Goal: Task Accomplishment & Management: Manage account settings

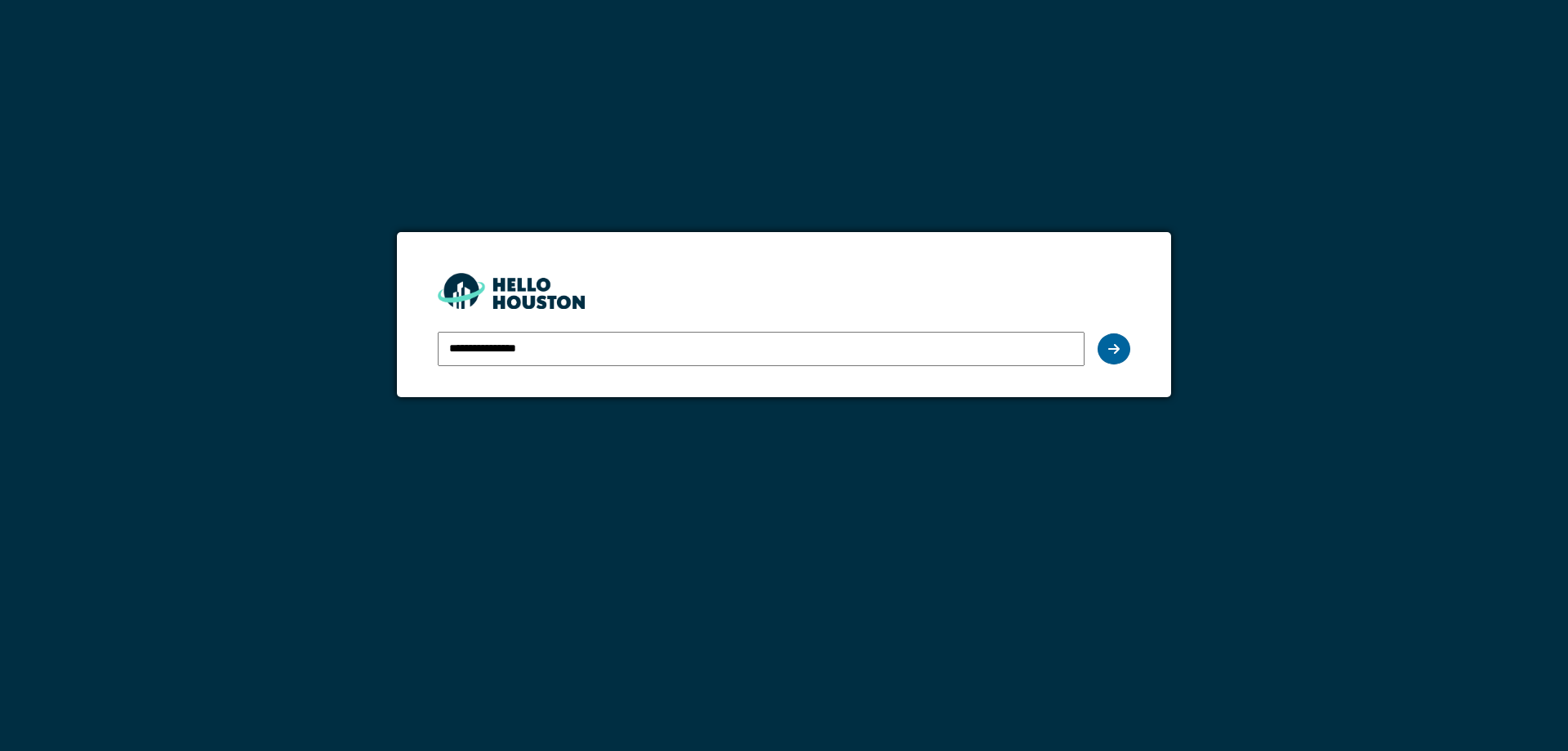
click at [1114, 343] on icon at bounding box center [1114, 349] width 12 height 13
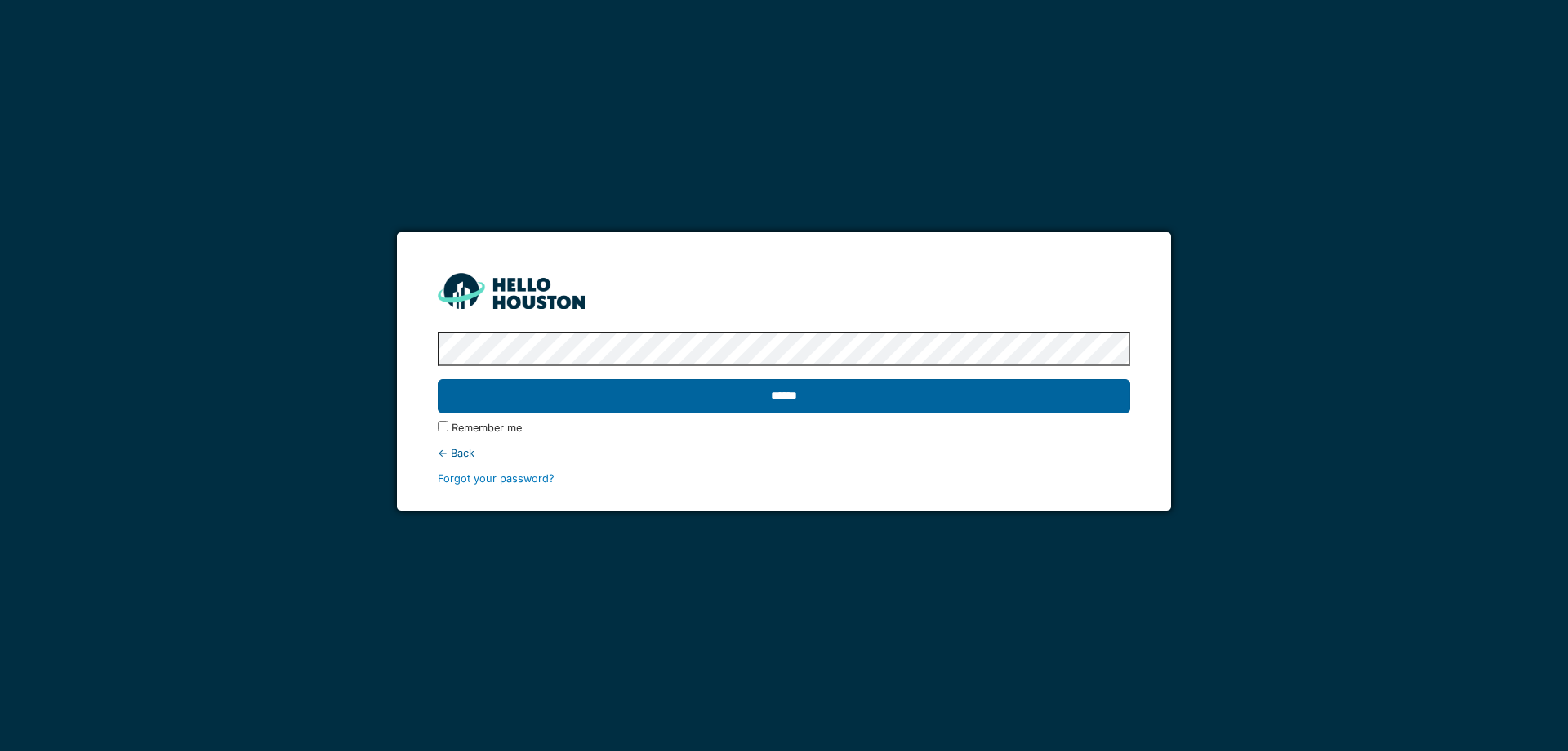
click at [880, 395] on input "******" at bounding box center [783, 396] width 692 height 34
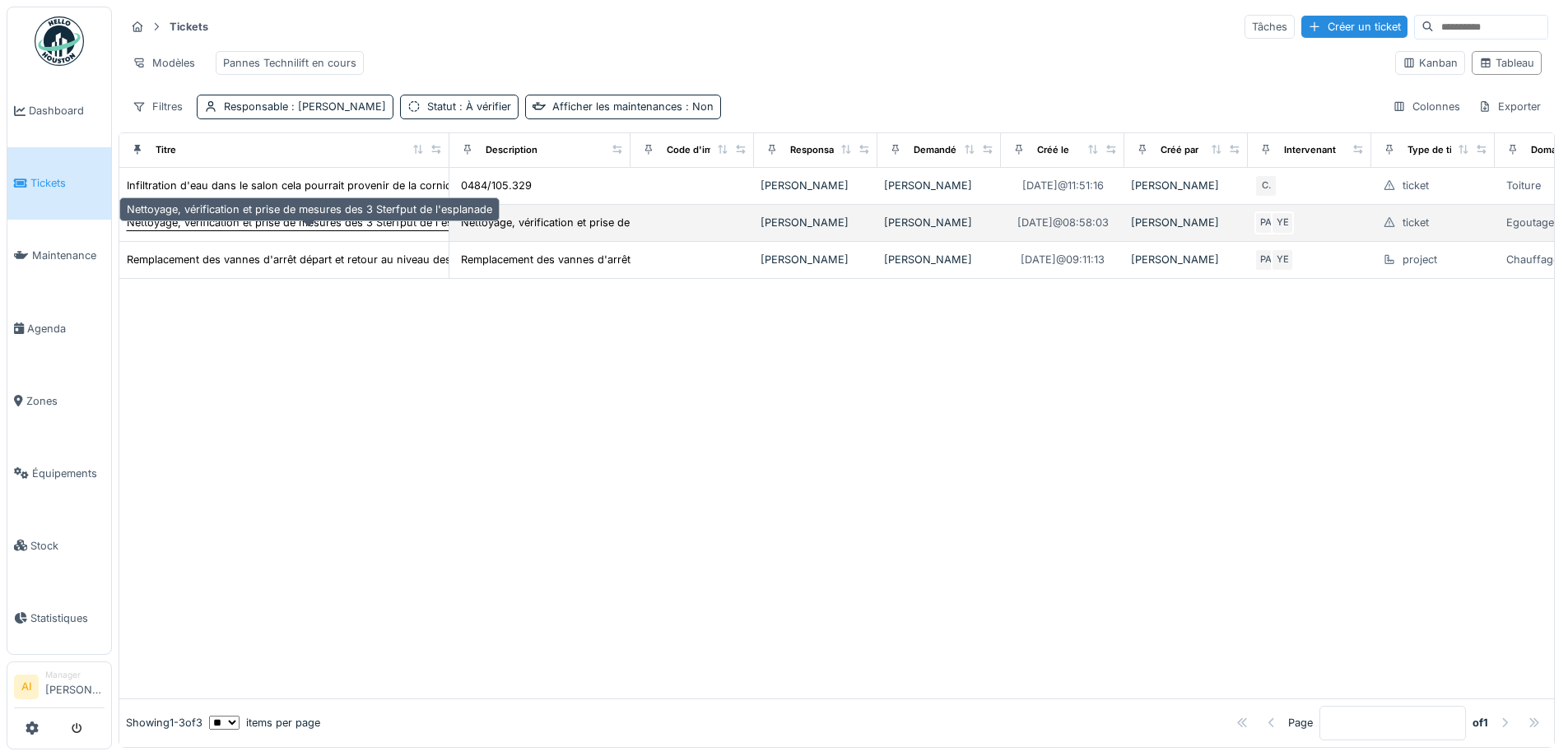
click at [186, 230] on div "Nettoyage, vérification et prise de mesures des 3 Sterfput de l'esplanade" at bounding box center [309, 222] width 365 height 15
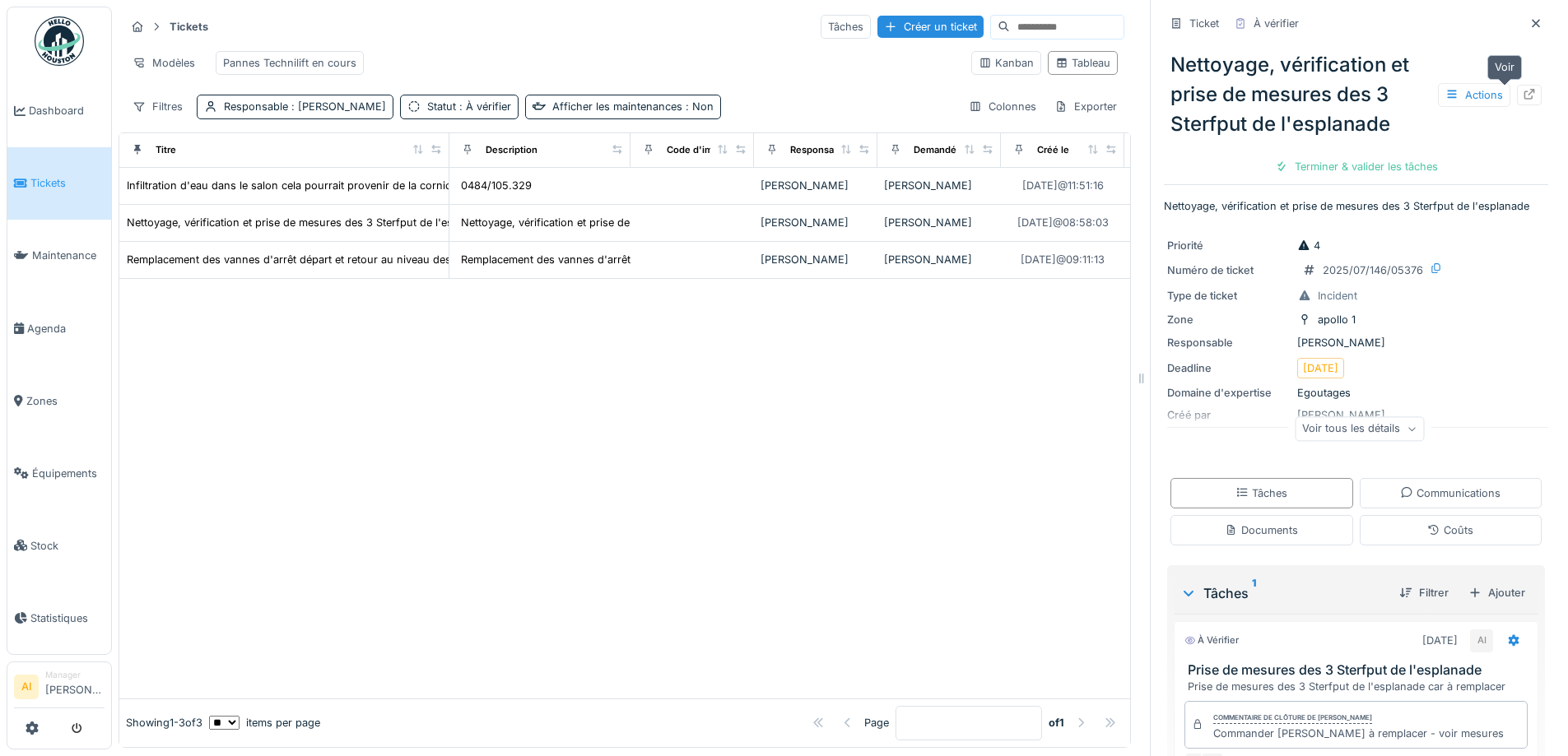
click at [1524, 93] on icon at bounding box center [1530, 95] width 11 height 11
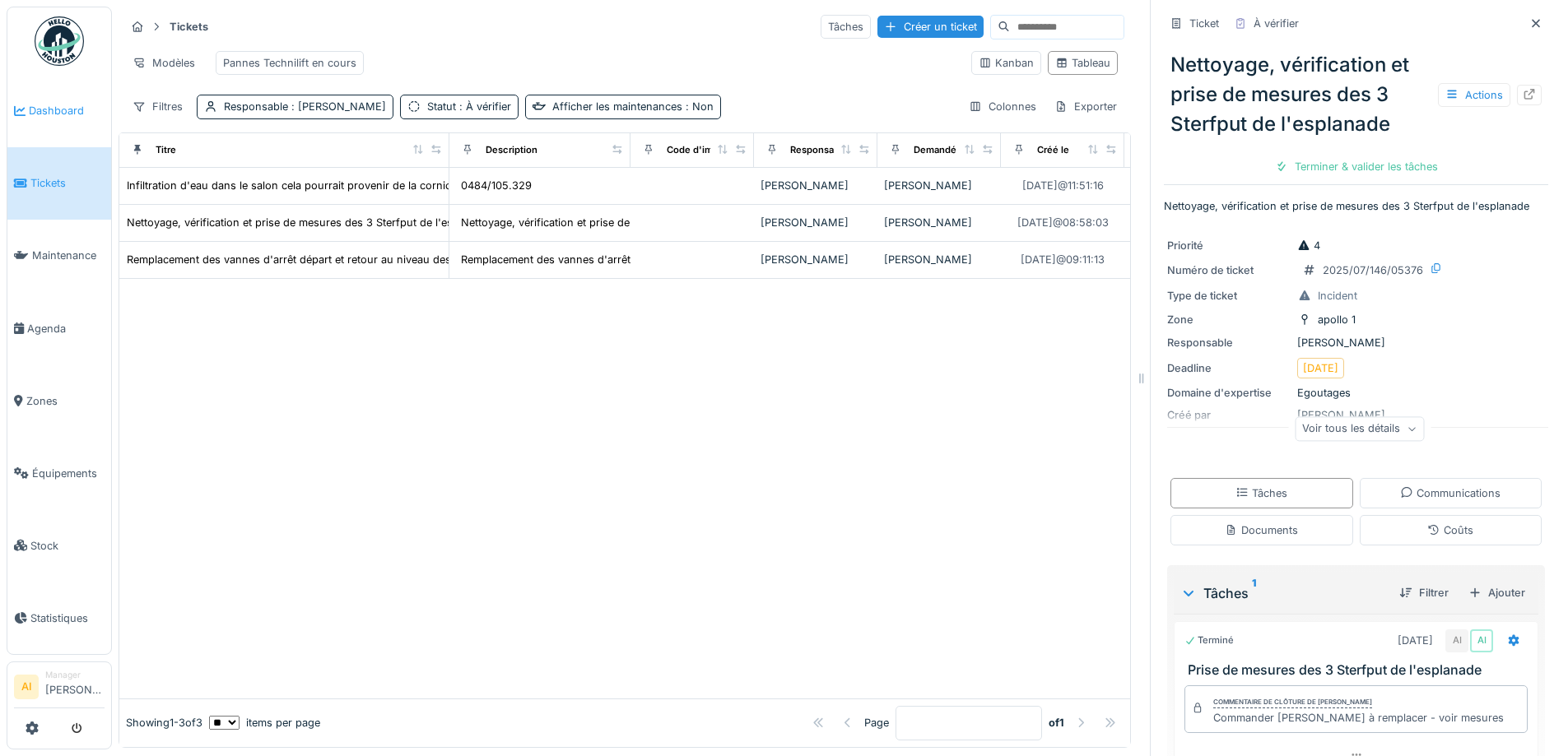
click at [46, 113] on span "Dashboard" at bounding box center [67, 110] width 76 height 15
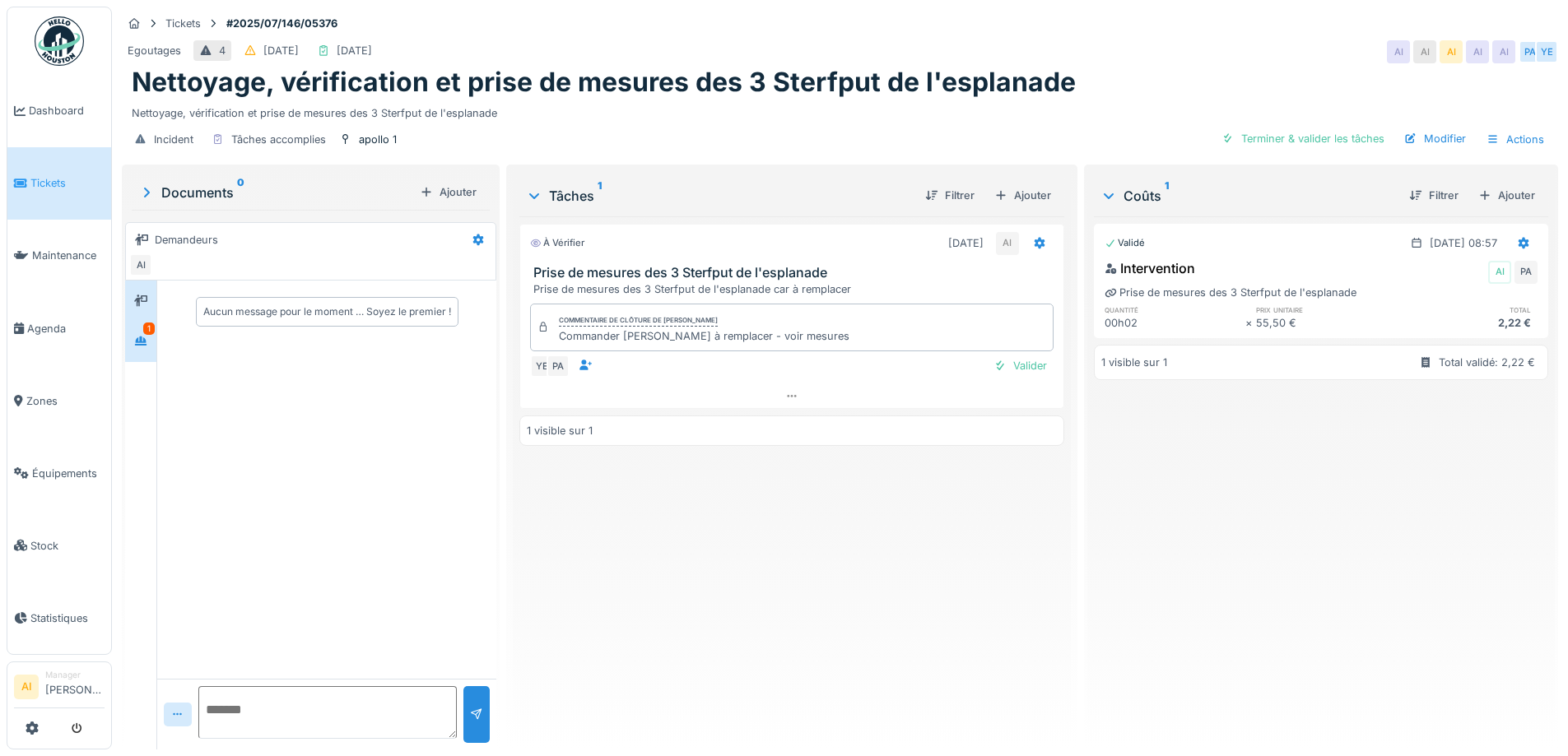
click at [141, 345] on icon at bounding box center [140, 341] width 12 height 9
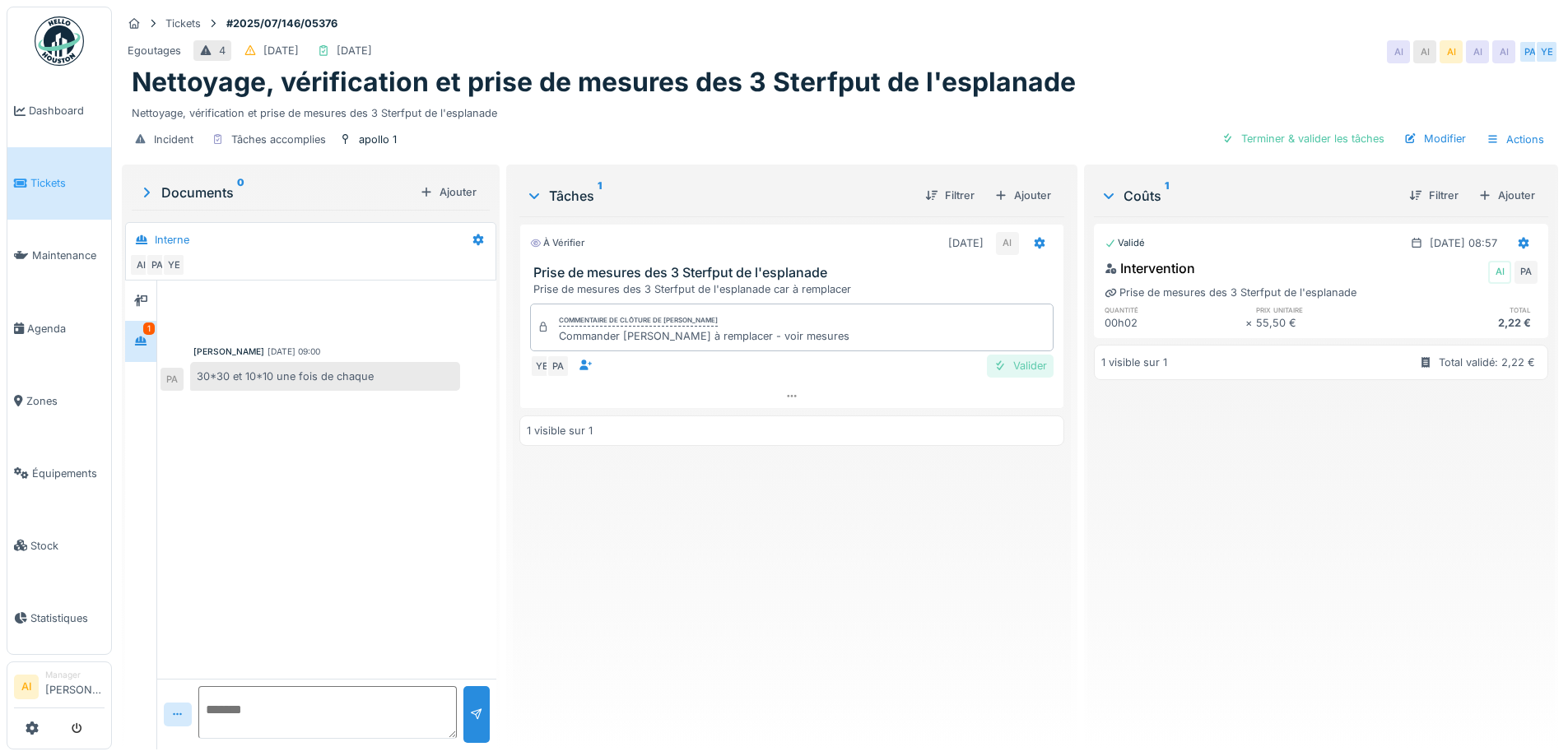
click at [1027, 370] on div "Valider" at bounding box center [1020, 365] width 67 height 22
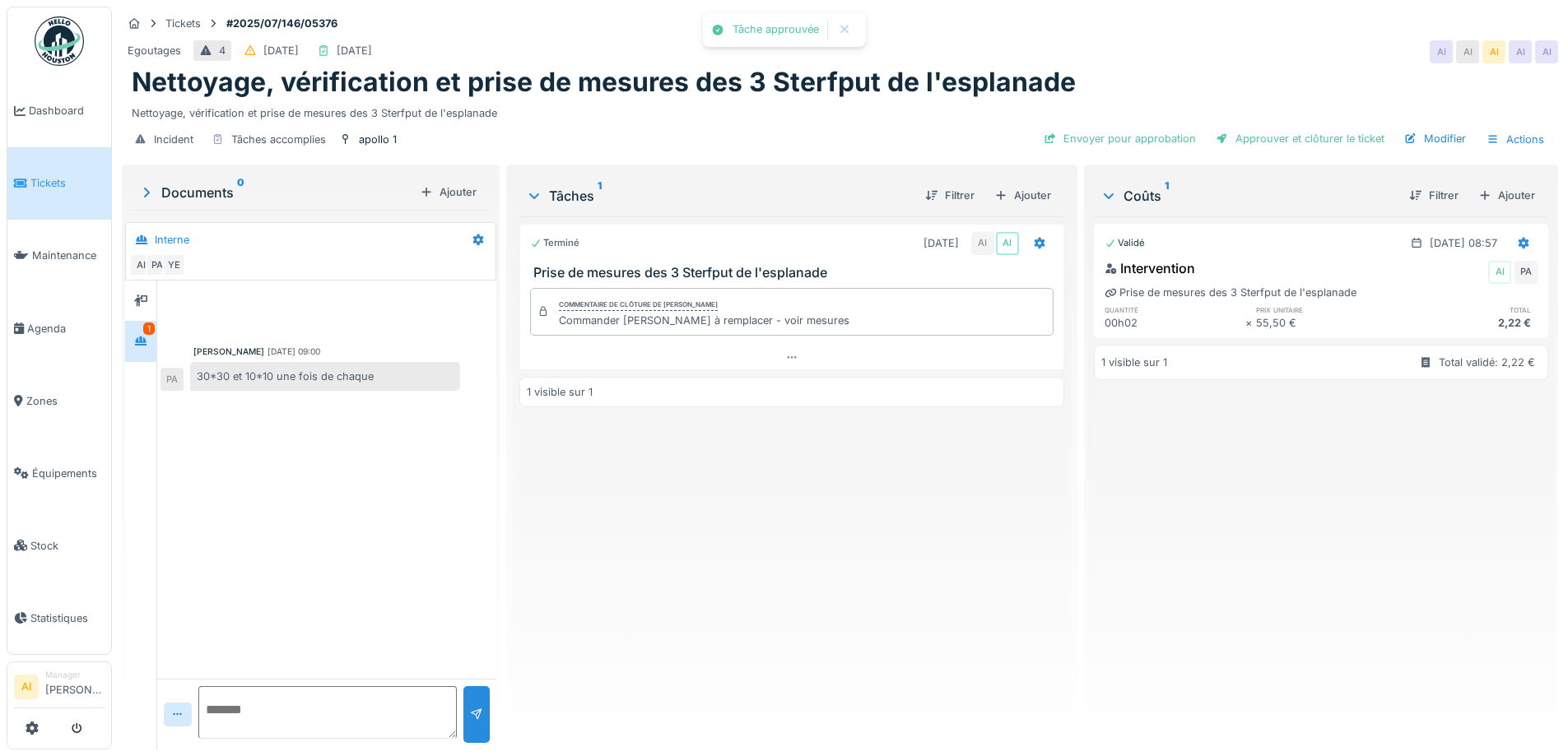
click at [941, 538] on div "Terminé 08/07/2025 AI AI Prise de mesures des 3 Sterfput de l'esplanade Comment…" at bounding box center [791, 476] width 544 height 520
click at [135, 304] on icon at bounding box center [140, 301] width 13 height 11
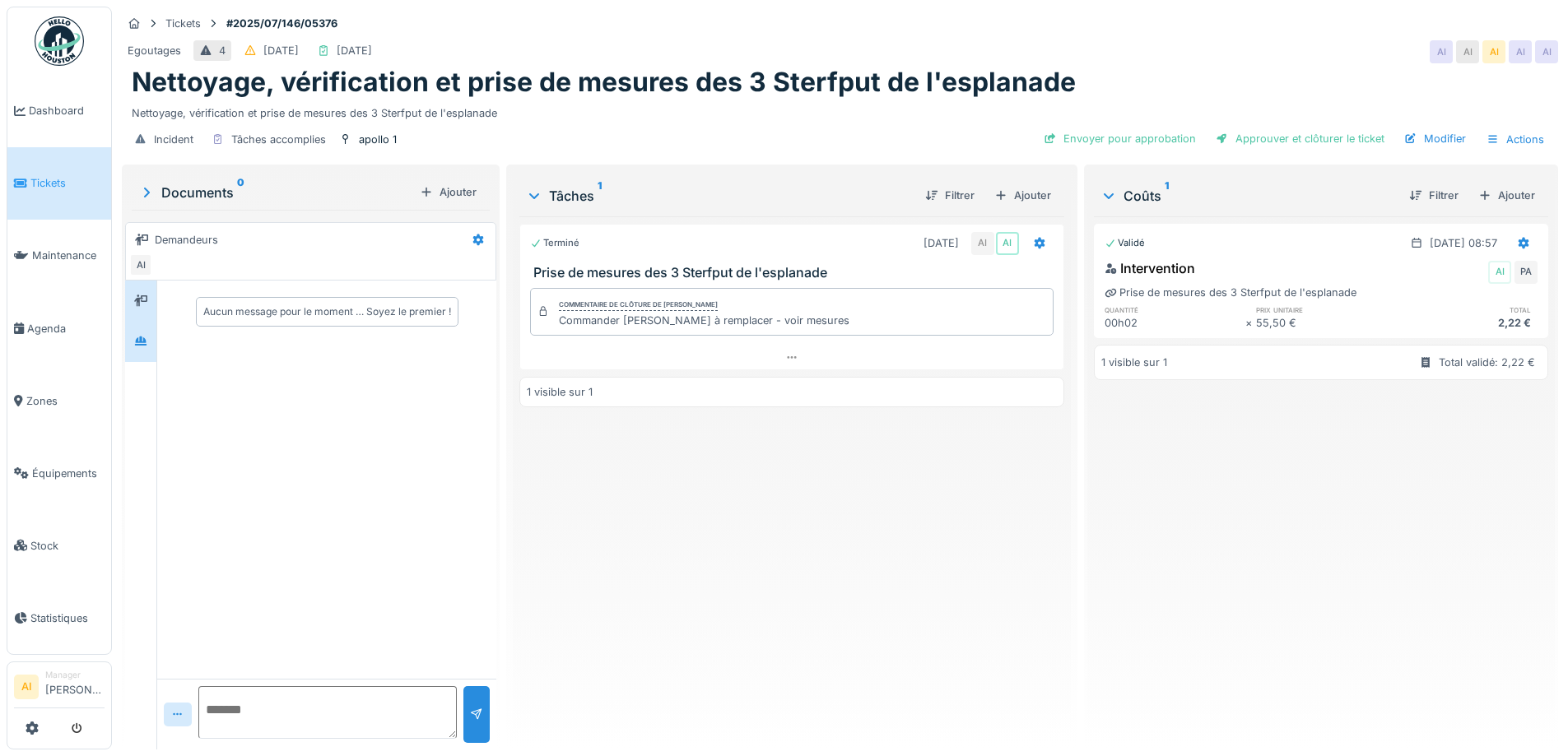
click at [140, 333] on div at bounding box center [140, 341] width 13 height 15
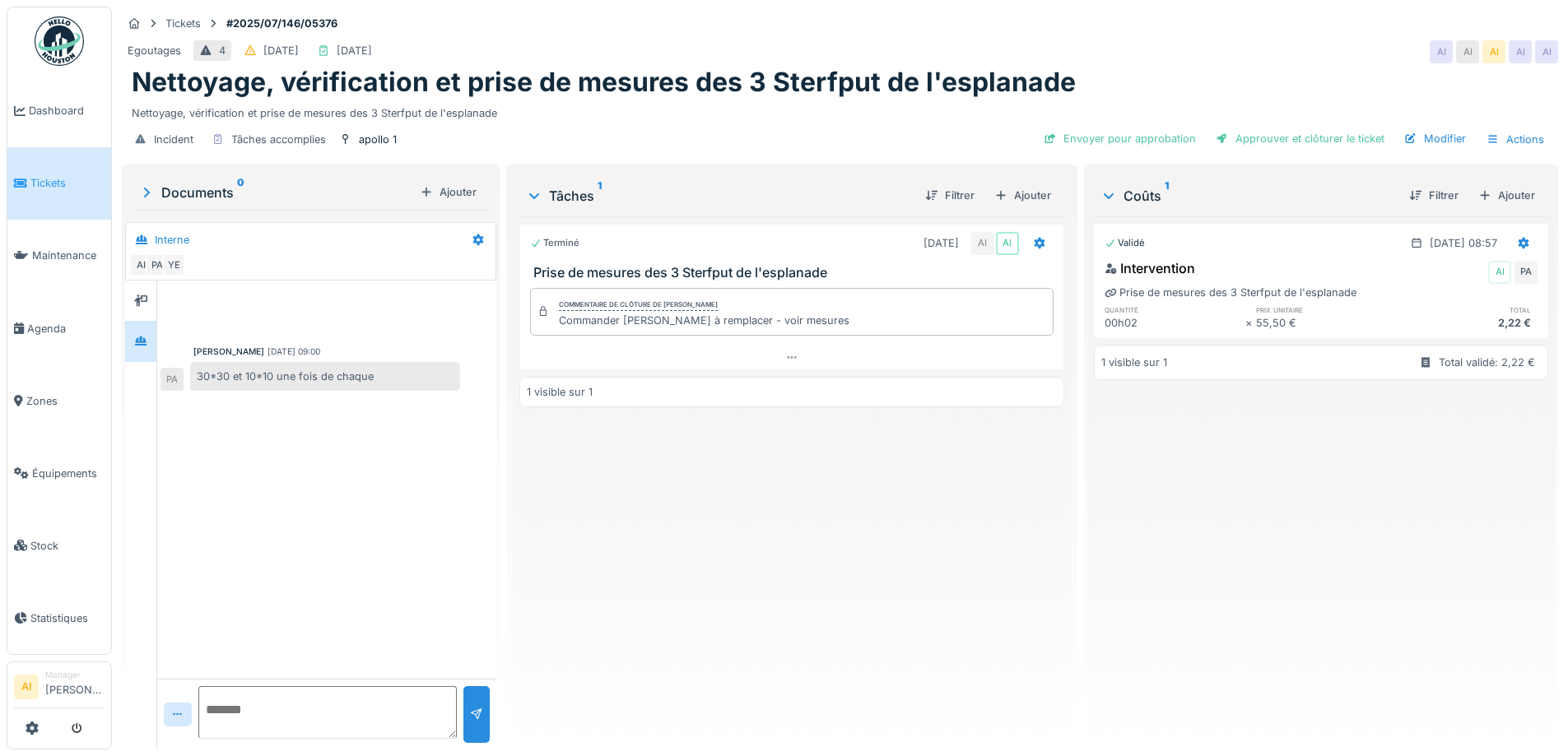
click at [298, 264] on div "AI PA YE" at bounding box center [307, 264] width 356 height 23
click at [285, 309] on div at bounding box center [326, 312] width 333 height 42
click at [237, 498] on div "Peter Acheampong 08/07/2025 09:00 30*30 et 10*10 une fois de chaque PA" at bounding box center [327, 479] width 339 height 398
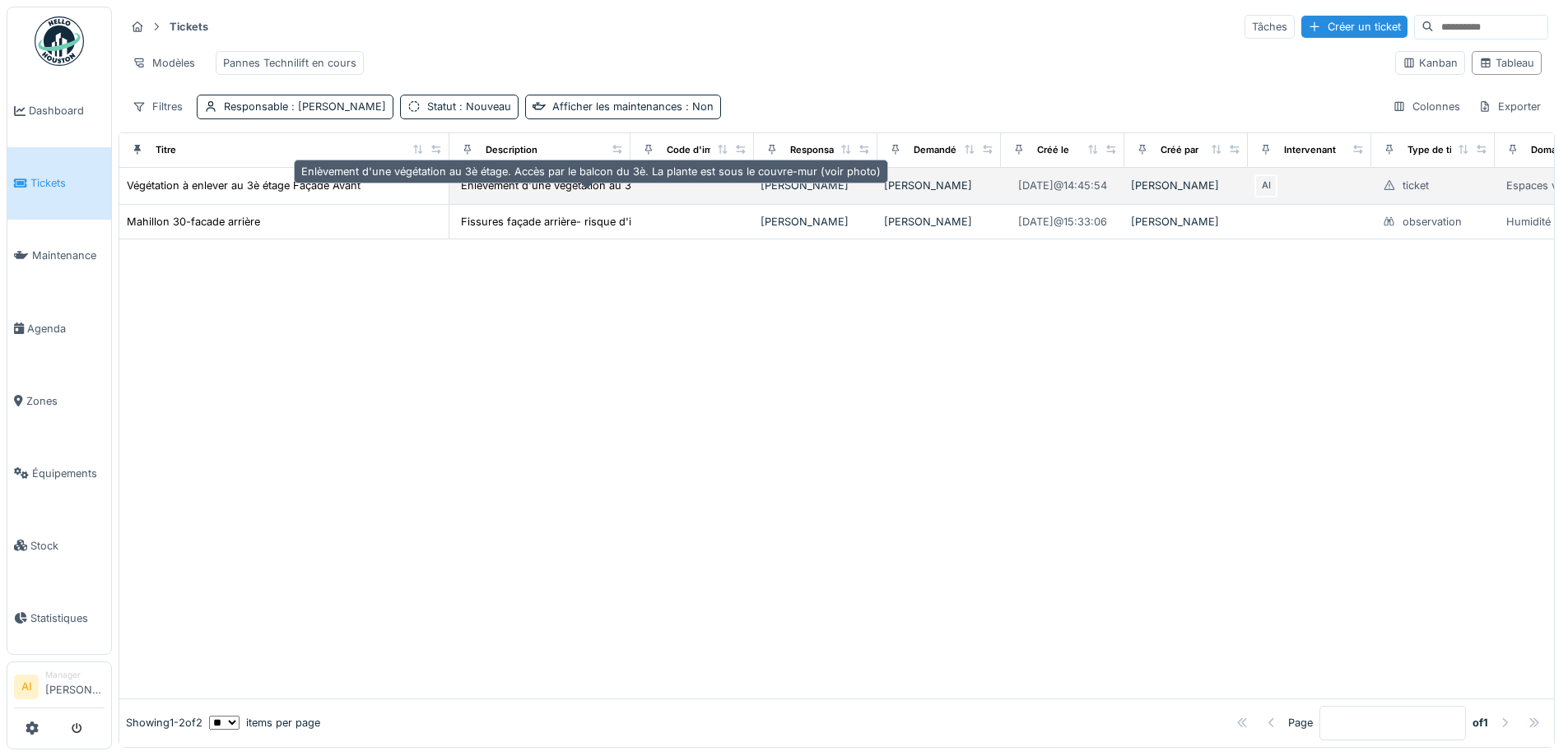
click at [576, 193] on div "Enlèvement d'une végétation au 3è étage. Accès..." at bounding box center [588, 185] width 253 height 15
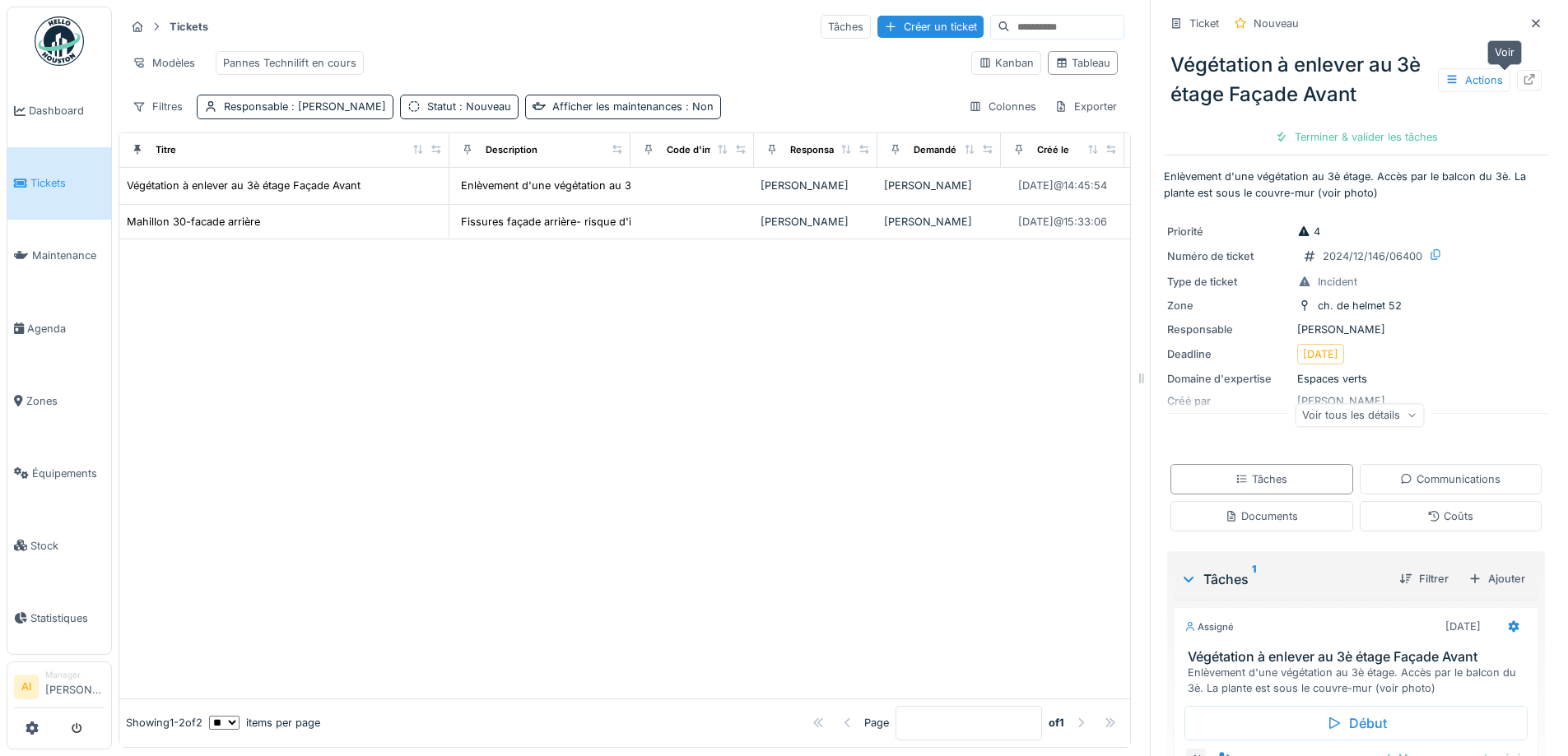
click at [1517, 85] on div at bounding box center [1529, 80] width 25 height 21
click at [55, 115] on span "Dashboard" at bounding box center [67, 110] width 76 height 15
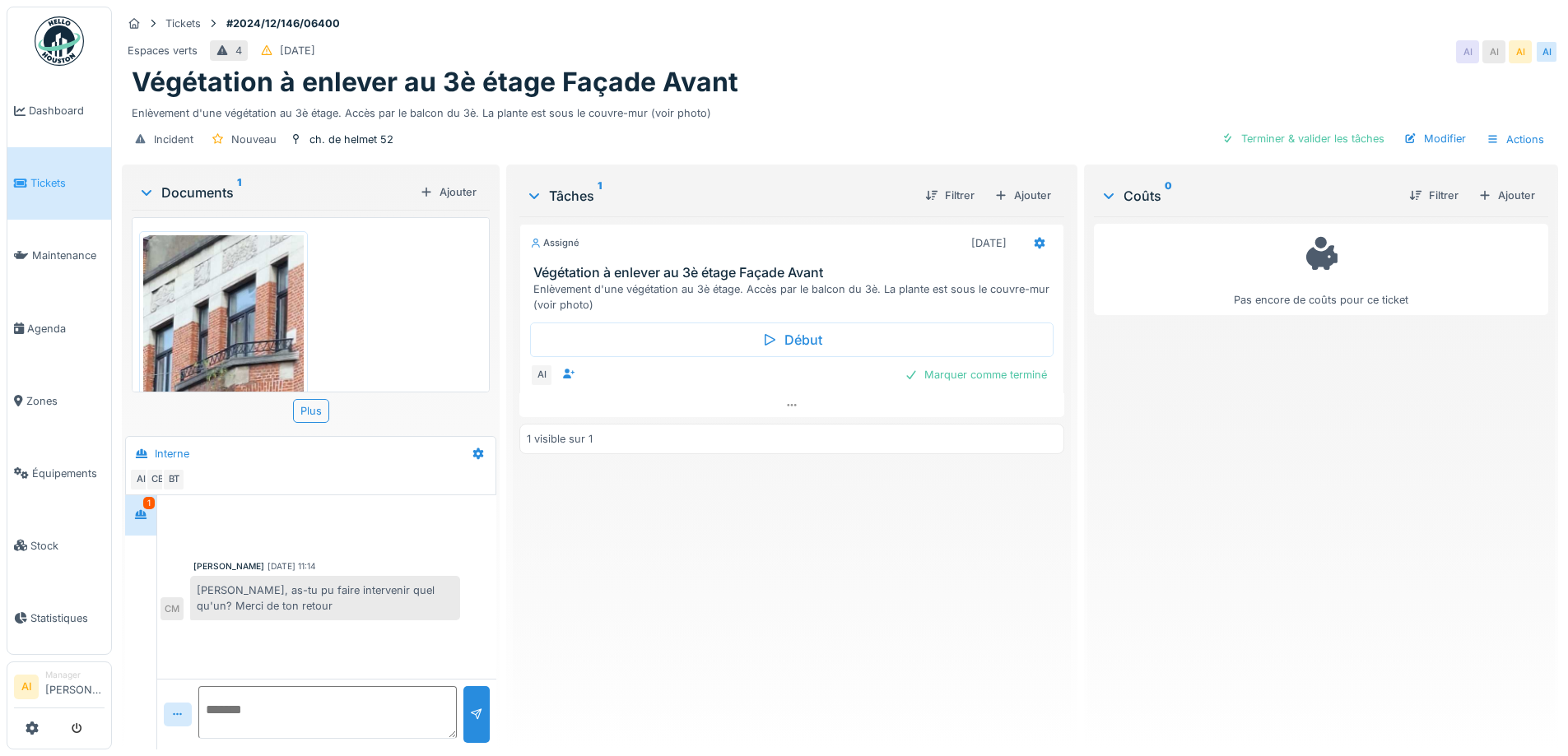
click at [233, 301] on img at bounding box center [223, 377] width 160 height 285
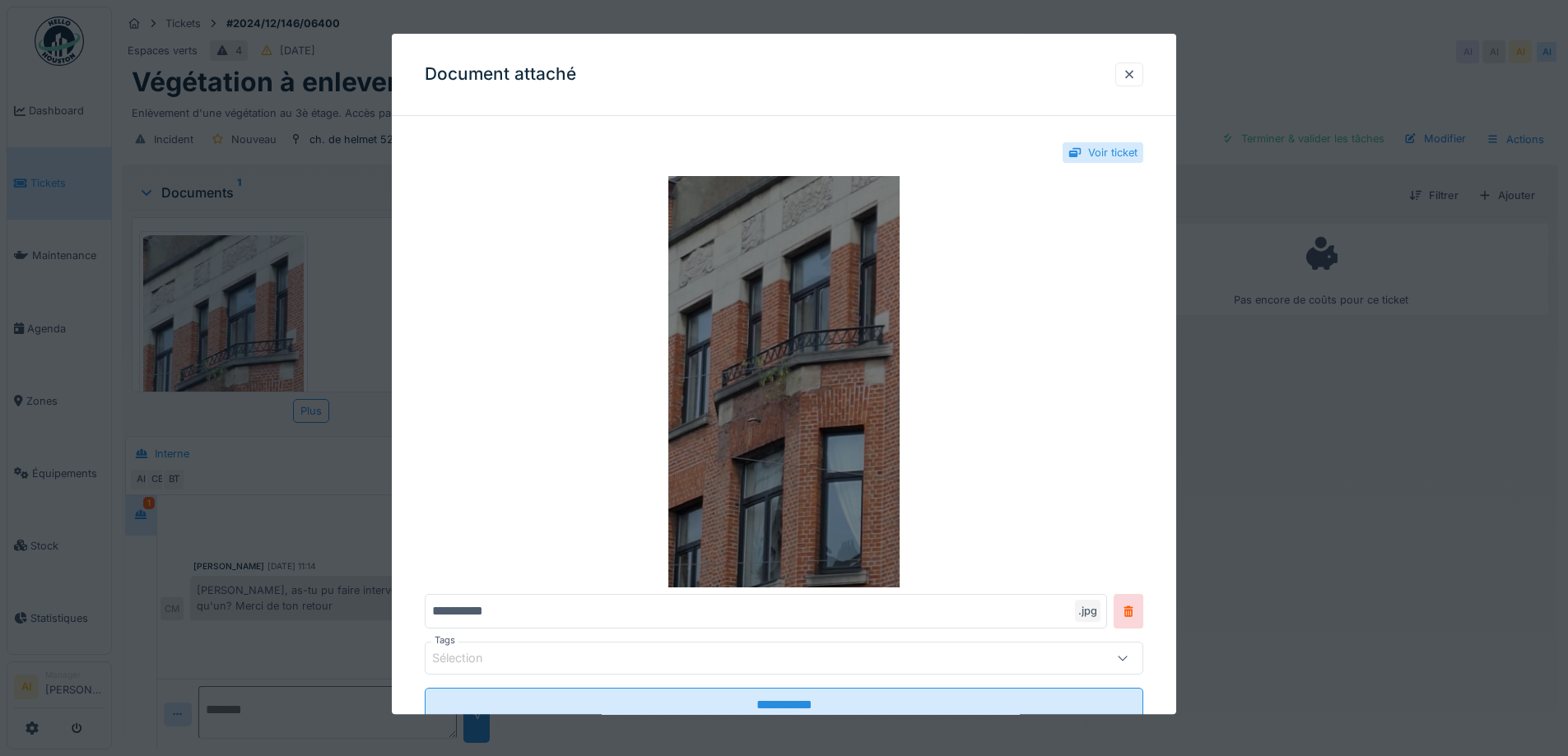
click at [835, 403] on img at bounding box center [784, 383] width 719 height 412
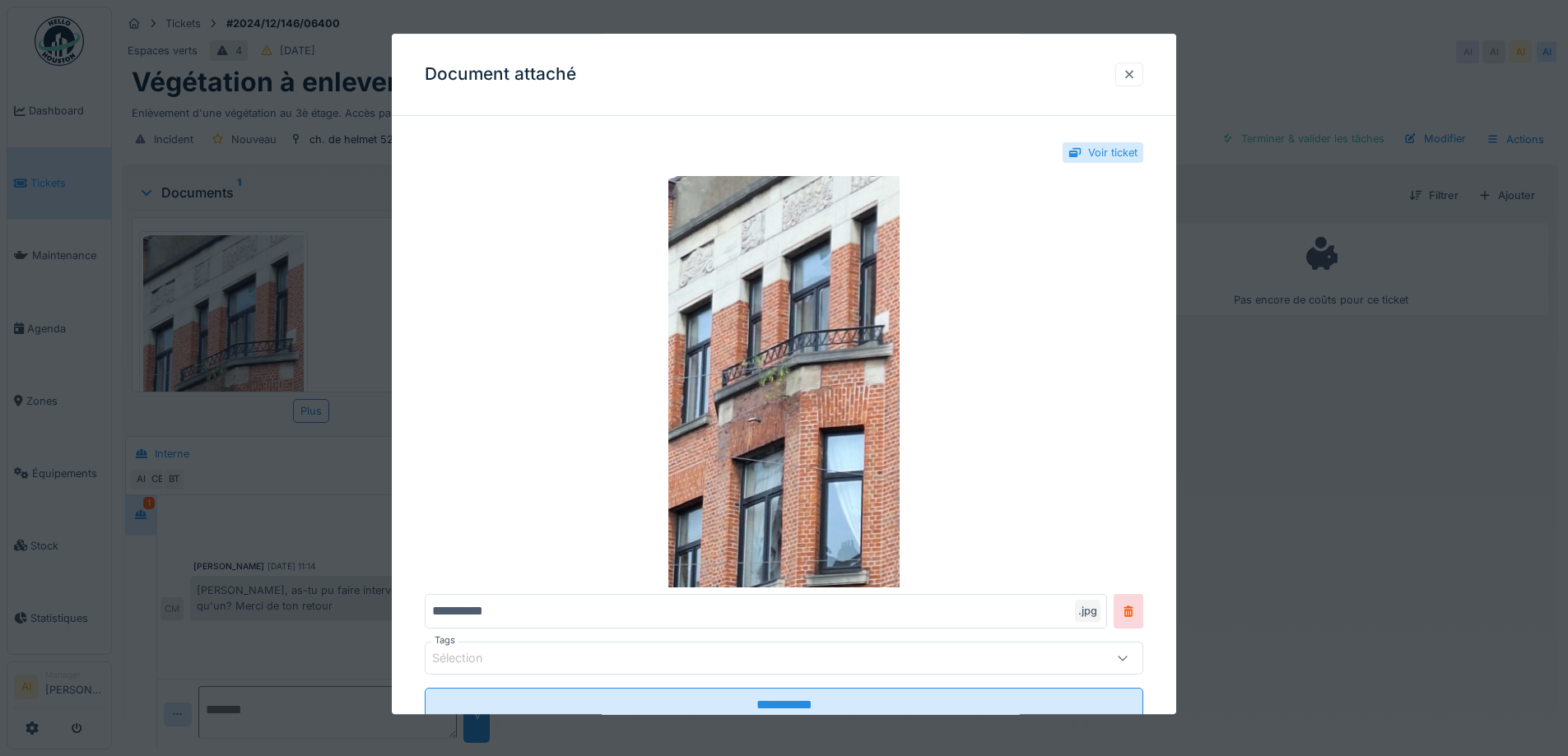
click at [1136, 72] on div at bounding box center [1129, 74] width 13 height 15
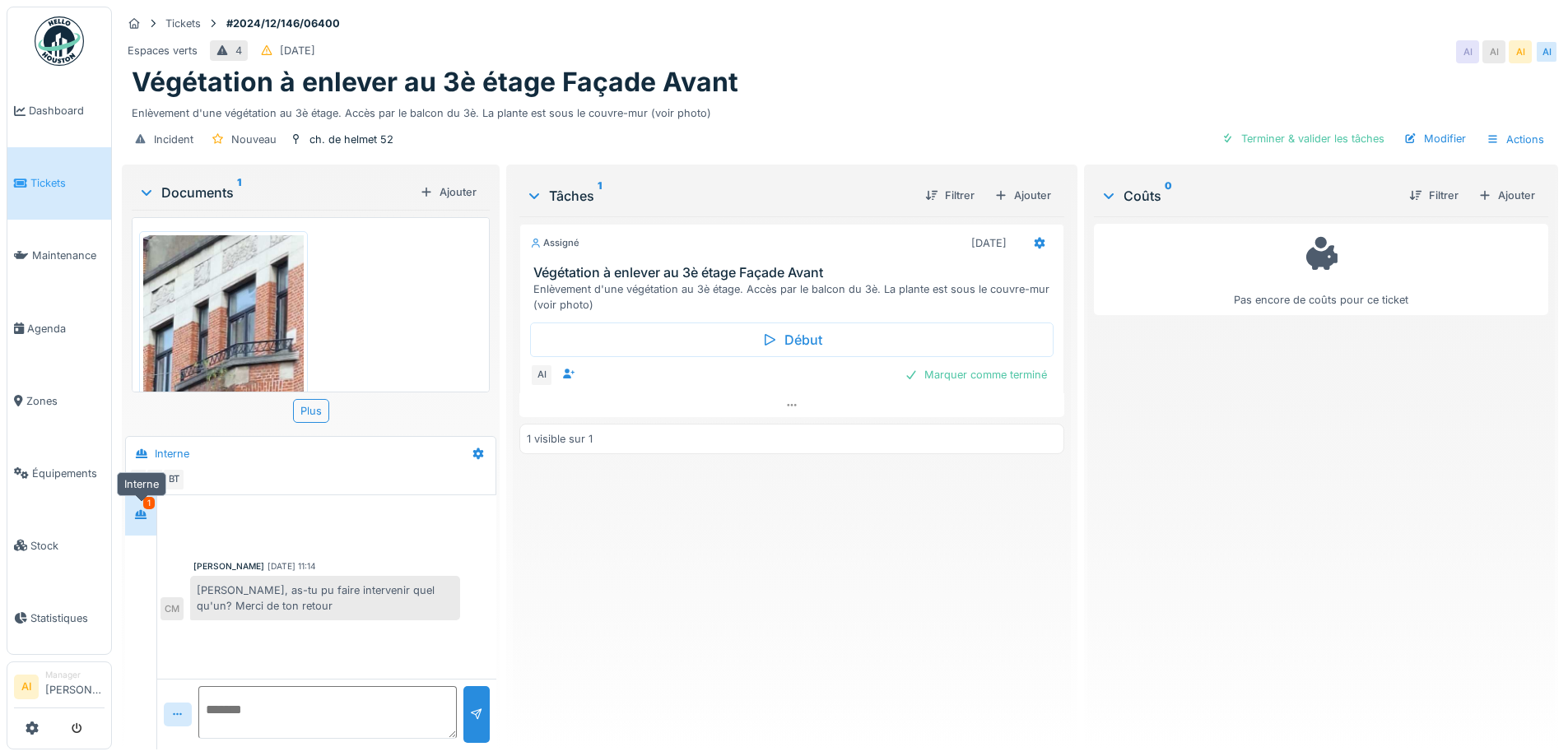
click at [146, 512] on icon at bounding box center [140, 515] width 13 height 11
click at [471, 267] on div "1000024465.jpg" at bounding box center [311, 304] width 358 height 175
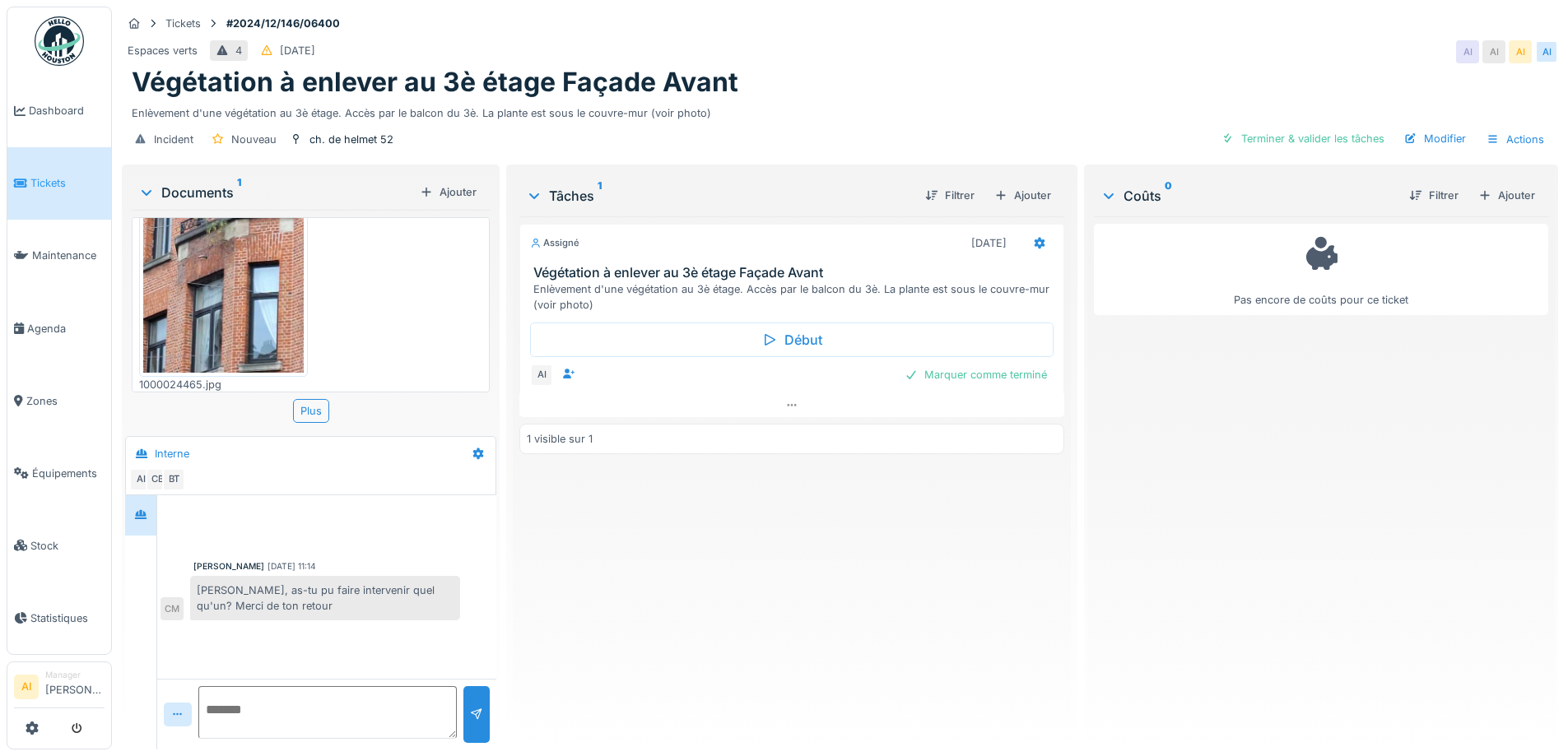
scroll to position [0, 0]
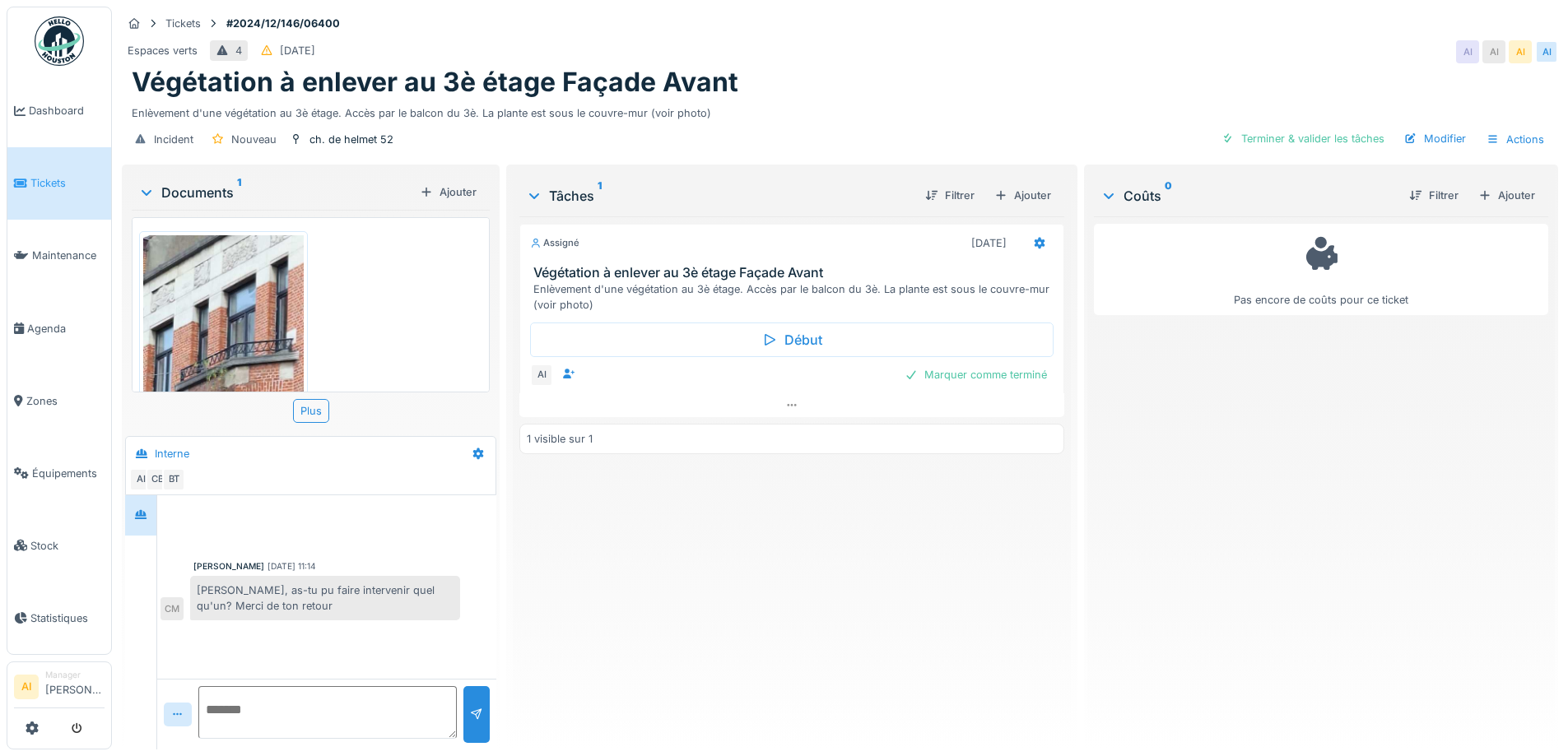
click at [237, 698] on textarea at bounding box center [328, 712] width 259 height 53
type textarea "**********"
click at [474, 707] on div at bounding box center [477, 714] width 13 height 15
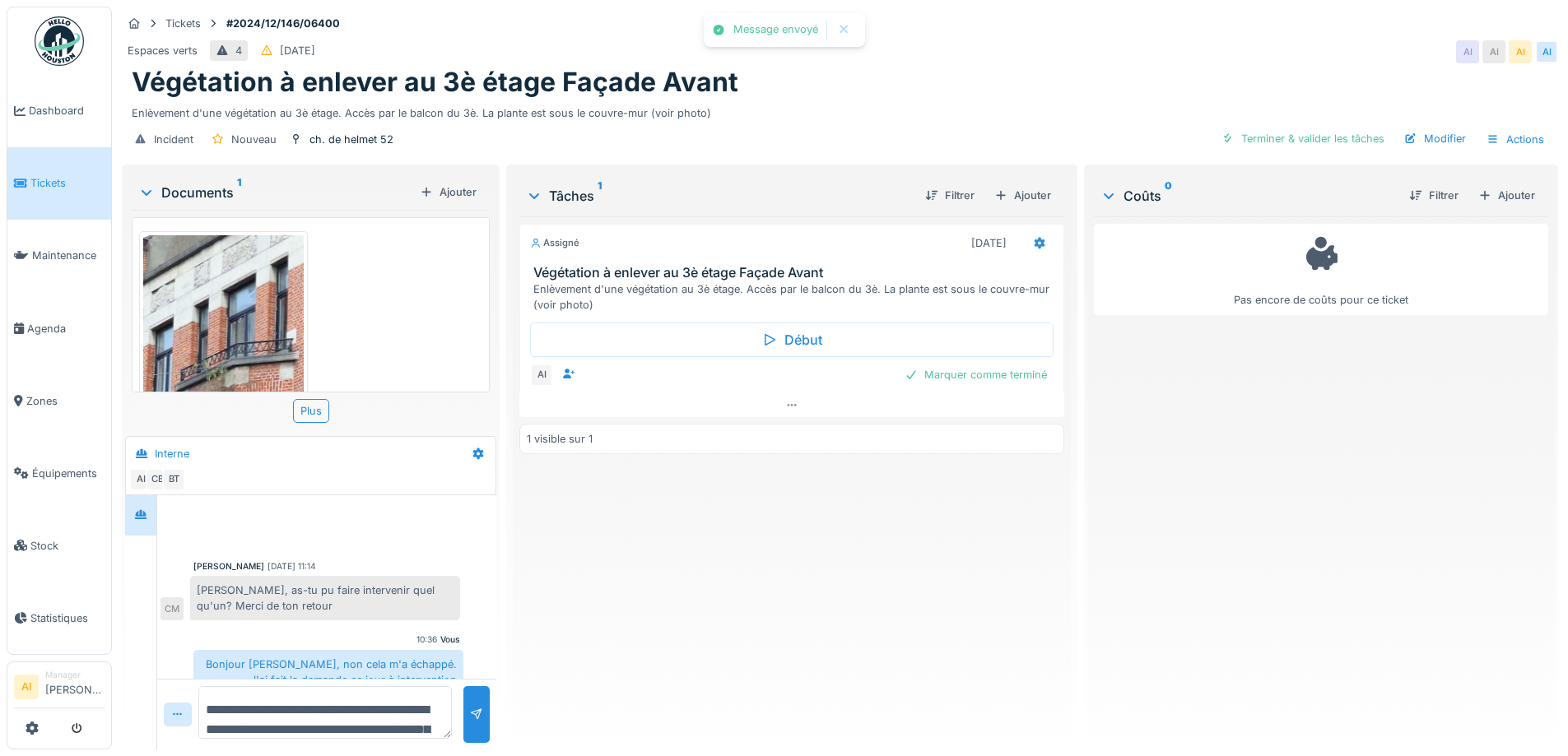
scroll to position [38, 0]
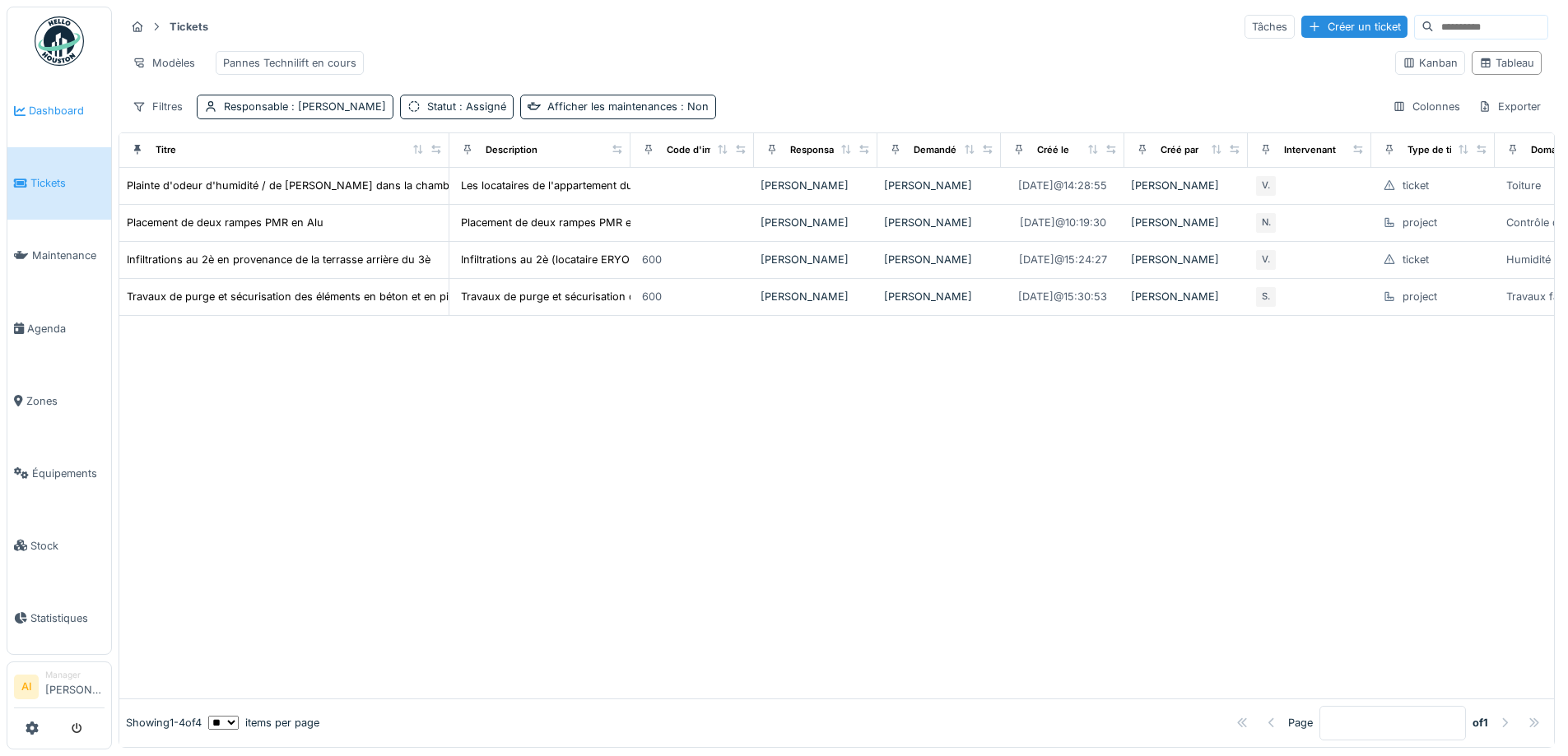
click at [72, 107] on span "Dashboard" at bounding box center [67, 110] width 76 height 15
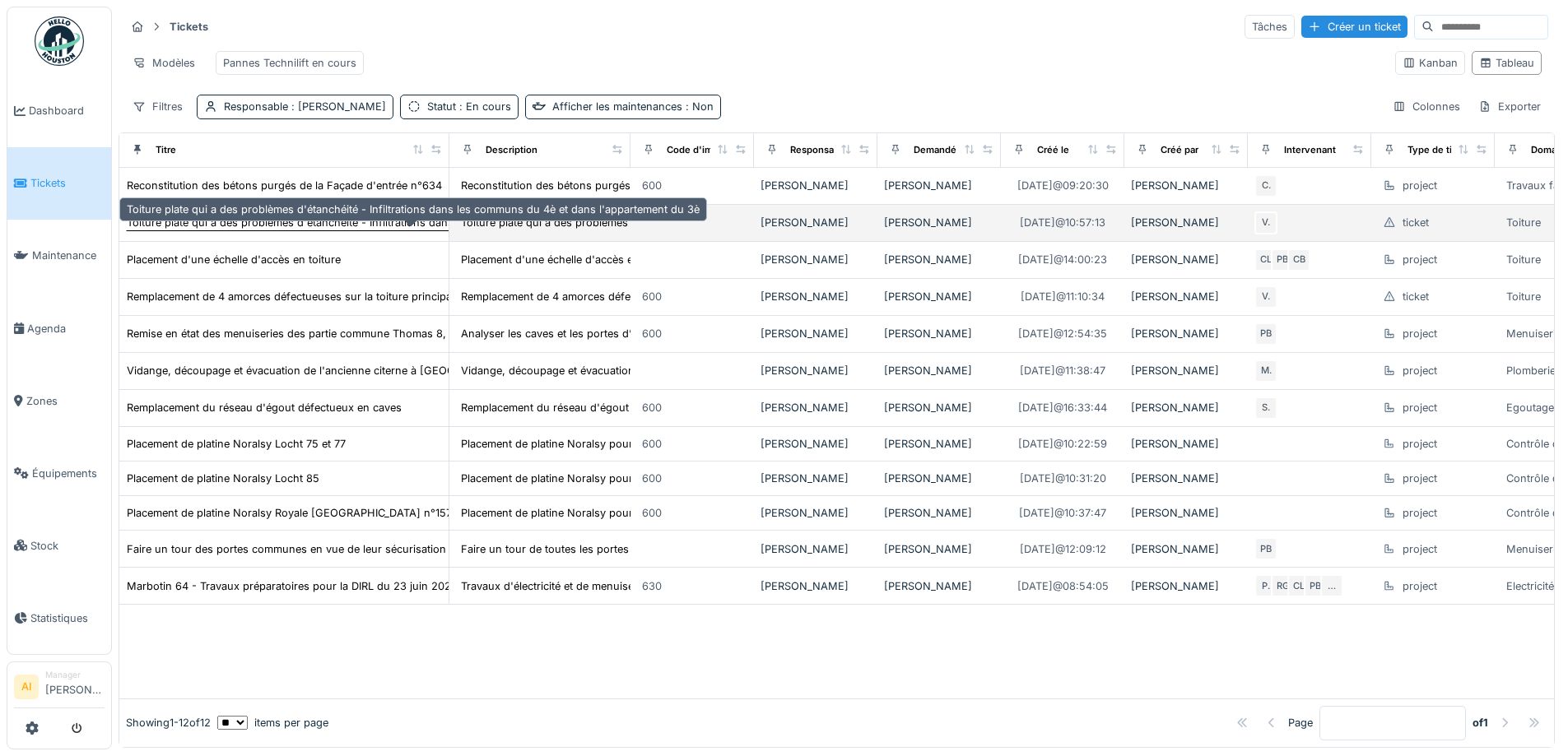
click at [301, 230] on div "Toiture plate qui a des problèmes d'étanchéité - Infiltrations dans les communs…" at bounding box center [413, 222] width 573 height 15
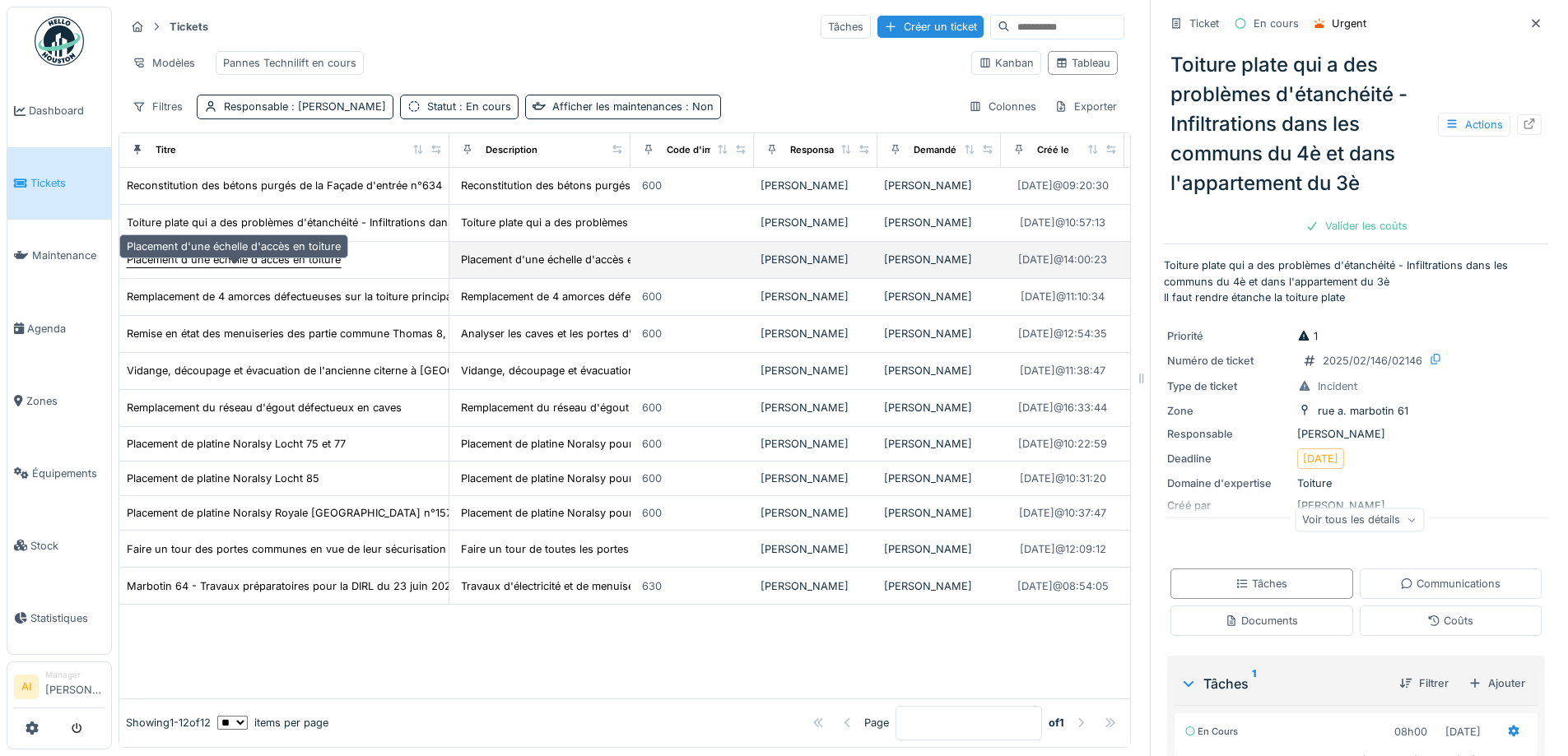
click at [182, 268] on div "Placement d'une échelle d'accès en toiture" at bounding box center [233, 259] width 214 height 15
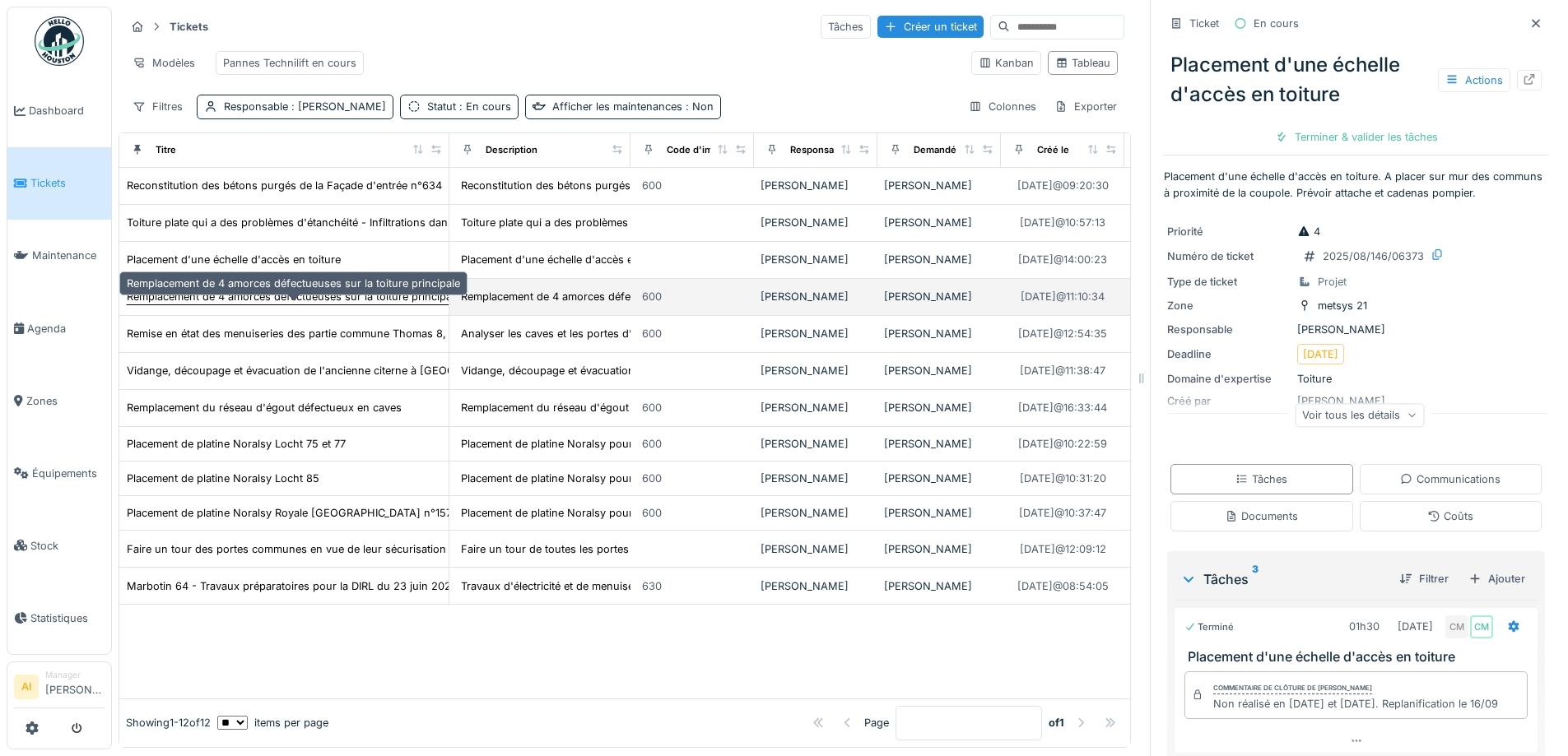
click at [195, 303] on div "Remplacement de 4 amorces défectueuses sur la toiture principale" at bounding box center [293, 296] width 333 height 15
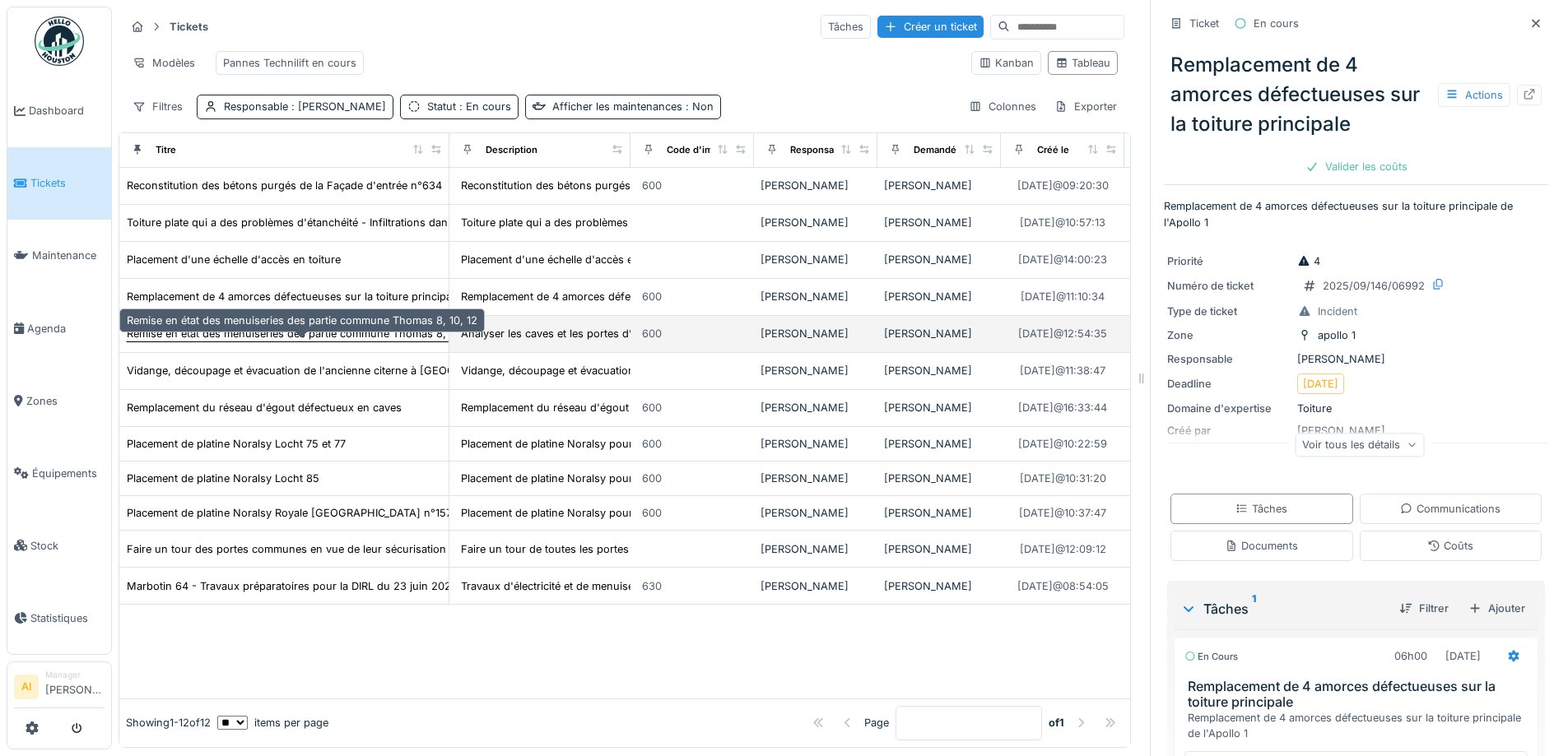
click at [195, 342] on div "Remise en état des menuiseries des partie commune Thomas 8, 10, 12" at bounding box center [302, 333] width 351 height 15
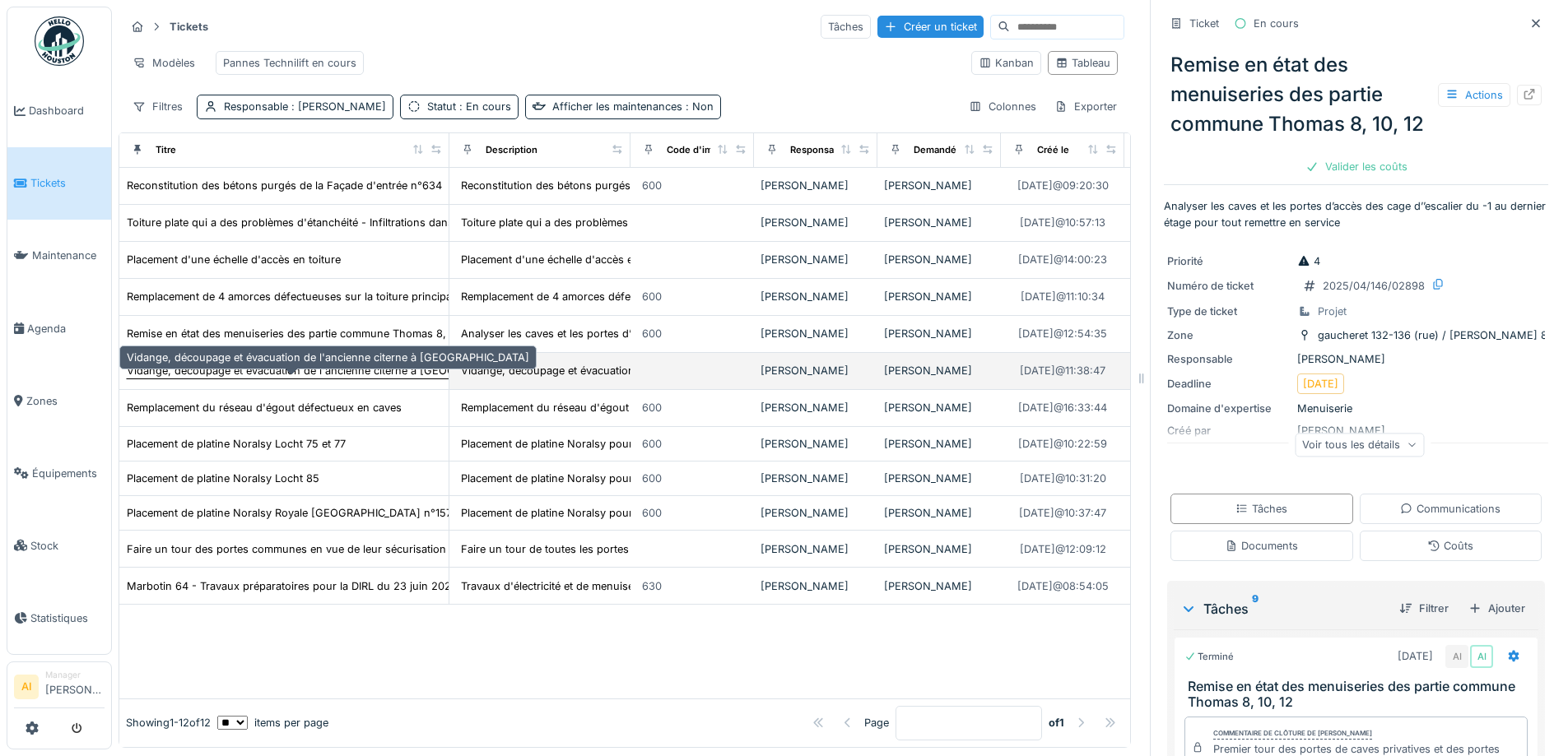
click at [197, 379] on div "Vidange, découpage et évacuation de l'ancienne citerne à Mazout" at bounding box center [328, 370] width 403 height 15
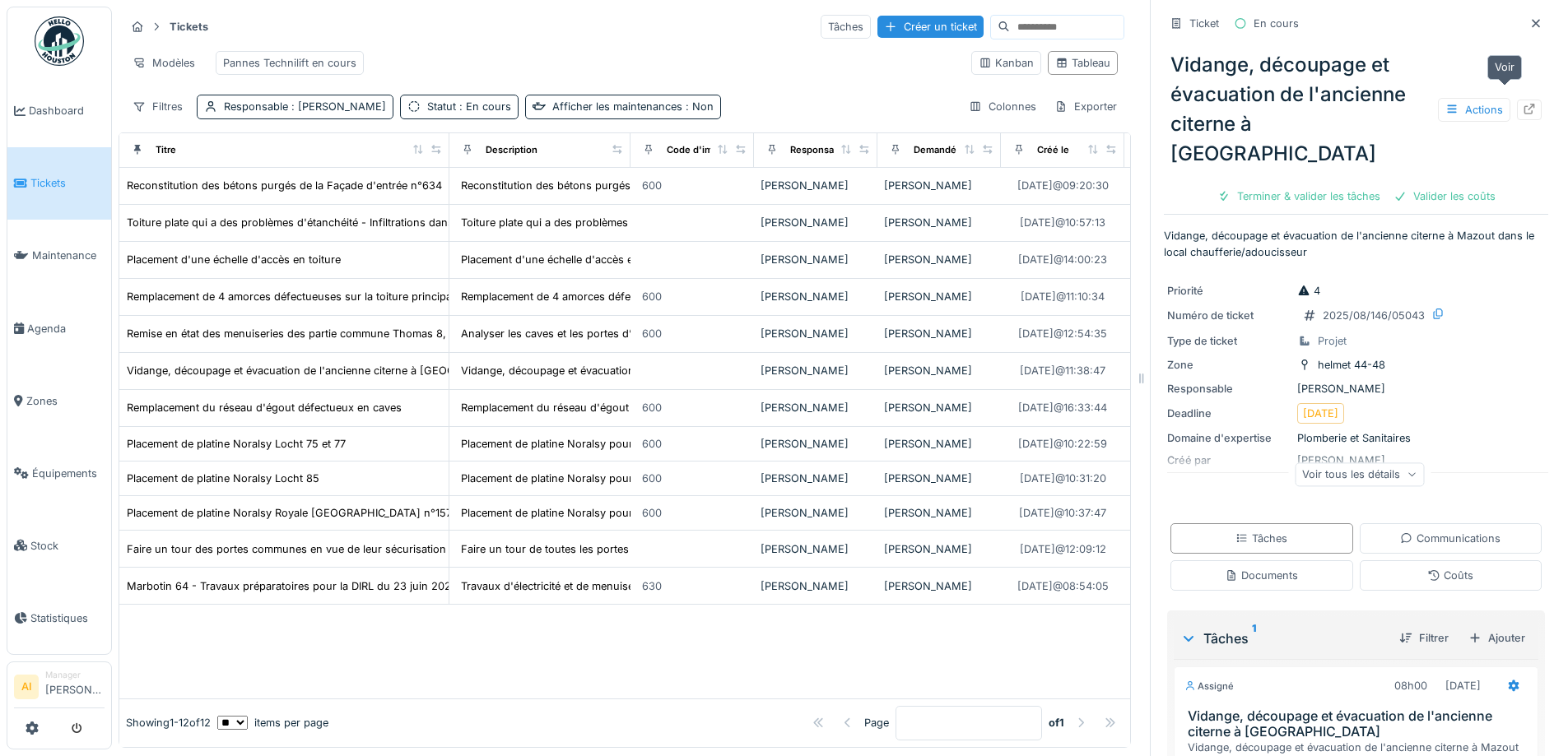
click at [1524, 104] on icon at bounding box center [1530, 109] width 11 height 11
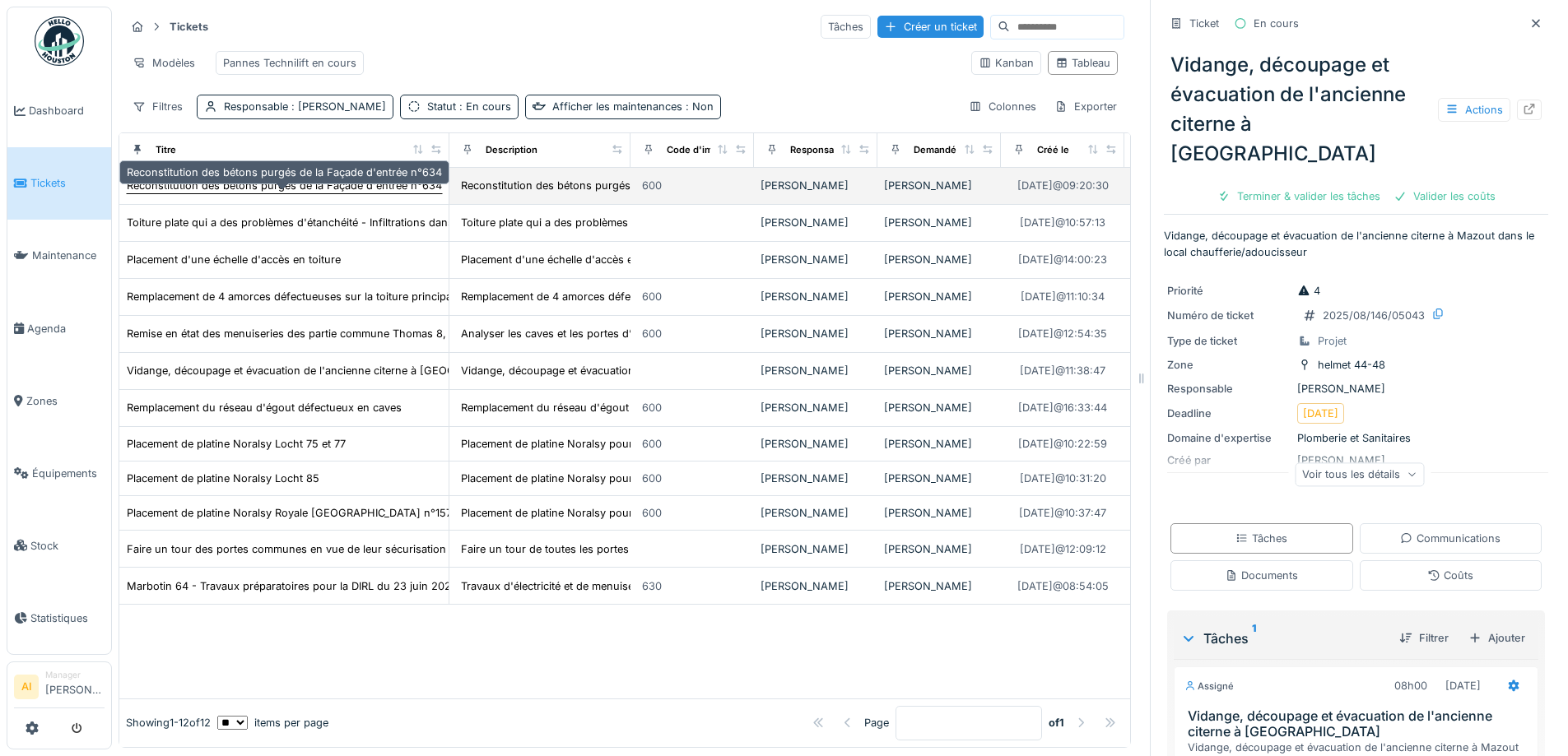
click at [202, 194] on div "Reconstitution des bétons purgés de la Façade d'entrée n°634" at bounding box center [284, 185] width 317 height 17
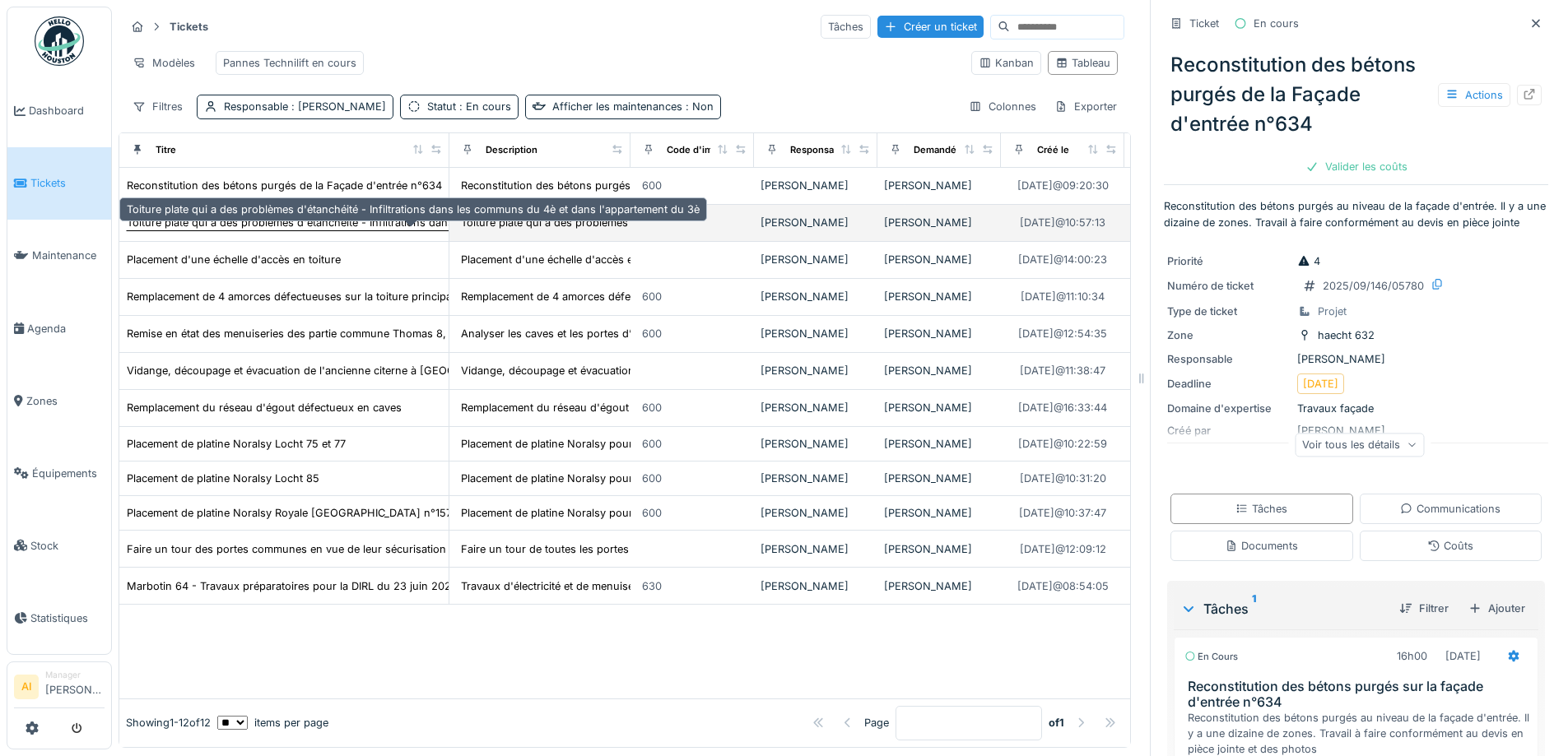
click at [255, 230] on div "Toiture plate qui a des problèmes d'étanchéité - Infiltrations dans les communs…" at bounding box center [413, 222] width 573 height 15
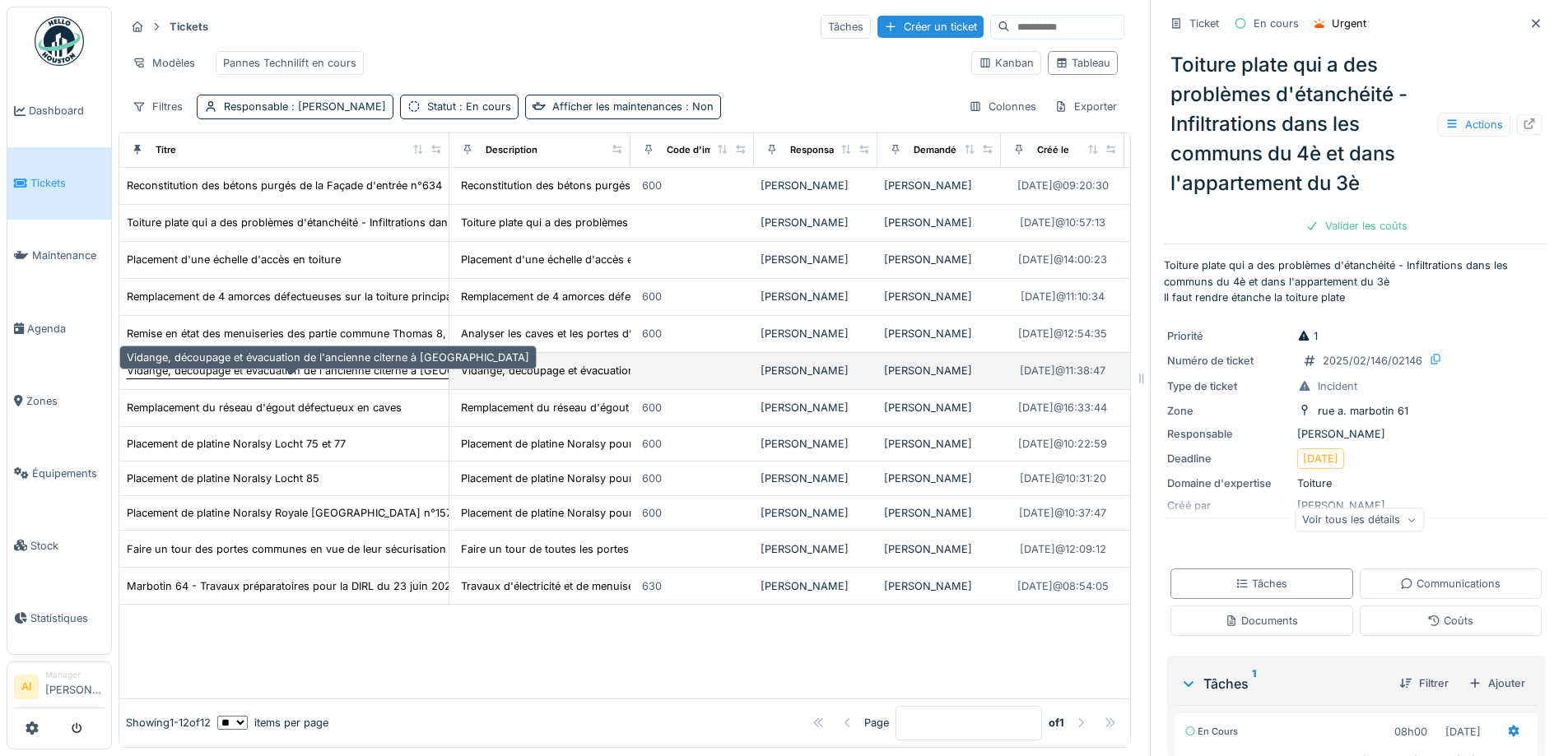
click at [175, 379] on div "Vidange, découpage et évacuation de l'ancienne citerne à Mazout" at bounding box center [328, 370] width 403 height 15
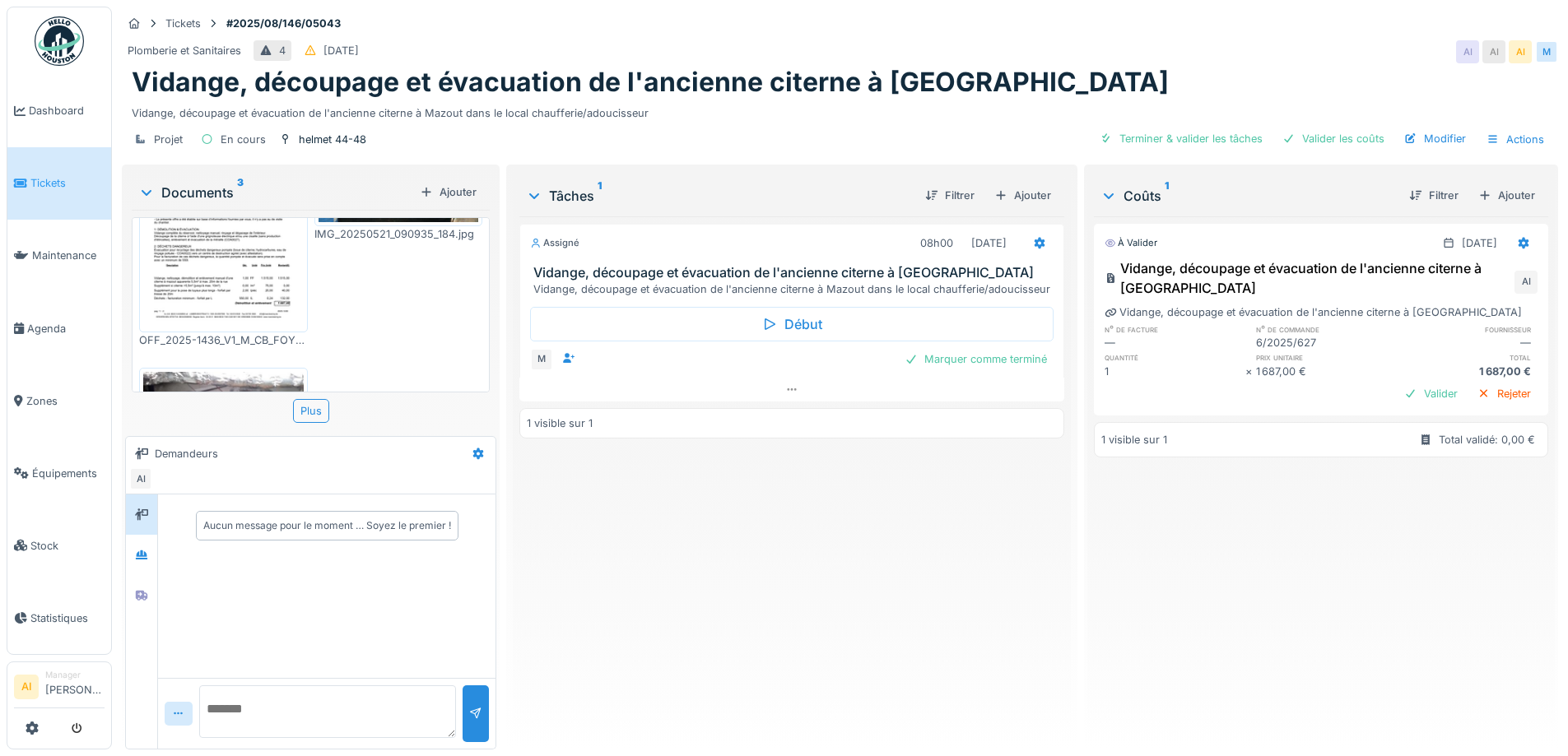
scroll to position [107, 0]
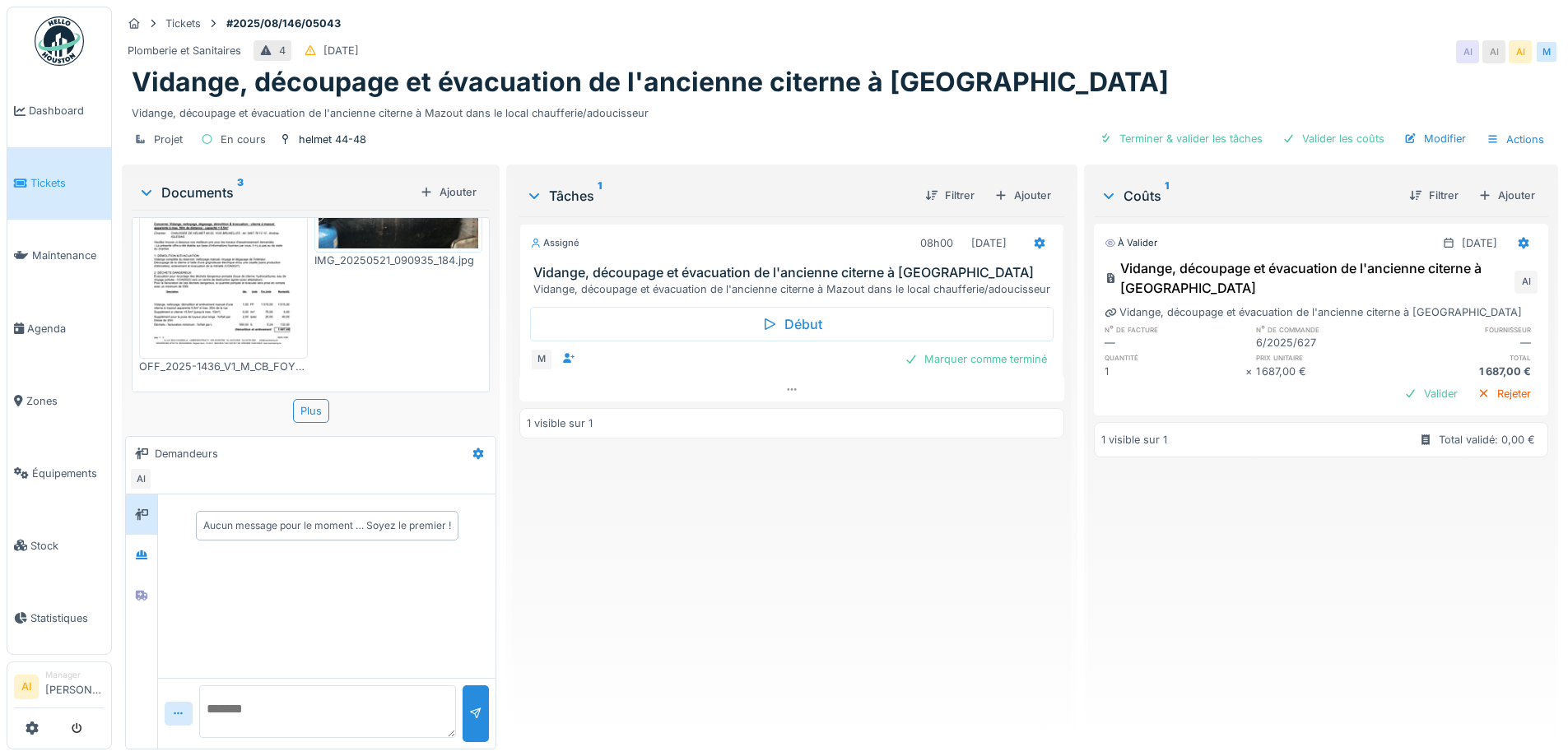
click at [216, 251] on img at bounding box center [223, 241] width 160 height 226
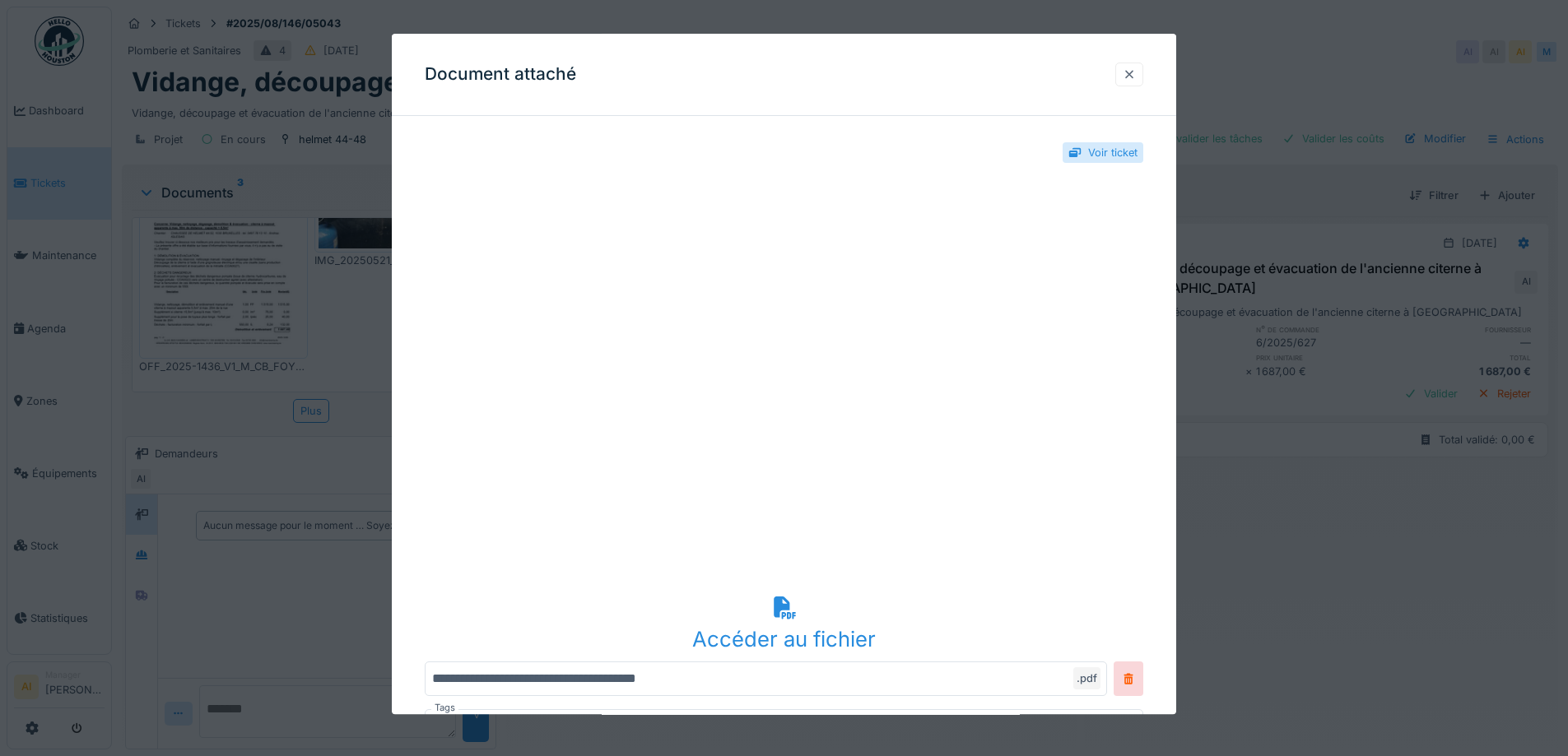
click at [1136, 73] on div at bounding box center [1129, 74] width 13 height 15
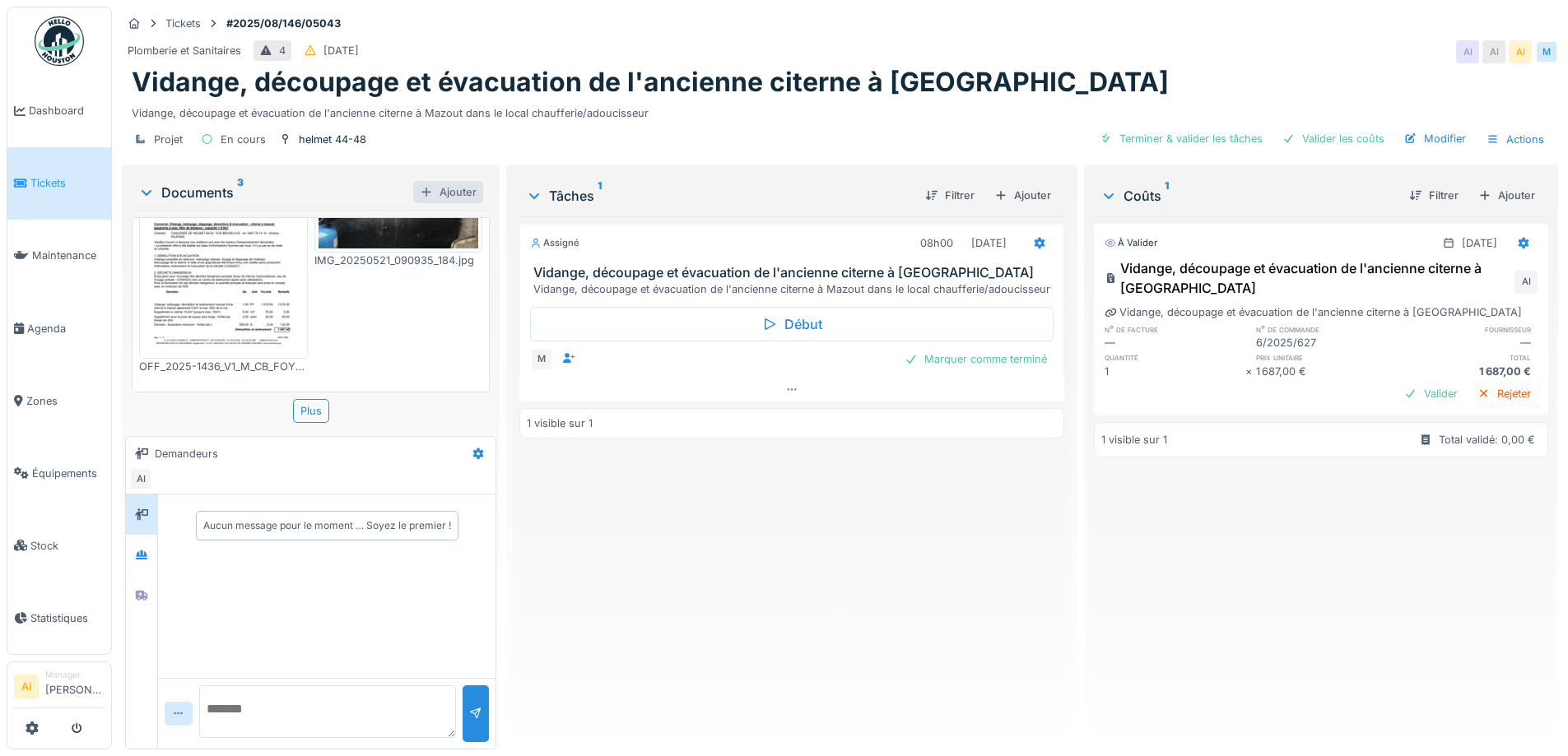
click at [448, 186] on div "Ajouter" at bounding box center [447, 192] width 70 height 22
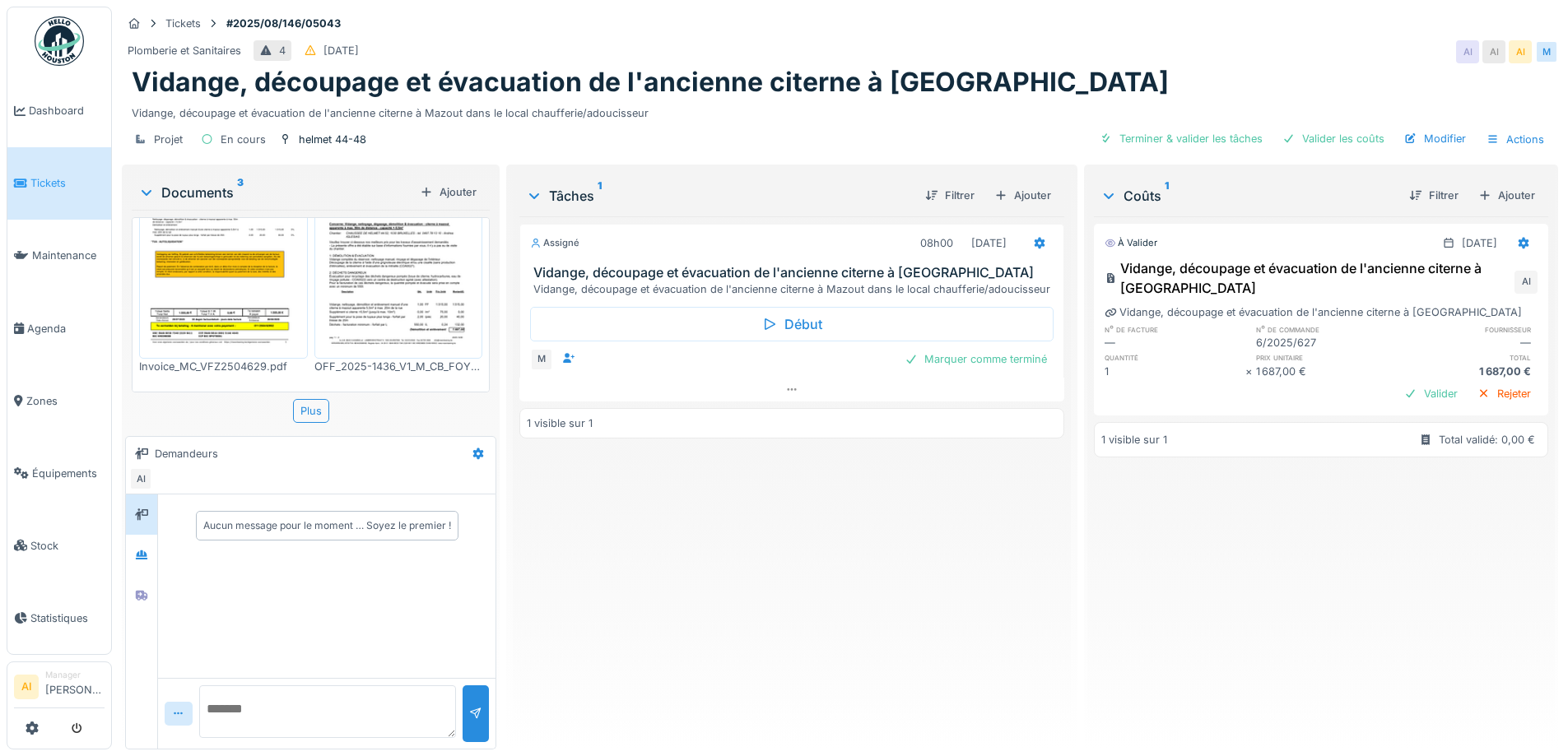
scroll to position [0, 0]
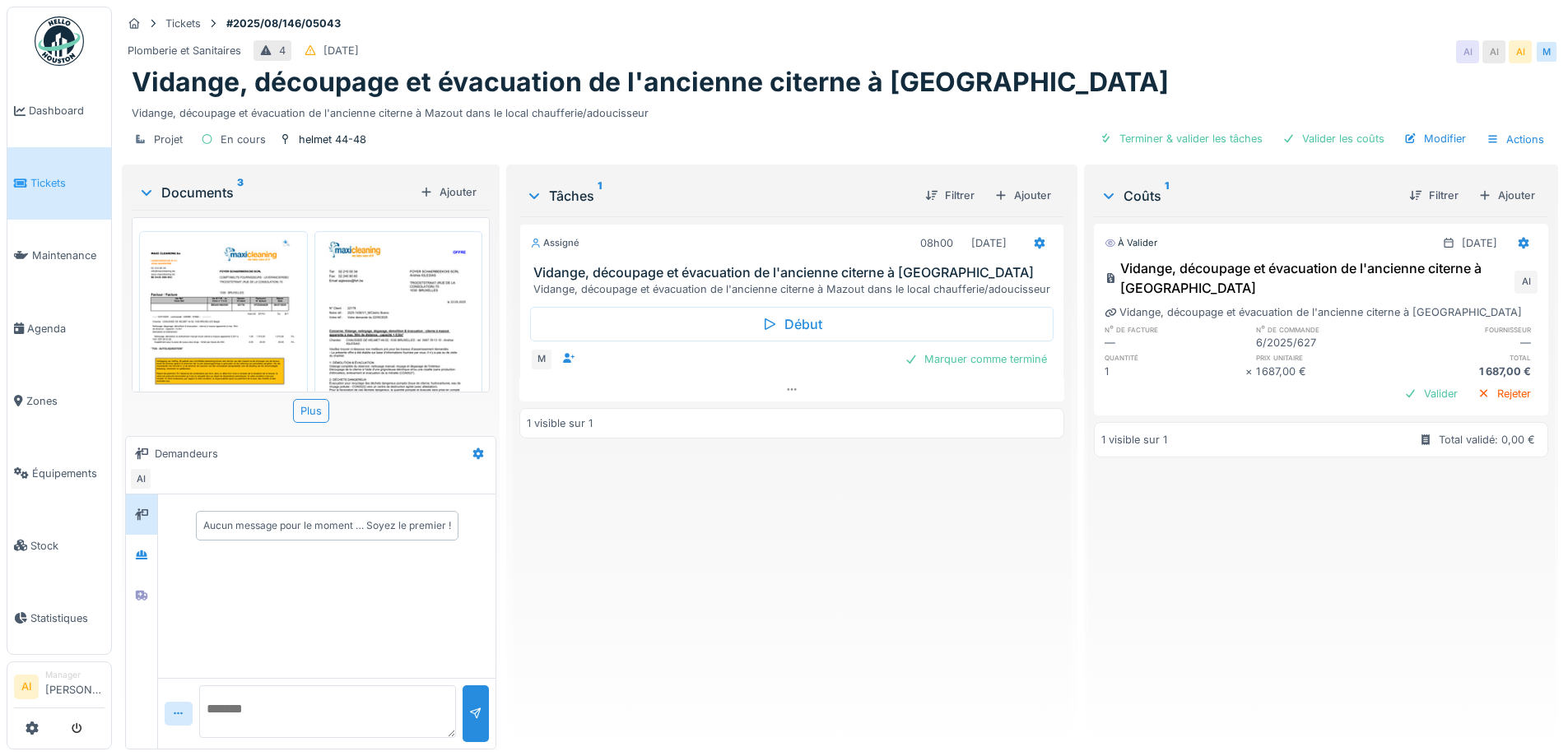
click at [260, 310] on img at bounding box center [223, 348] width 160 height 226
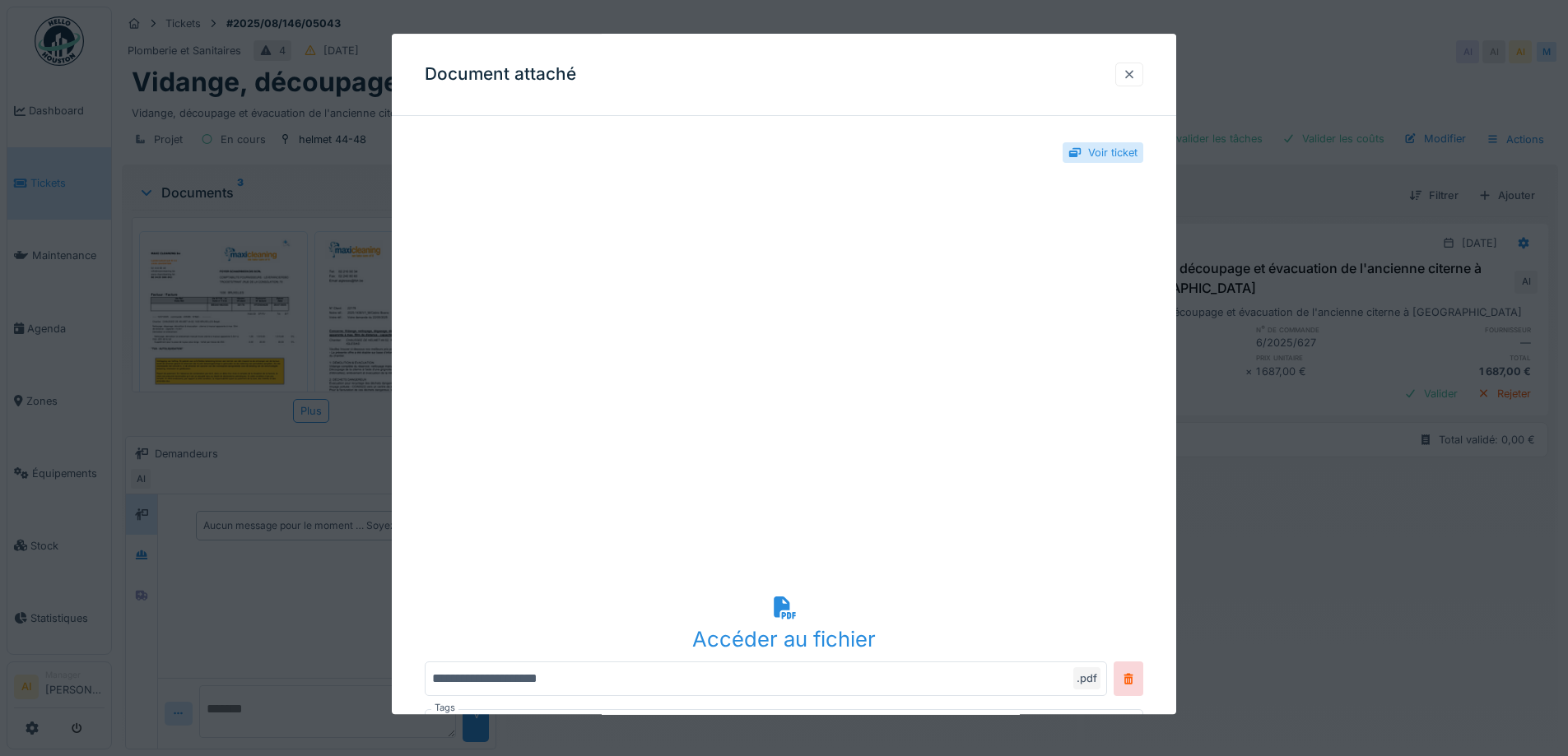
click at [1132, 64] on div at bounding box center [1129, 75] width 28 height 24
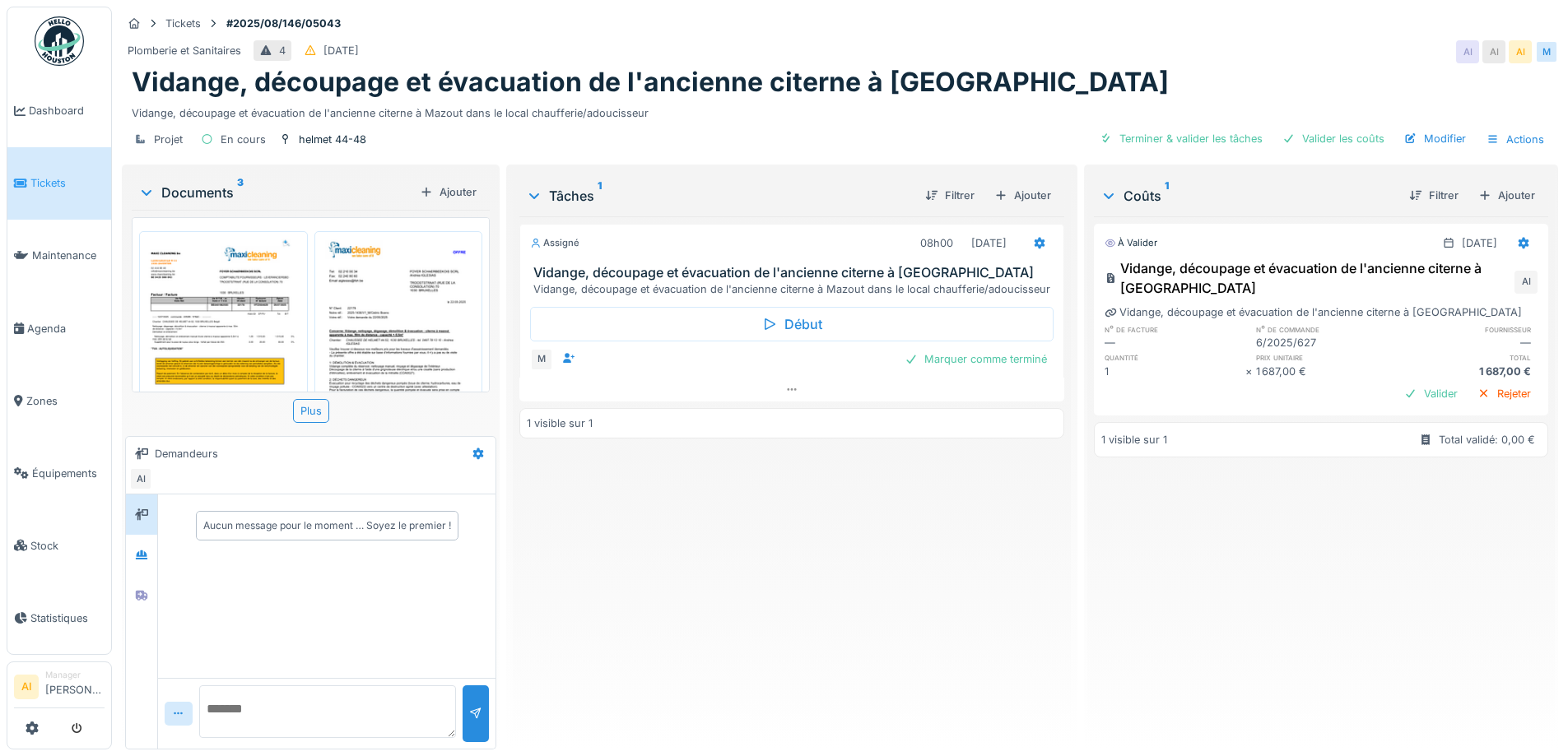
click at [194, 302] on img at bounding box center [223, 348] width 160 height 226
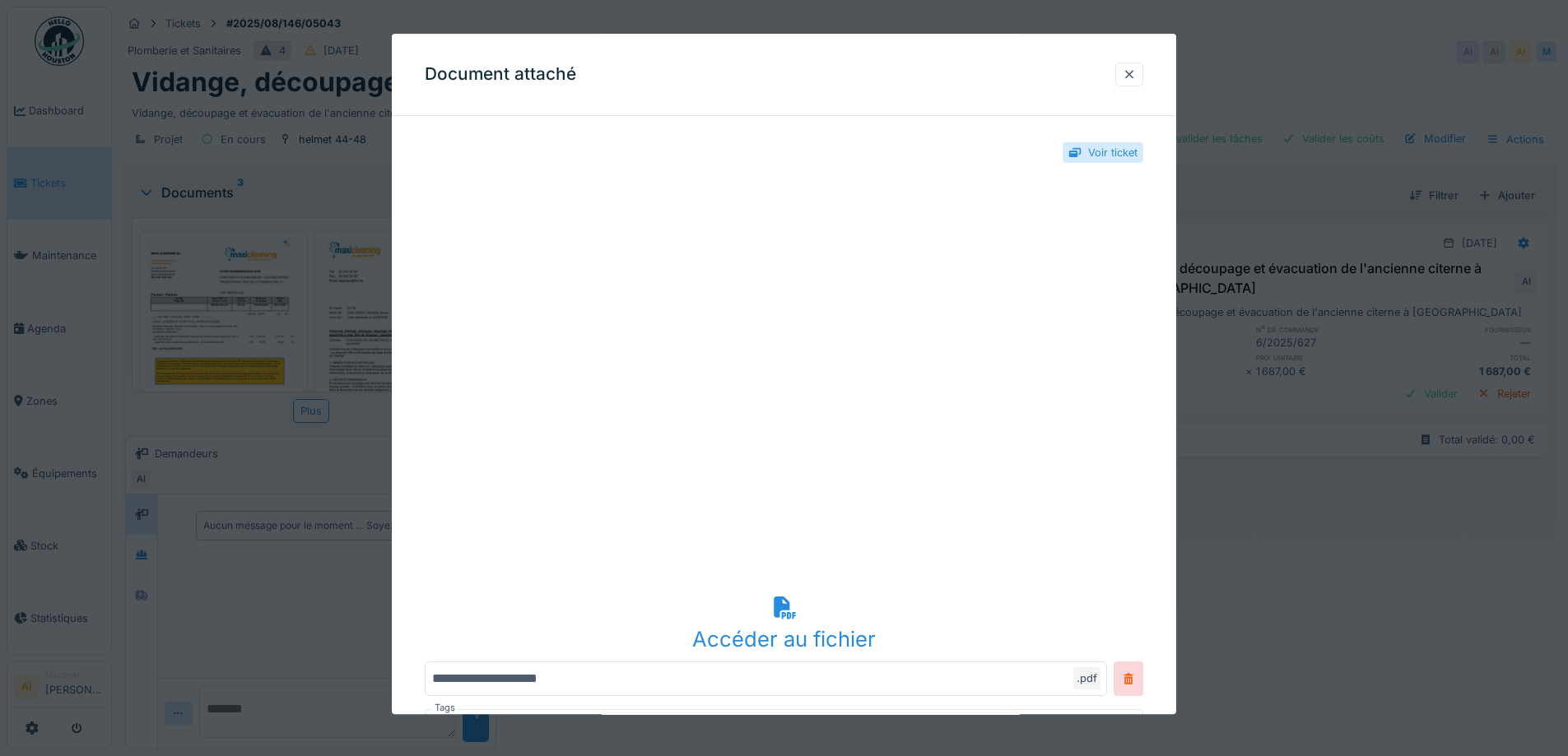
click at [785, 618] on icon at bounding box center [784, 608] width 22 height 22
click at [1132, 72] on div at bounding box center [1129, 74] width 13 height 15
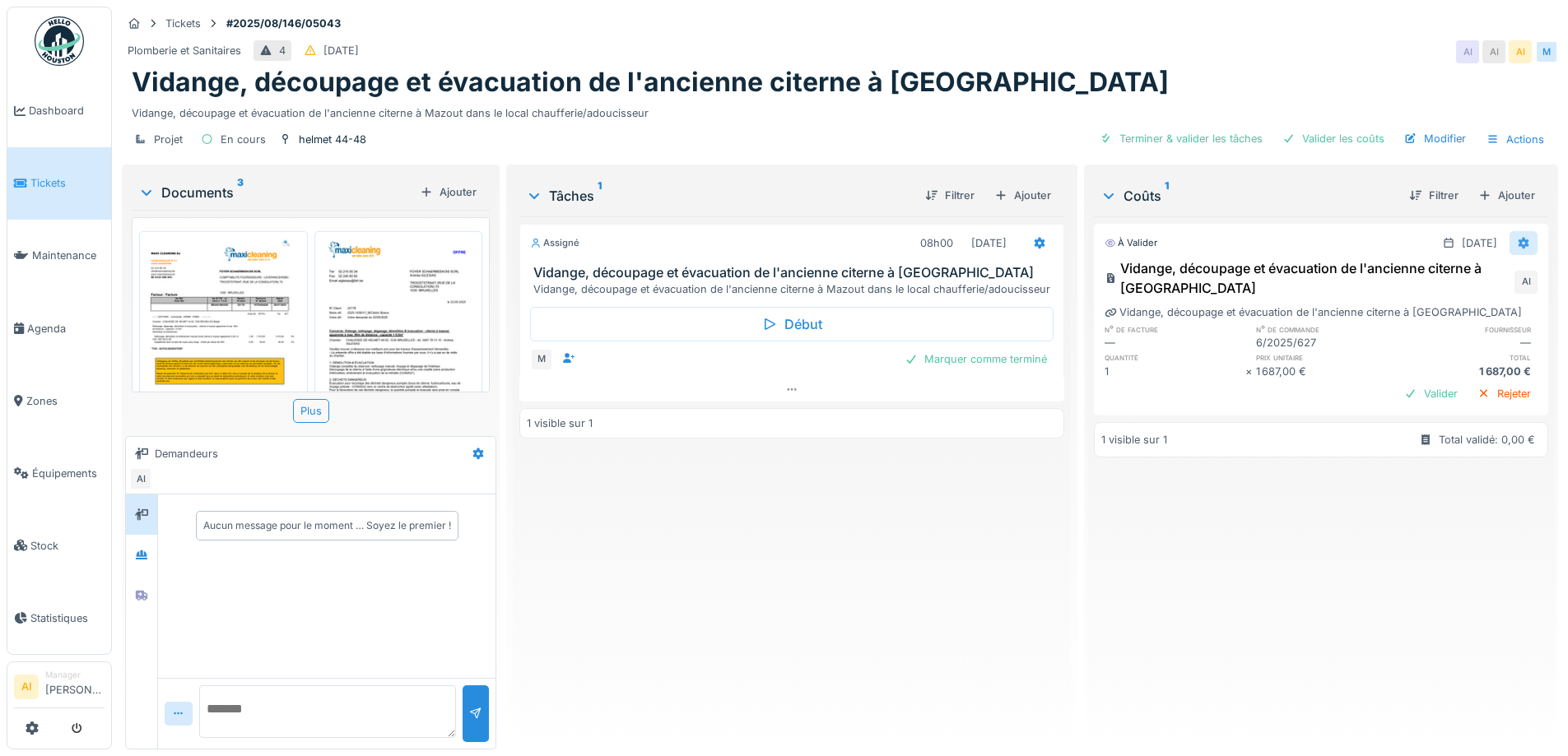
click at [1519, 245] on icon at bounding box center [1524, 243] width 11 height 12
click at [1465, 274] on div "Modifier" at bounding box center [1443, 280] width 80 height 25
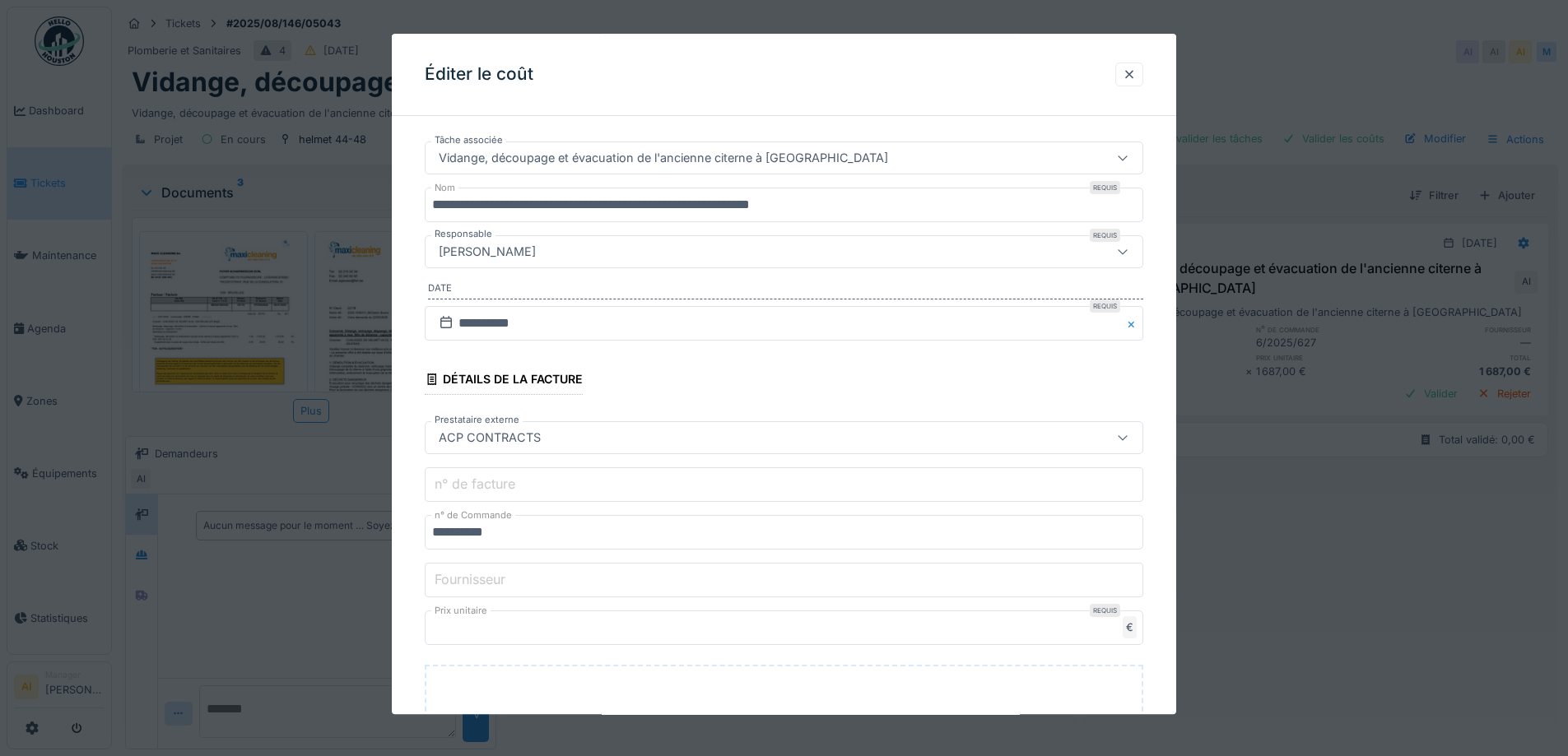
scroll to position [82, 0]
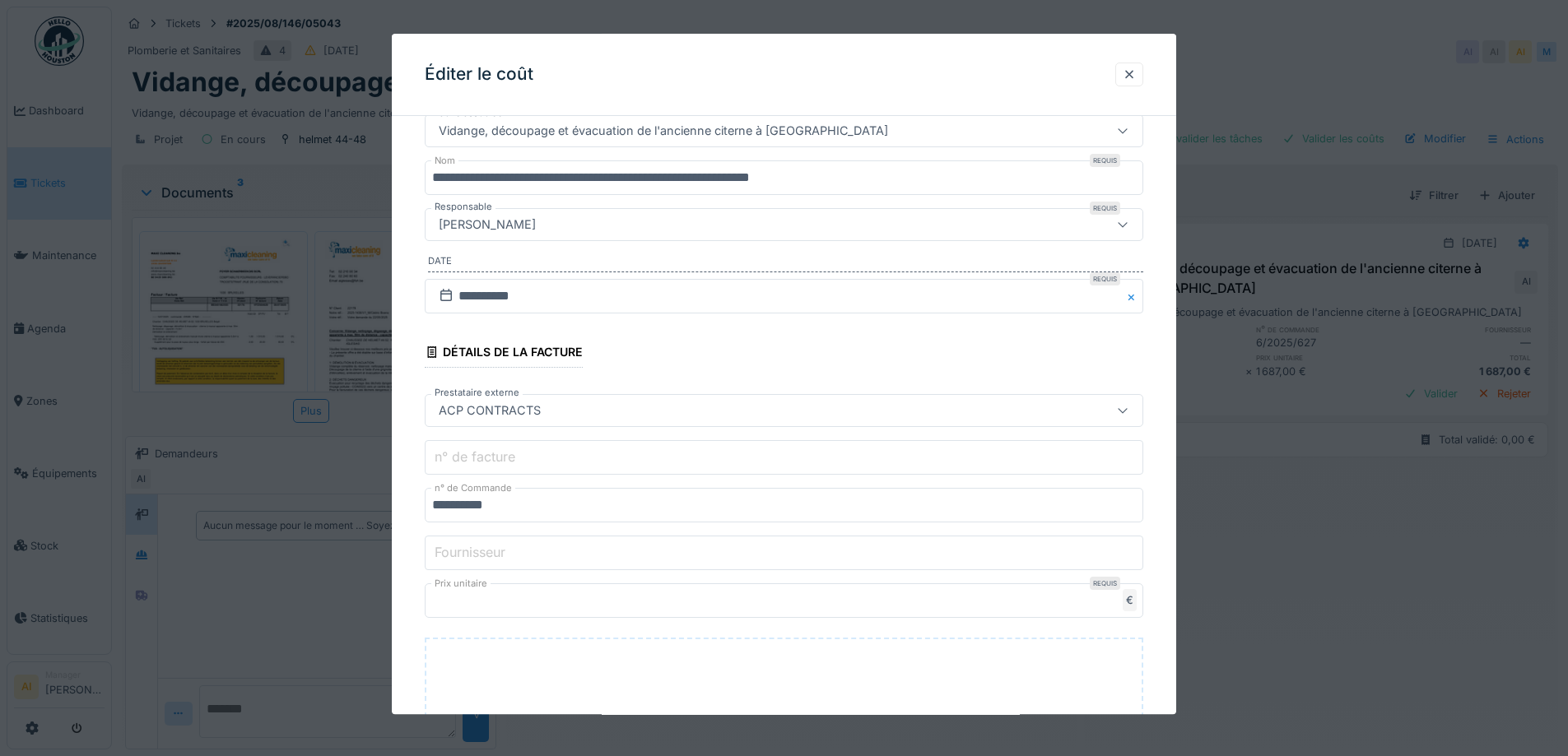
click at [1098, 413] on div "ACP CONTRACTS" at bounding box center [784, 411] width 719 height 33
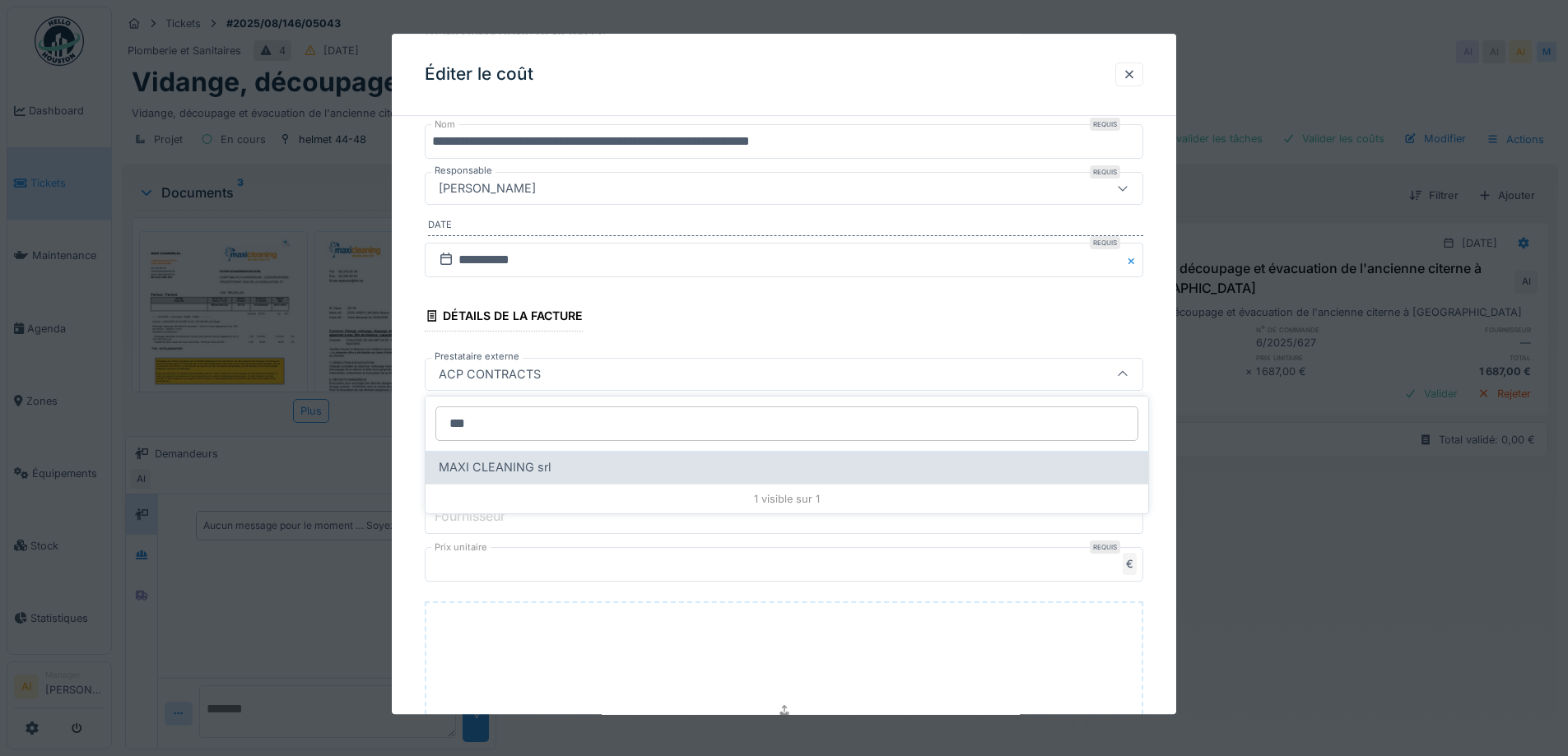
type input "***"
click at [532, 469] on span "MAXI CLEANING srl" at bounding box center [494, 467] width 112 height 18
type input "*****"
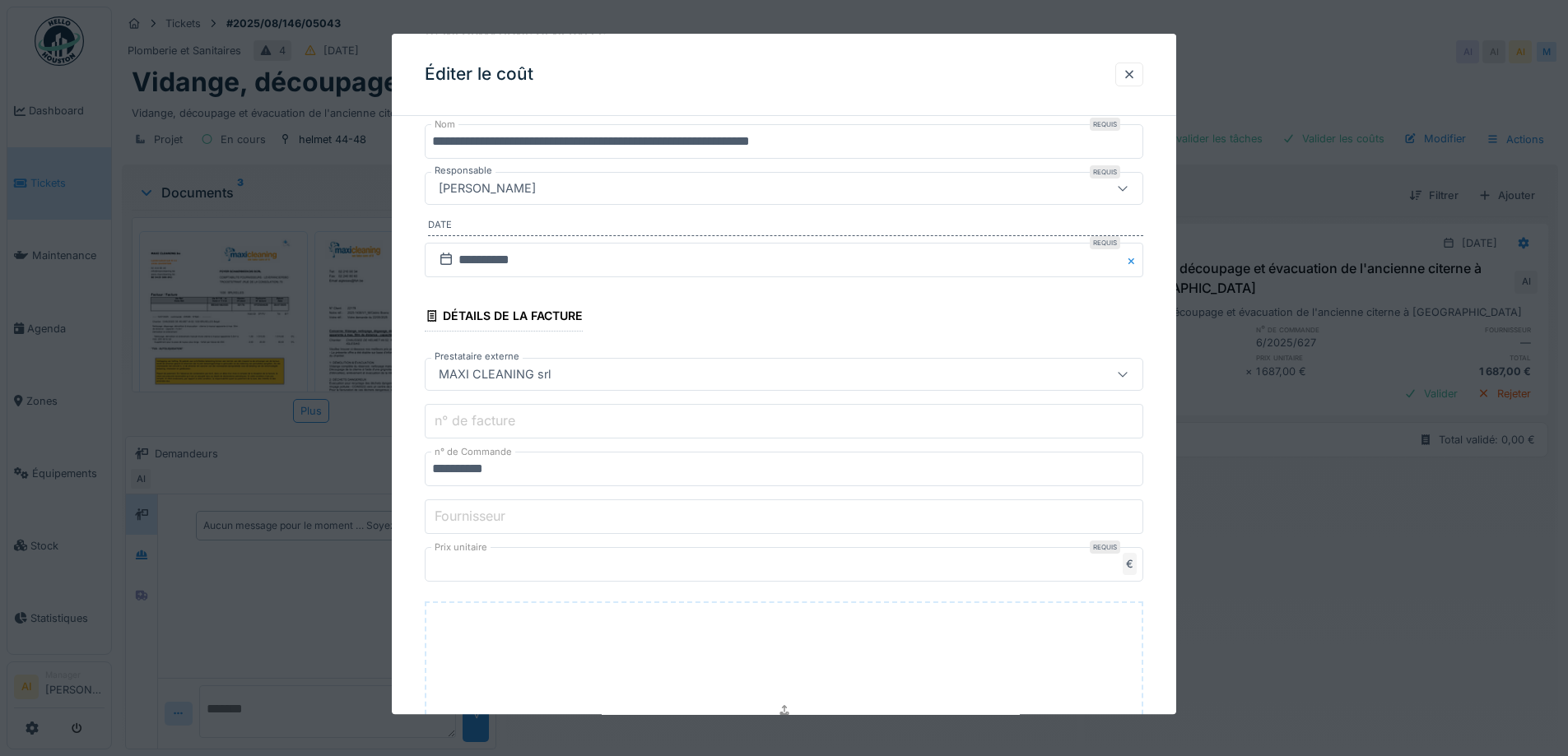
click at [473, 426] on label "n° de facture" at bounding box center [475, 422] width 87 height 20
click at [473, 426] on input "n° de facture" at bounding box center [784, 422] width 719 height 35
paste input "**********"
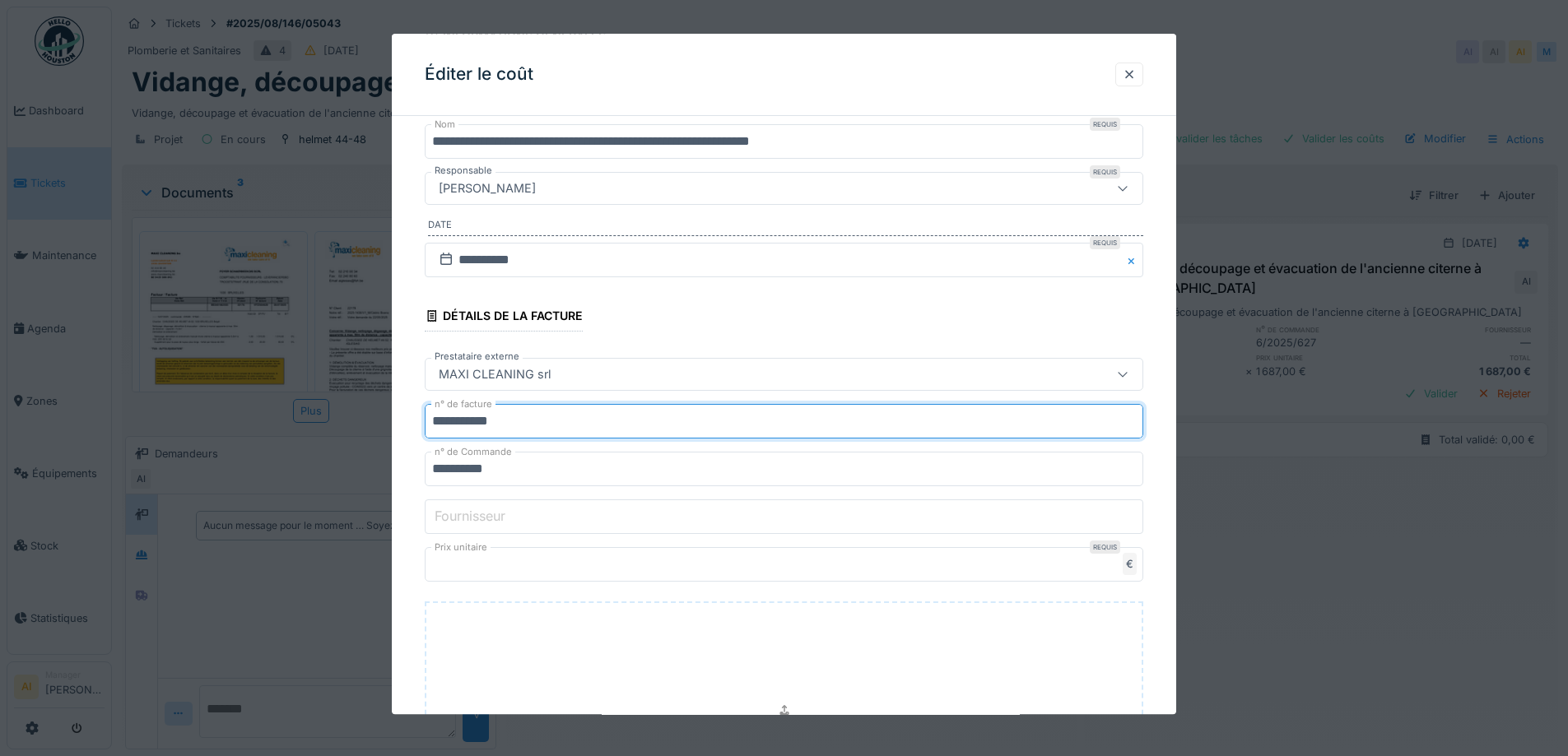
type input "**********"
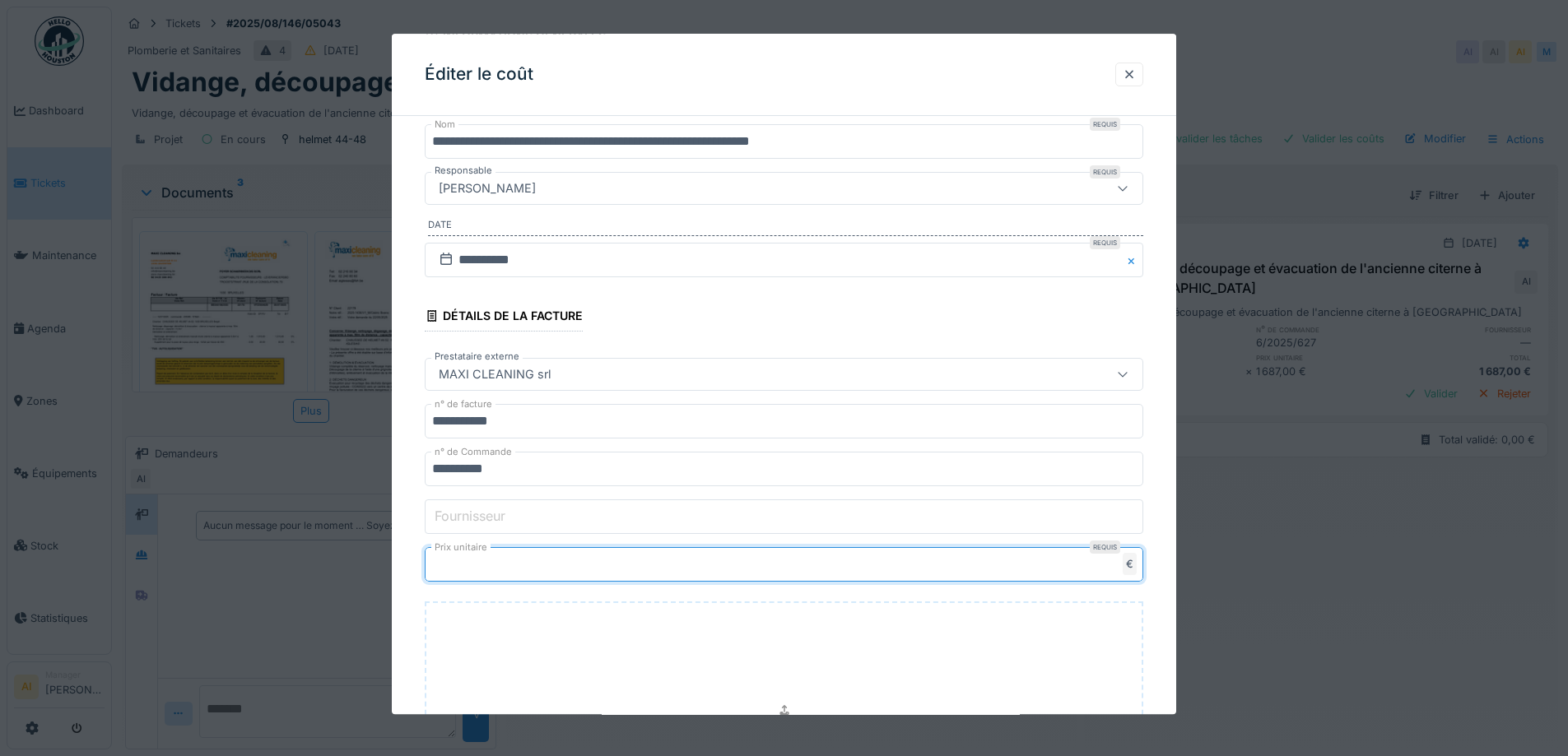
drag, startPoint x: 475, startPoint y: 567, endPoint x: 389, endPoint y: 564, distance: 86.1
click at [389, 564] on div "**********" at bounding box center [840, 378] width 1456 height 756
type input "****"
click at [492, 257] on input "**********" at bounding box center [784, 260] width 719 height 35
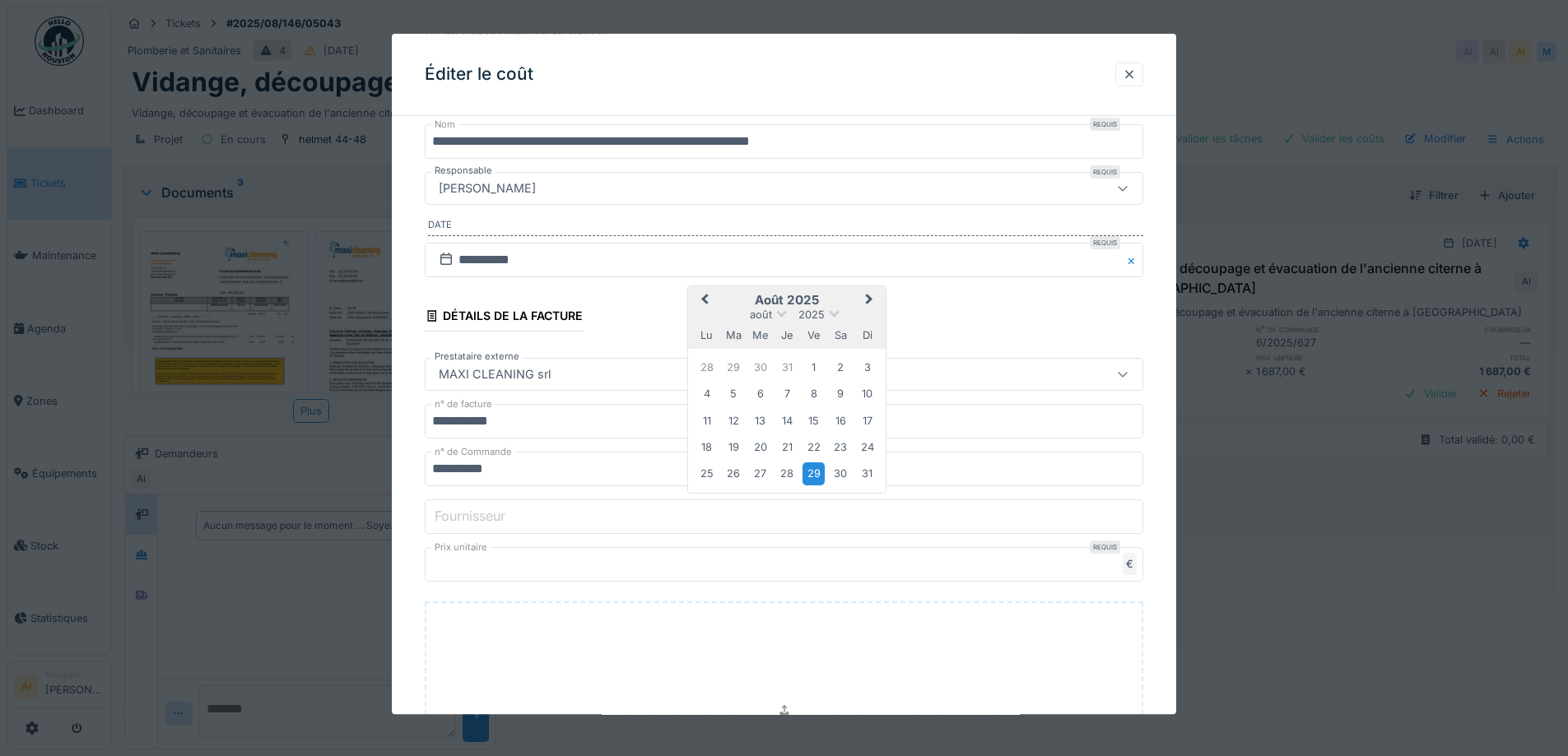
click at [704, 300] on span "Previous Month" at bounding box center [704, 301] width 0 height 20
click at [728, 471] on div "29" at bounding box center [733, 475] width 22 height 22
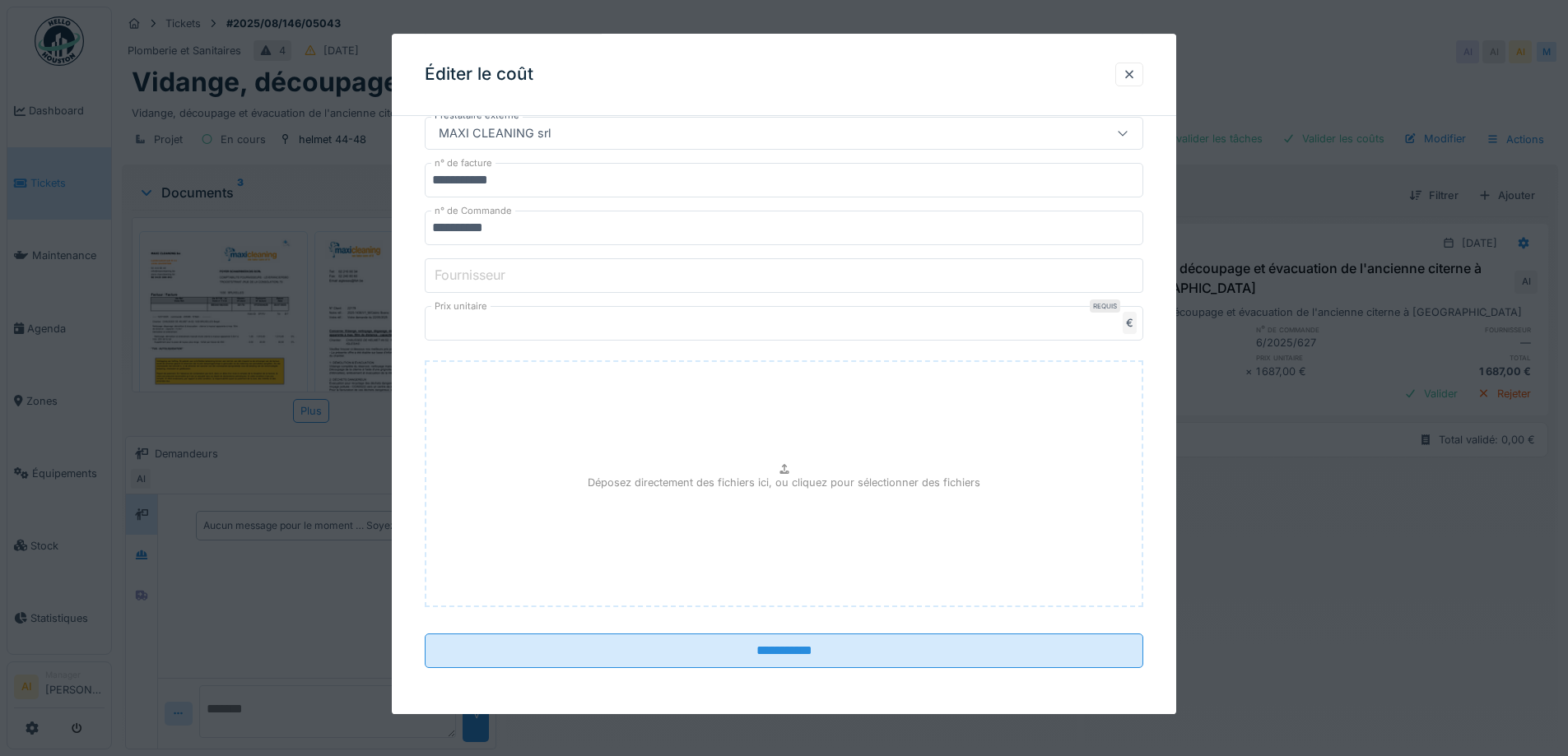
scroll to position [13, 0]
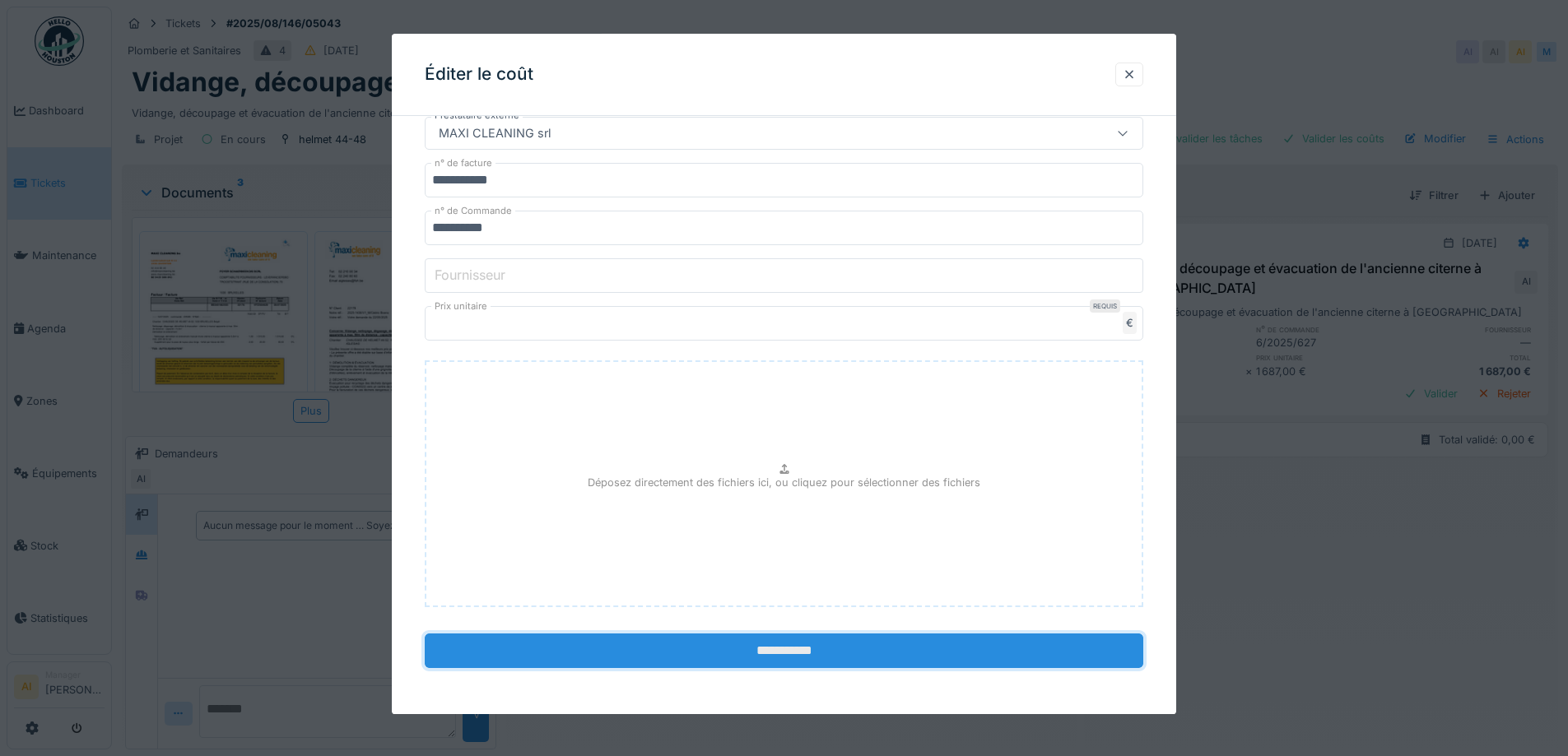
click at [756, 639] on input "**********" at bounding box center [784, 651] width 719 height 35
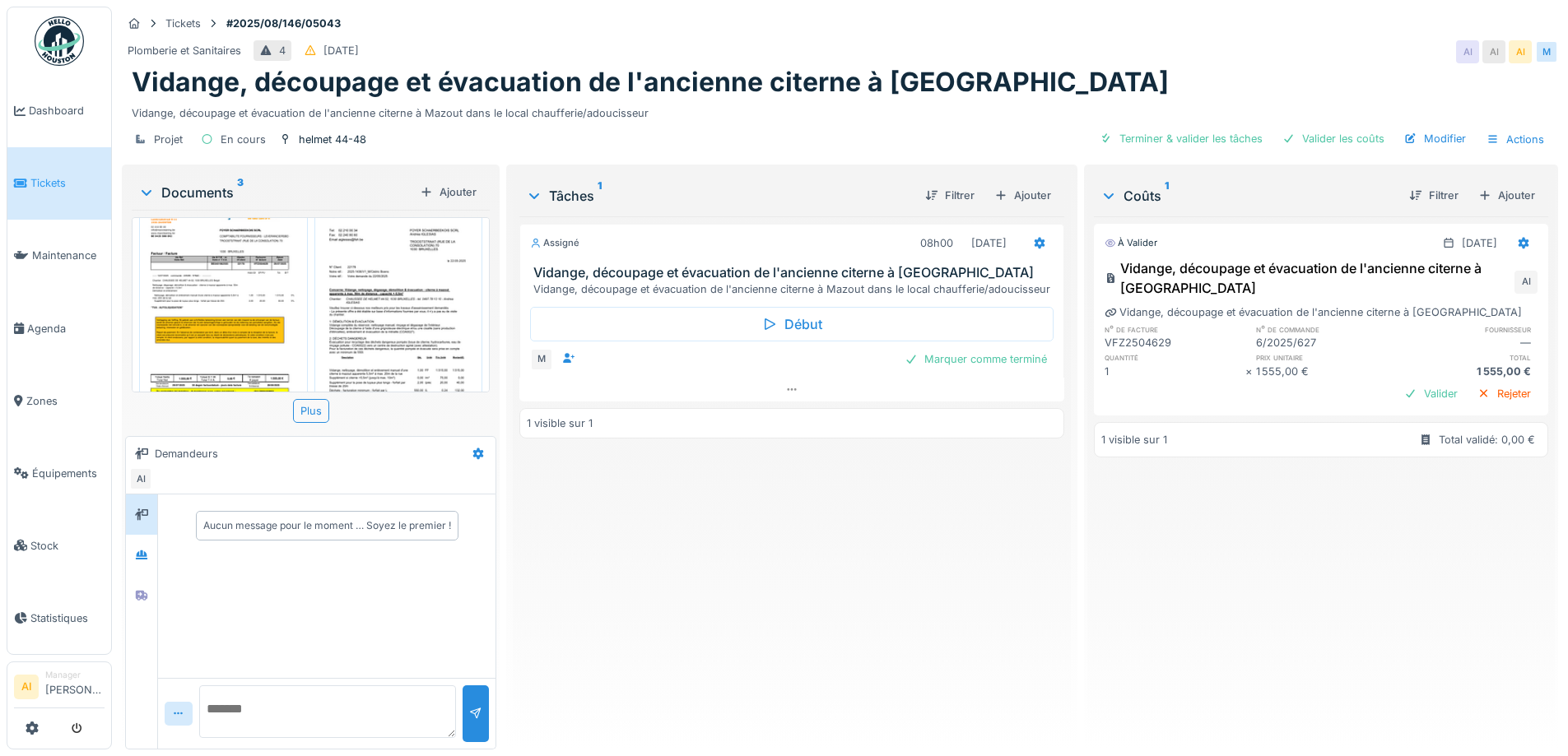
scroll to position [0, 0]
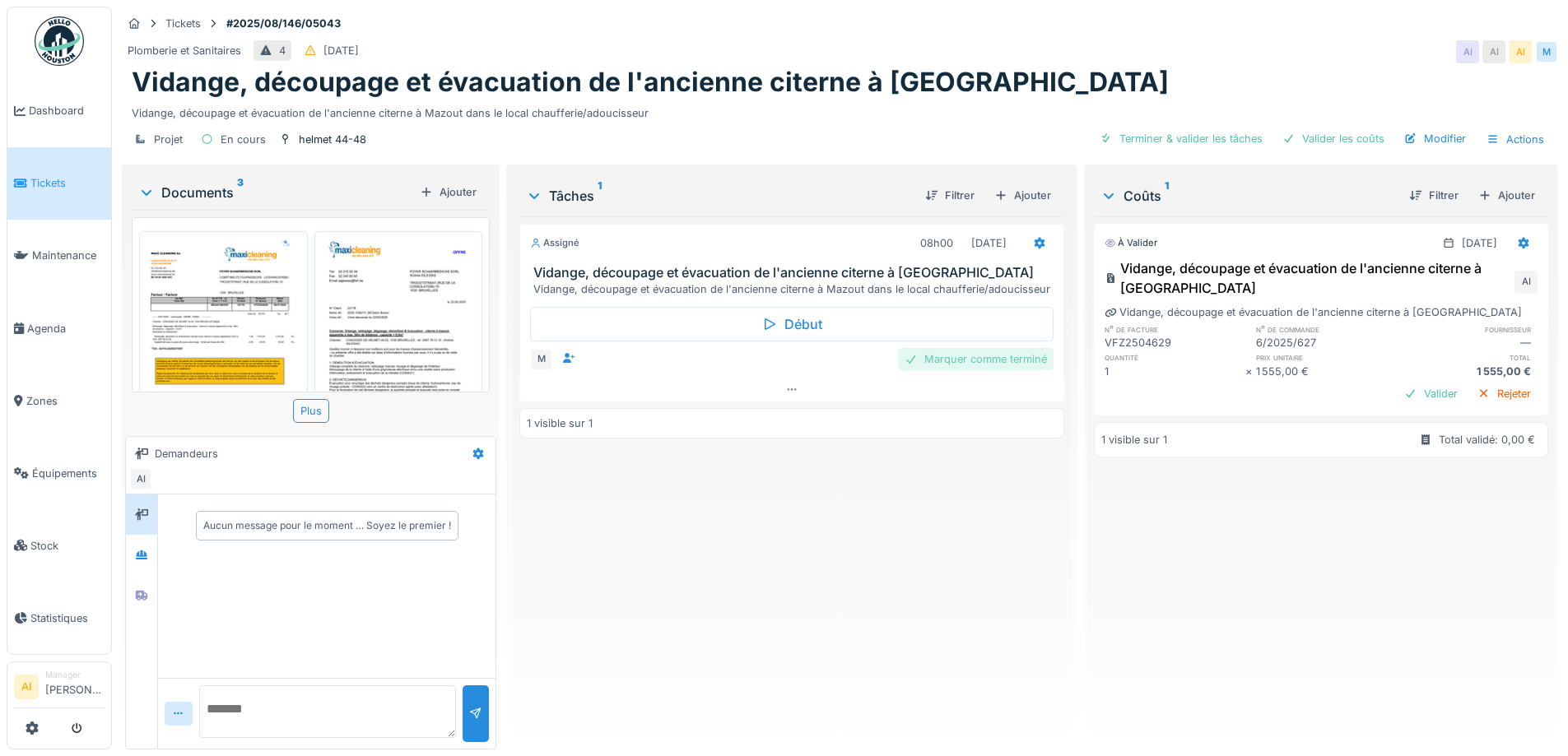
click at [943, 350] on div "Marquer comme terminé" at bounding box center [976, 359] width 156 height 22
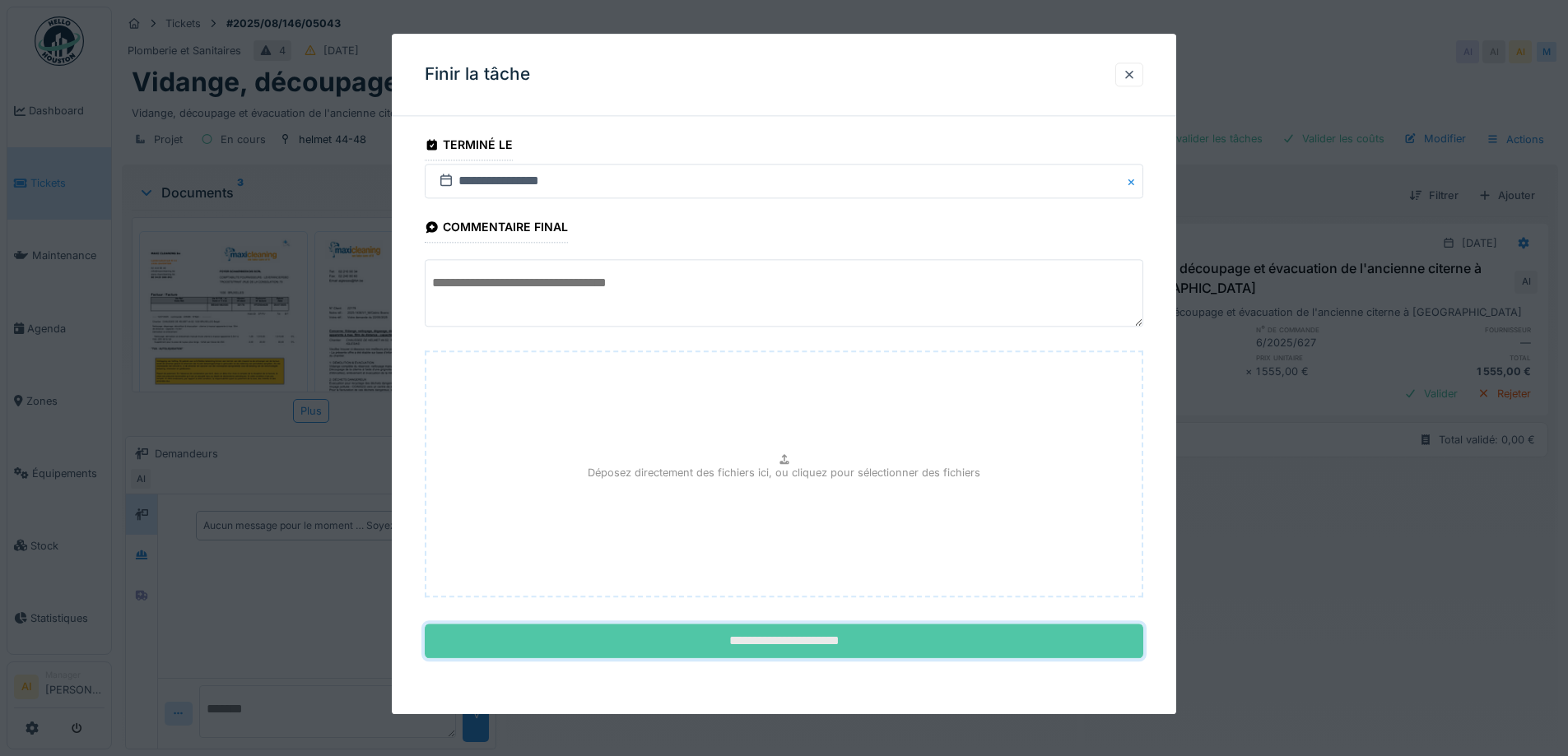
click at [770, 634] on input "**********" at bounding box center [784, 642] width 719 height 35
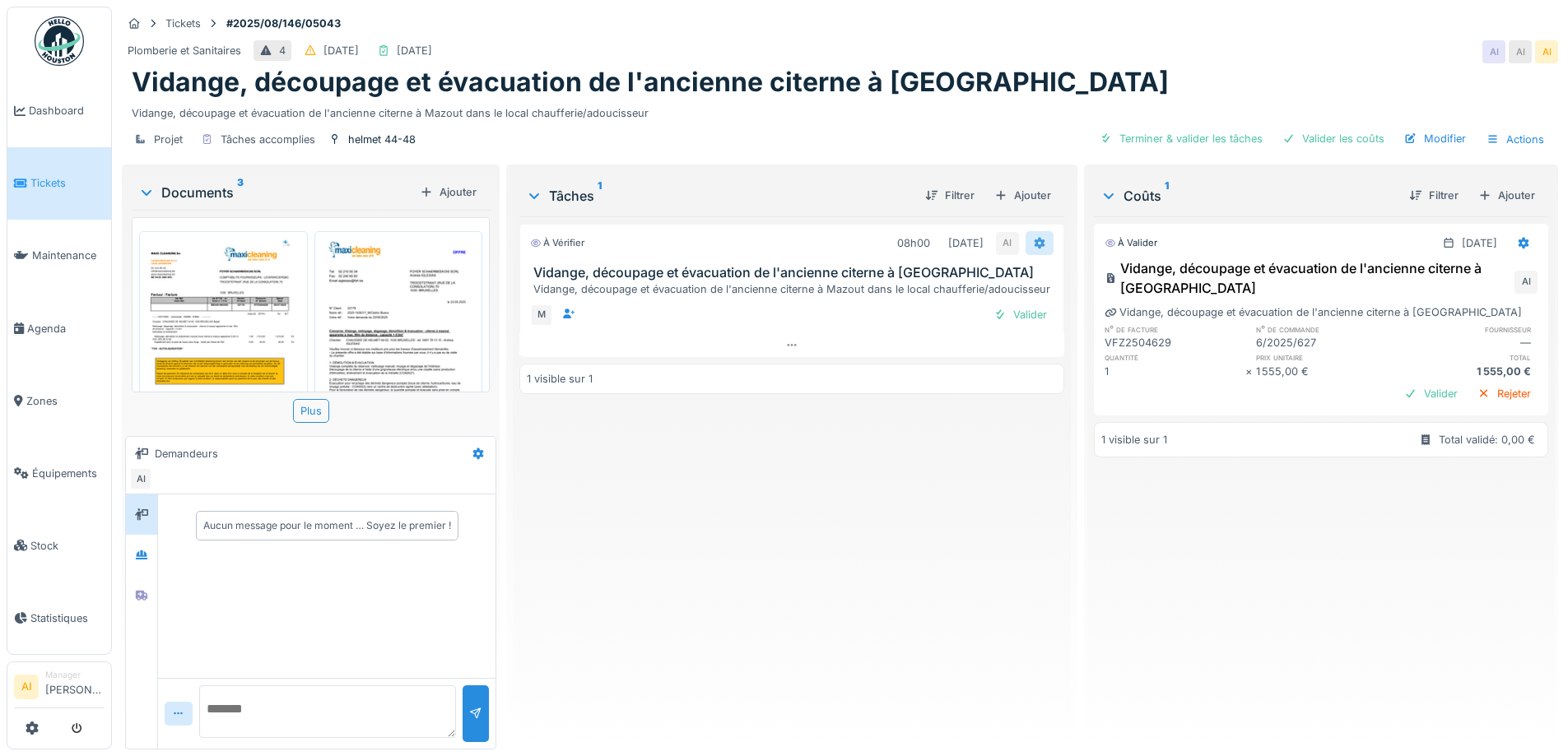
click at [1033, 238] on icon at bounding box center [1040, 243] width 13 height 11
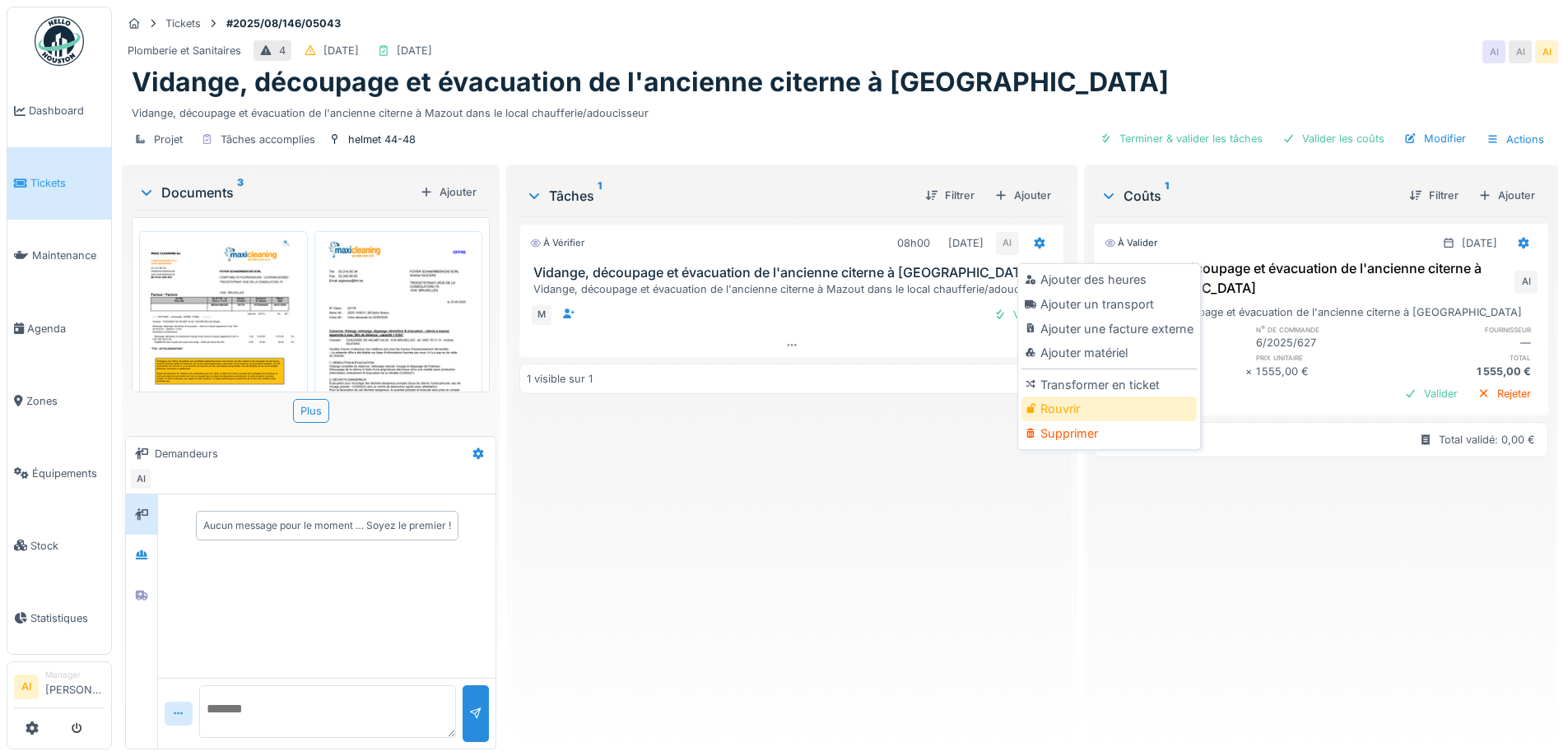
click at [1077, 396] on div "Rouvrir" at bounding box center [1109, 408] width 175 height 25
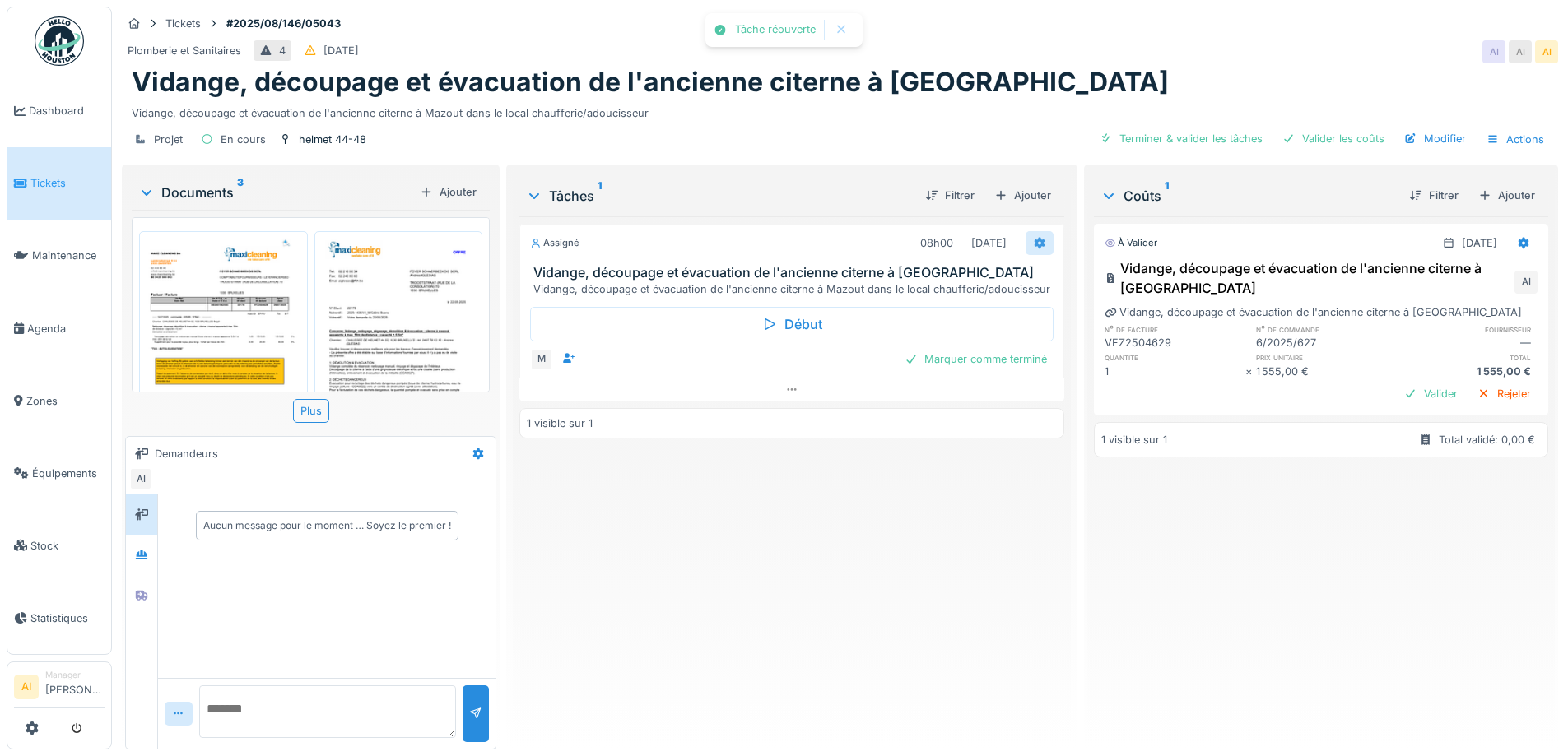
click at [1038, 231] on div at bounding box center [1040, 243] width 28 height 24
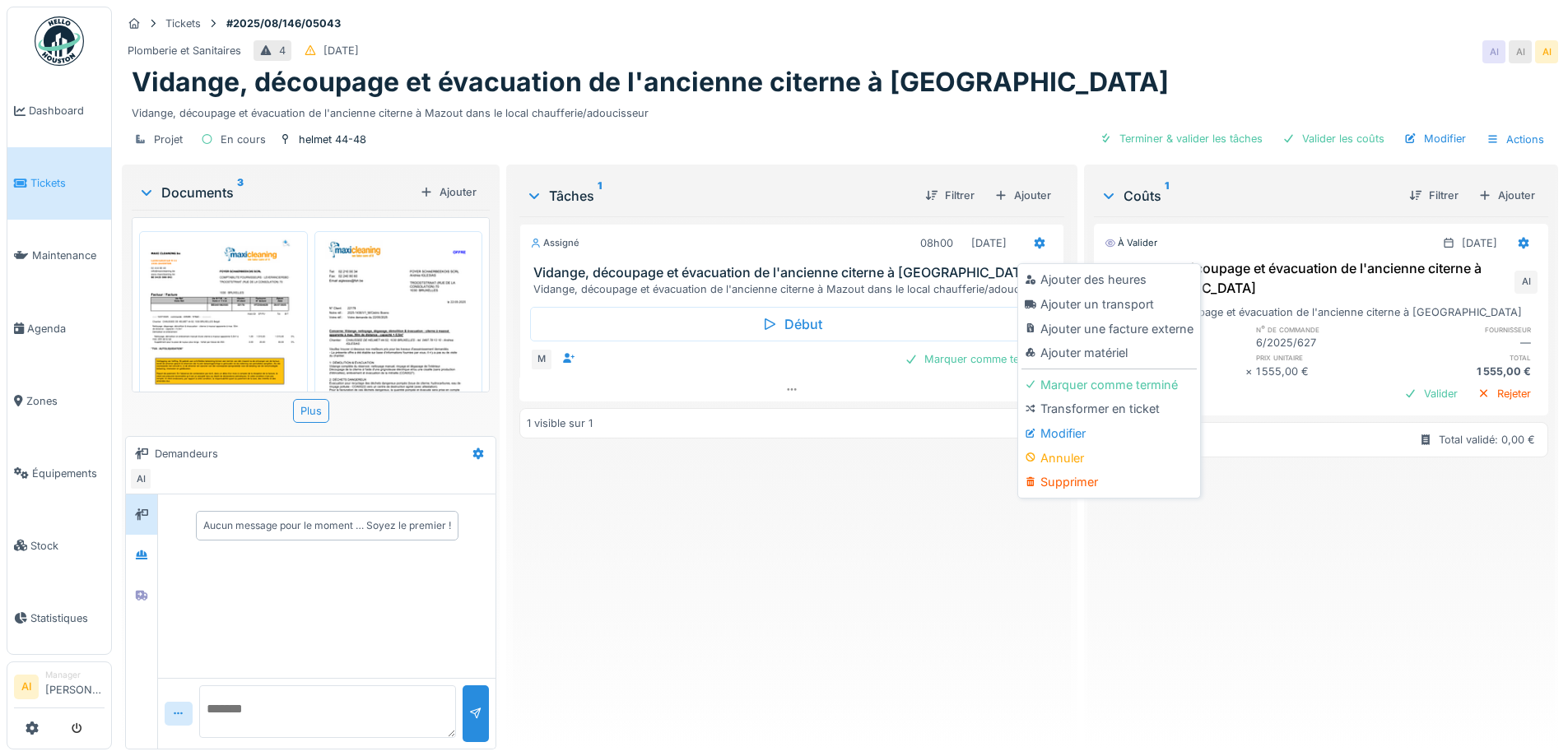
click at [943, 475] on div "Assigné 08h00 14/07/2025 Vidange, découpage et évacuation de l'ancienne citerne…" at bounding box center [791, 476] width 544 height 520
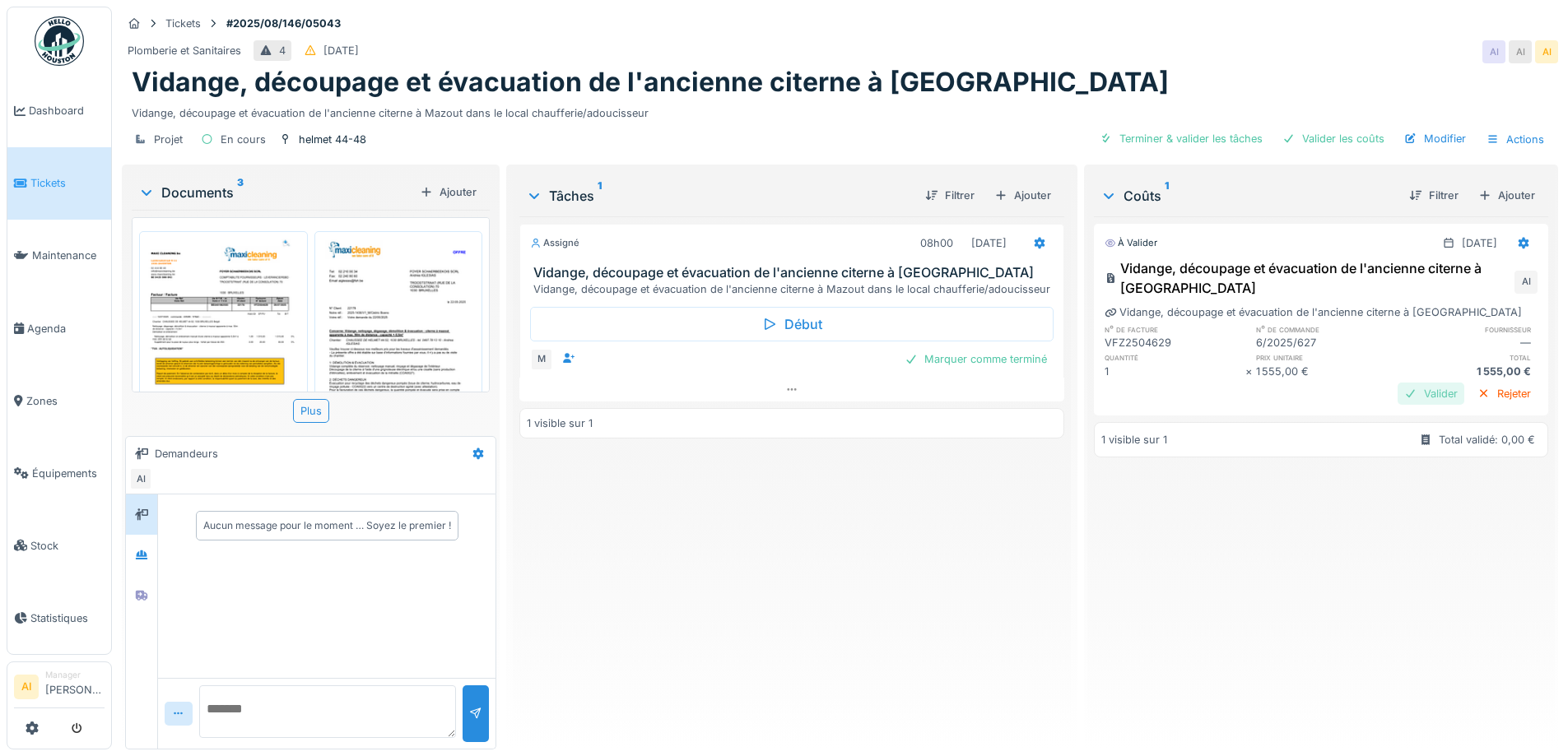
click at [1398, 383] on div "Valider" at bounding box center [1430, 393] width 67 height 22
click at [952, 348] on div "Marquer comme terminé" at bounding box center [976, 359] width 156 height 22
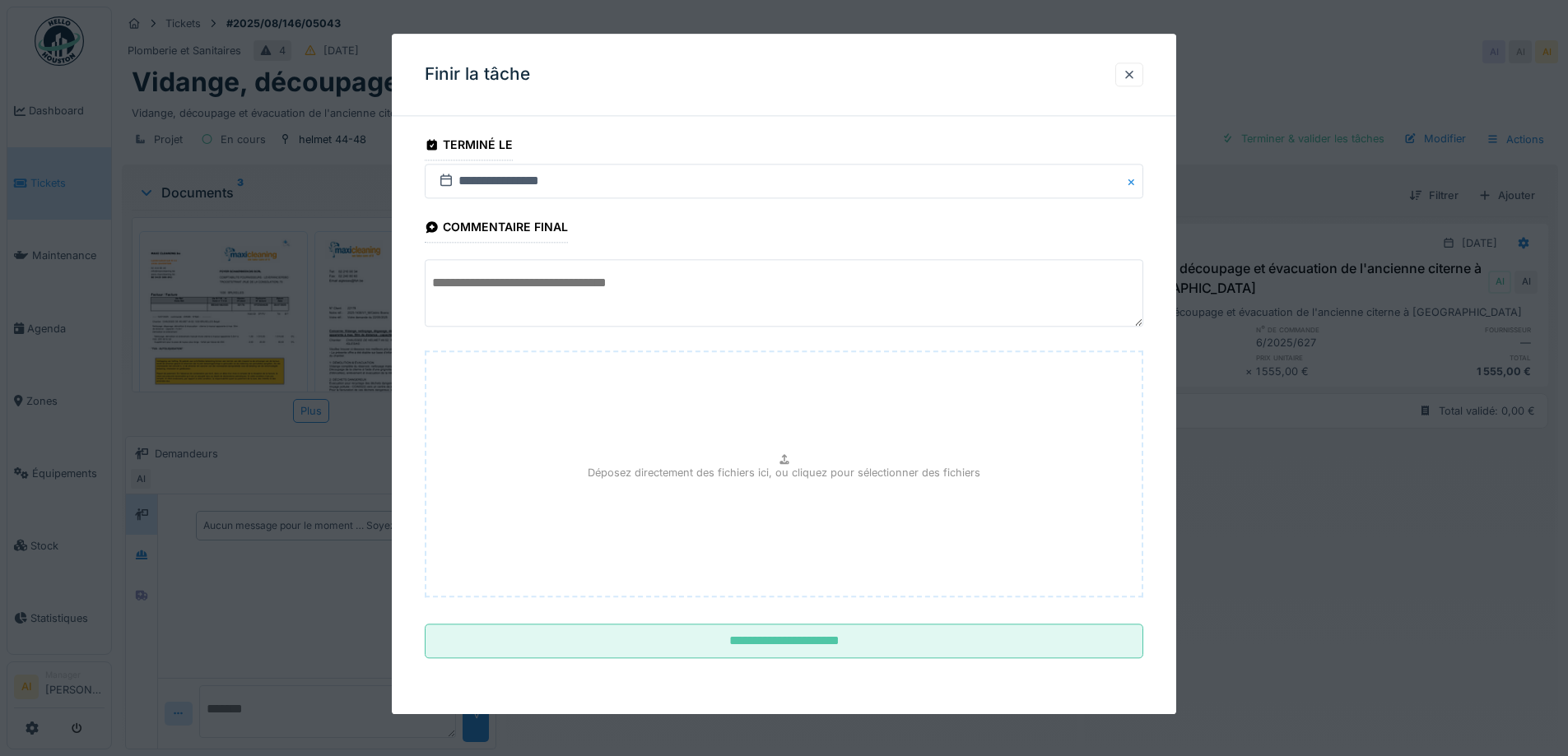
click at [499, 285] on textarea at bounding box center [784, 293] width 719 height 67
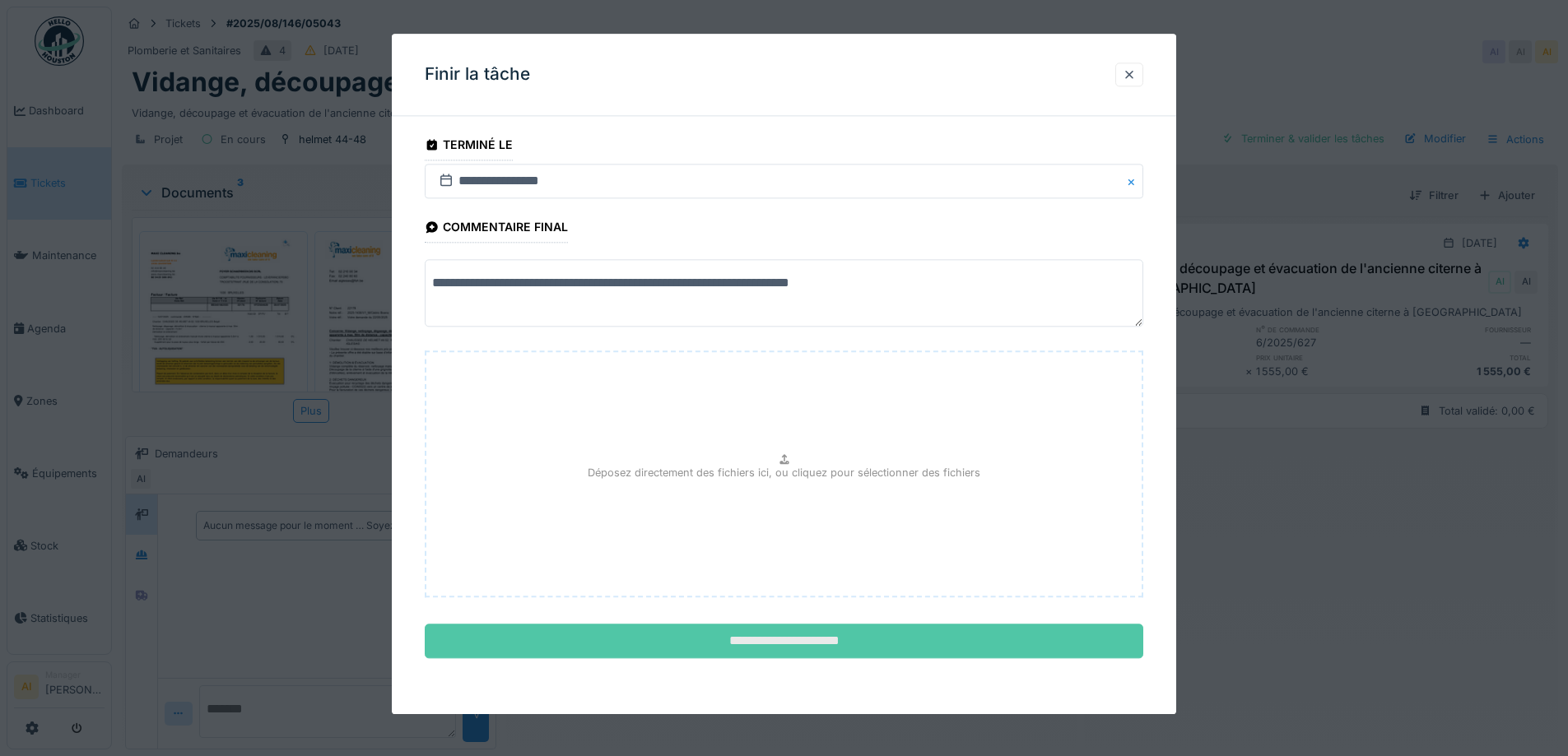
type textarea "**********"
click at [808, 642] on input "**********" at bounding box center [784, 642] width 719 height 35
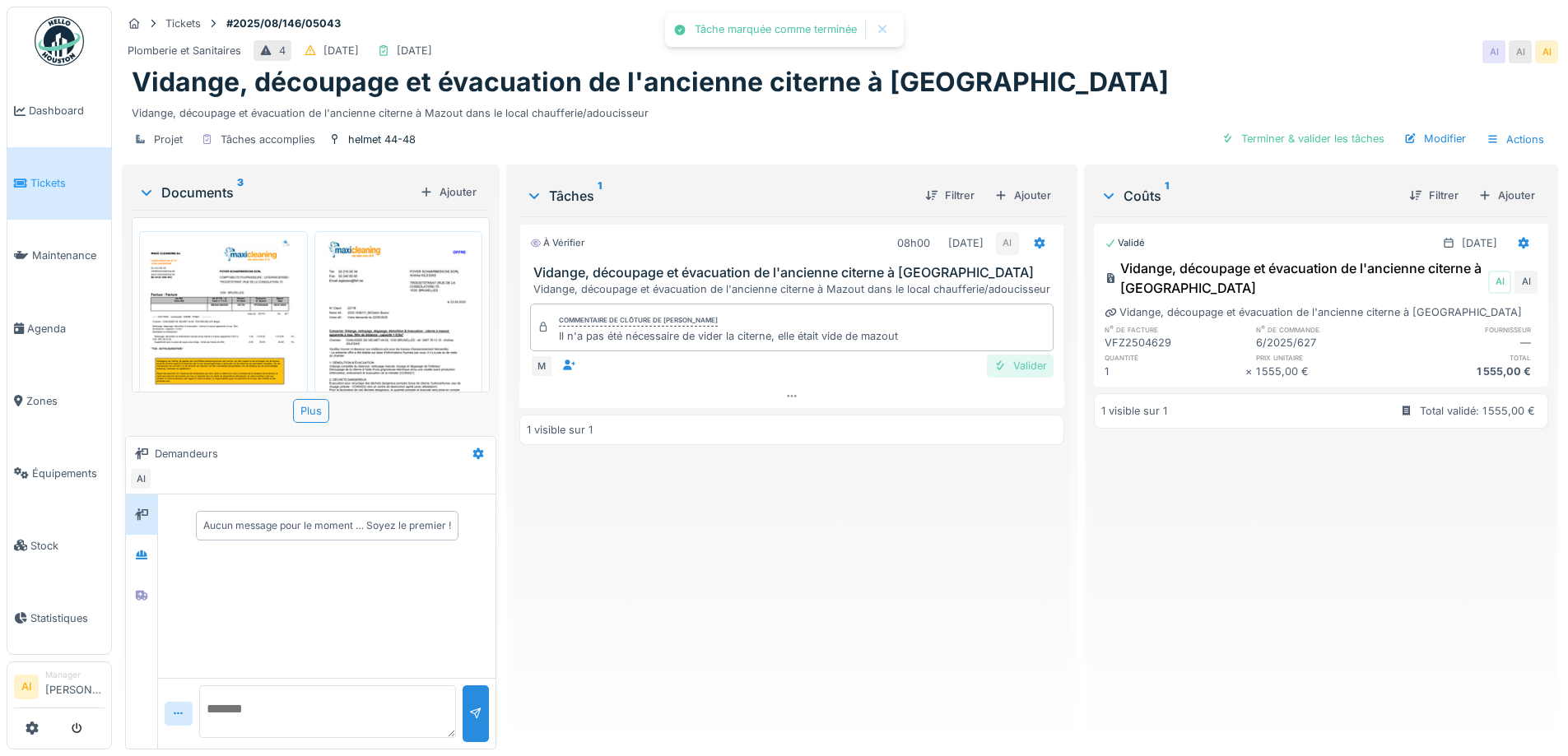
click at [1011, 354] on div "Valider" at bounding box center [1020, 365] width 67 height 22
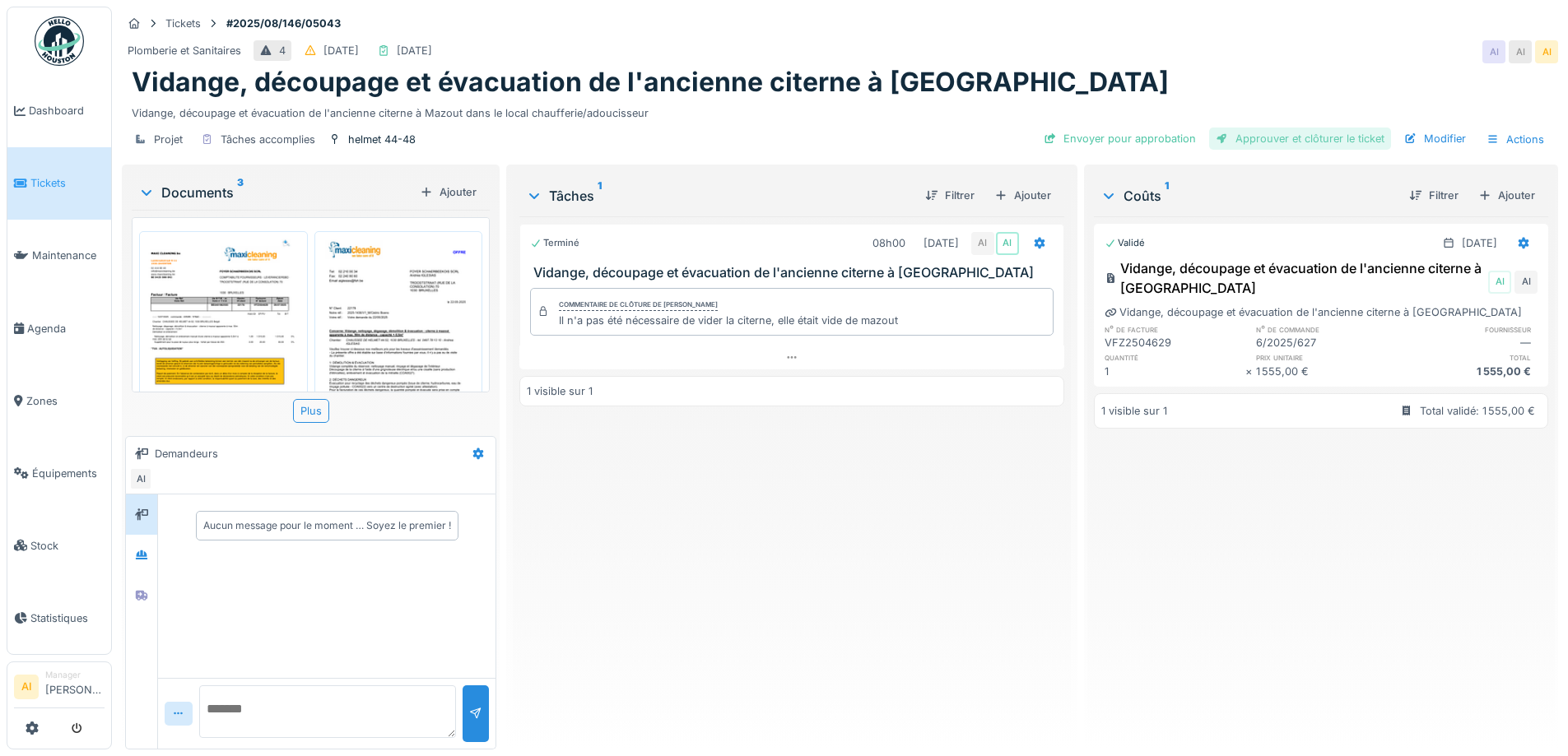
click at [1290, 132] on div "Approuver et clôturer le ticket" at bounding box center [1300, 138] width 182 height 22
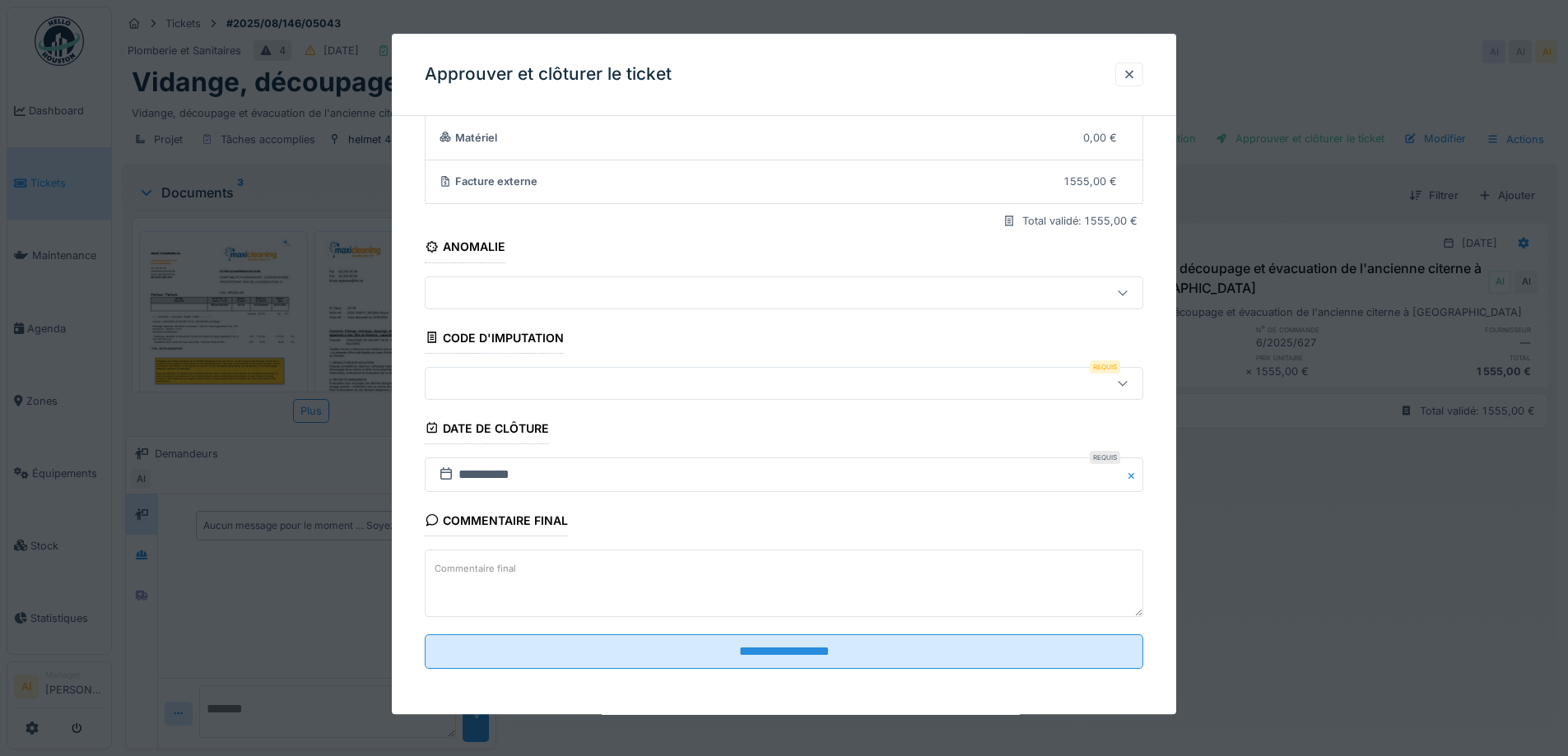
scroll to position [141, 0]
click at [569, 377] on div at bounding box center [742, 383] width 620 height 18
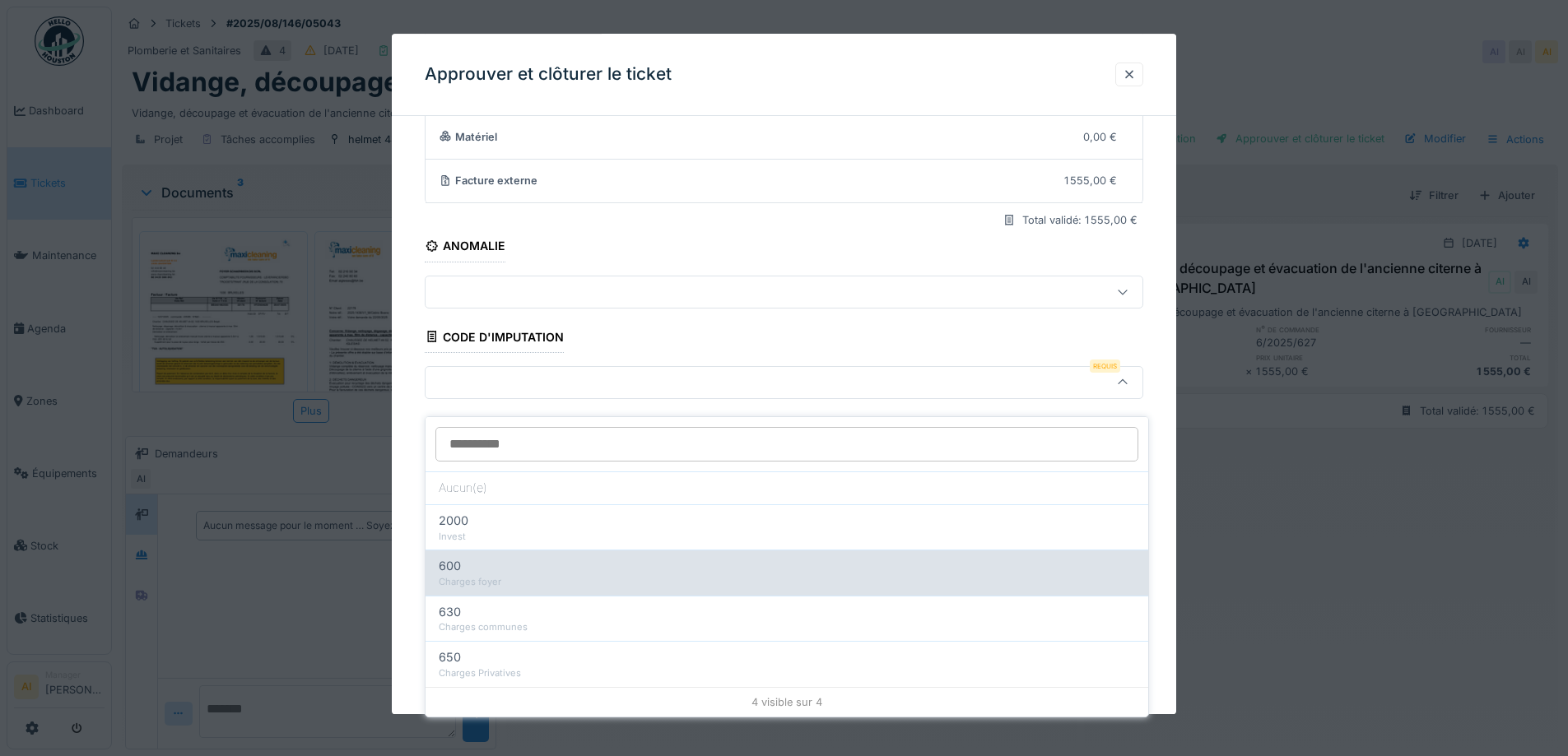
click at [488, 575] on div "Charges foyer" at bounding box center [786, 581] width 696 height 14
type input "***"
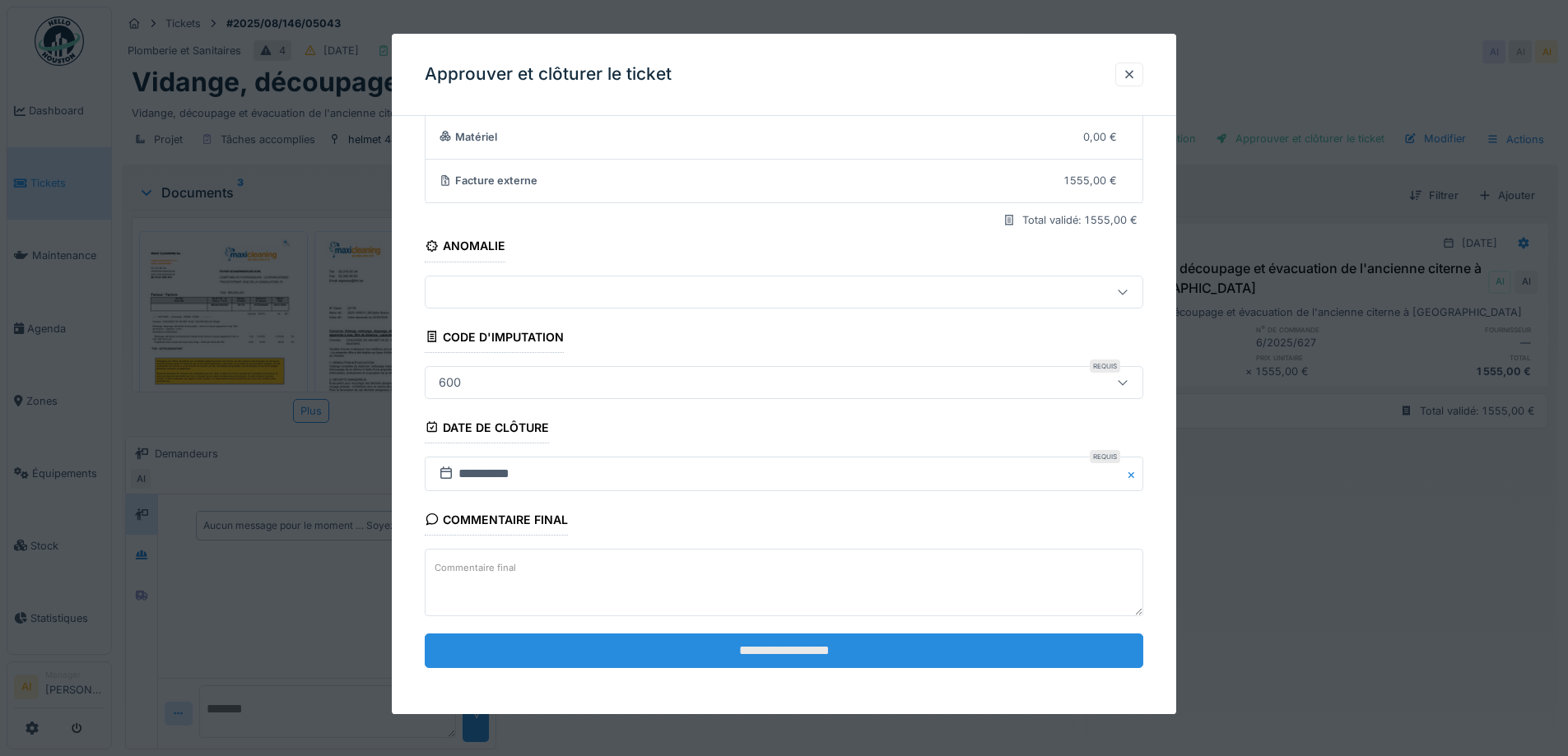
click at [752, 647] on input "**********" at bounding box center [784, 651] width 719 height 35
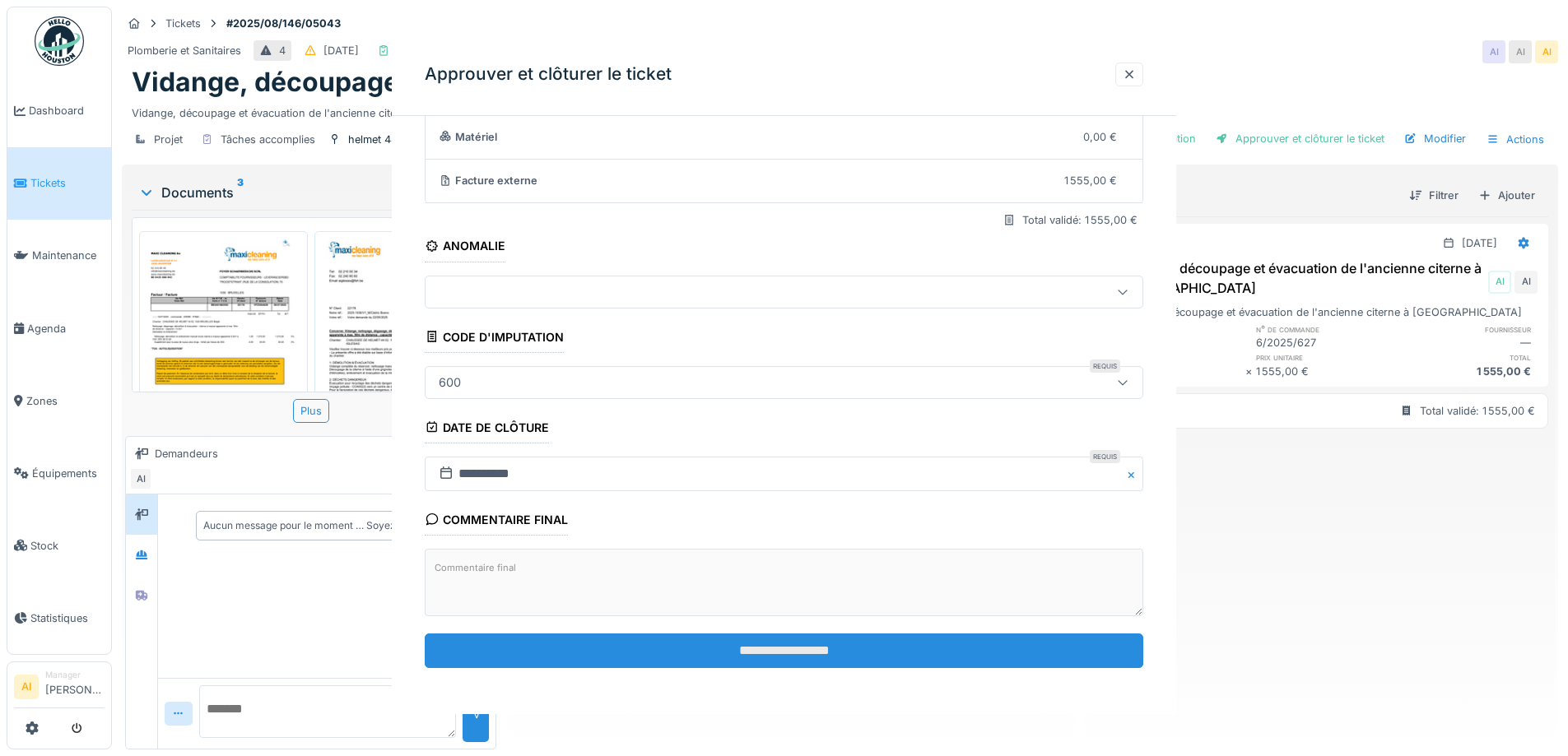
scroll to position [0, 0]
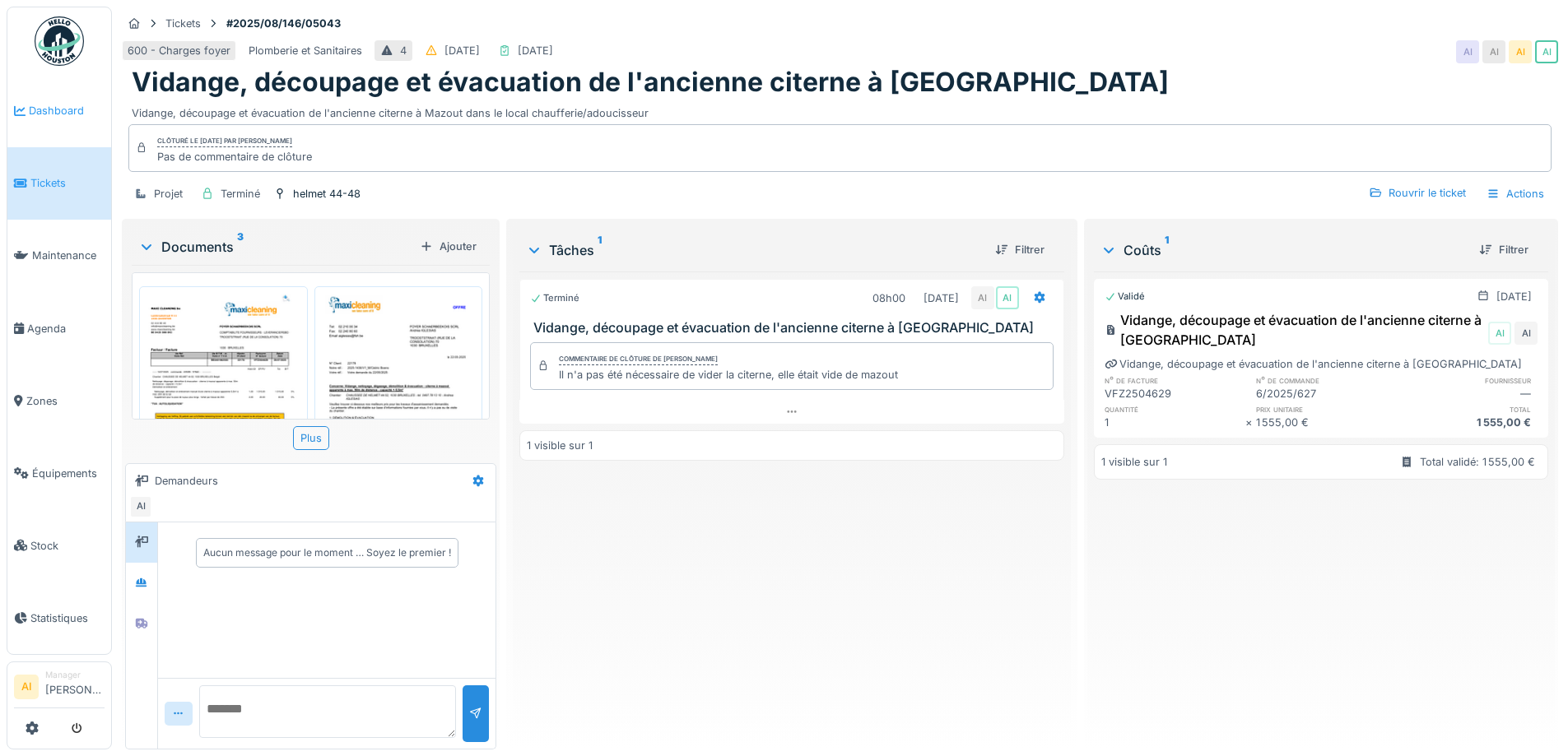
click at [57, 118] on link "Dashboard" at bounding box center [59, 110] width 104 height 72
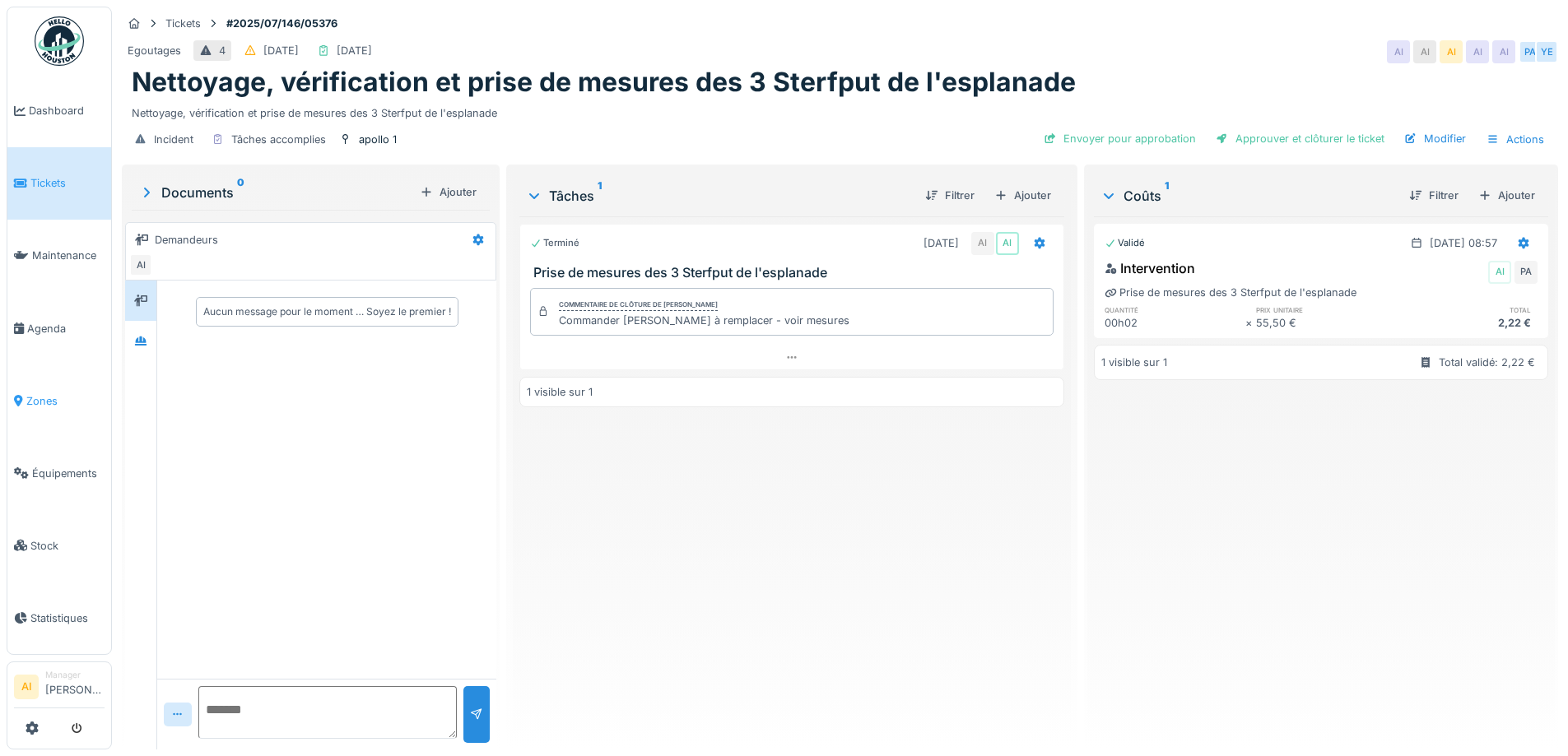
click at [53, 396] on span "Zones" at bounding box center [66, 401] width 78 height 15
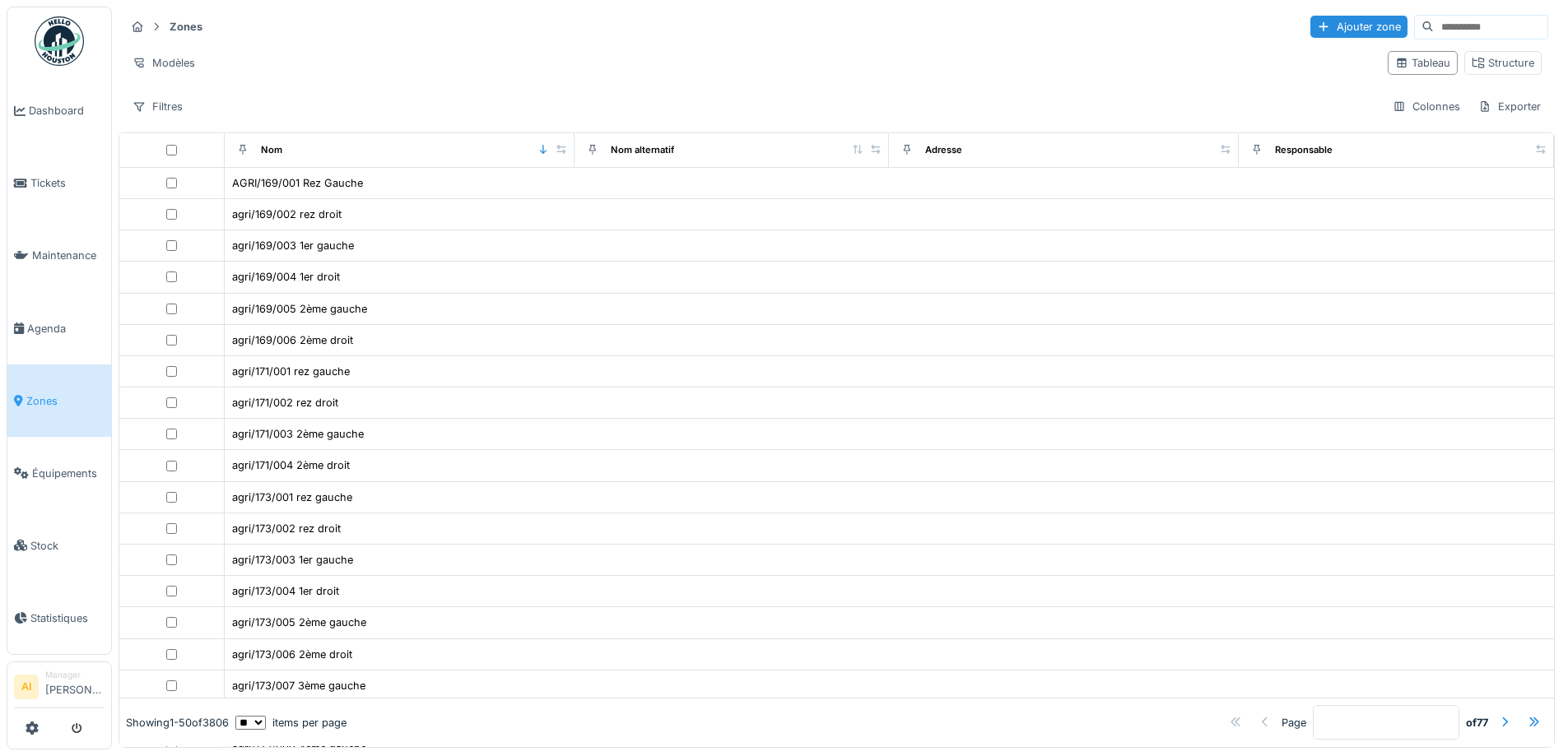
click at [1434, 26] on input at bounding box center [1491, 26] width 114 height 23
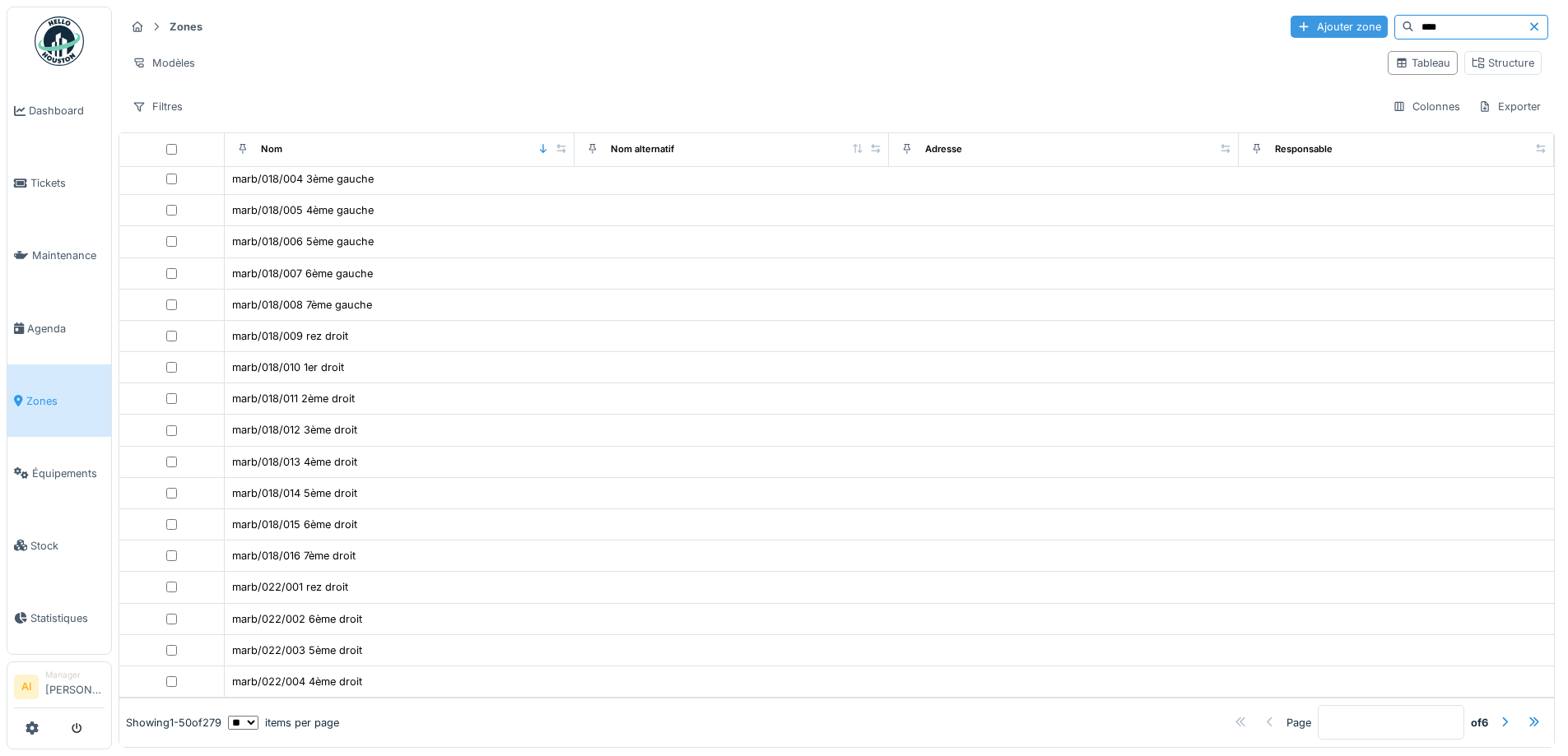
drag, startPoint x: 1400, startPoint y: 32, endPoint x: 1300, endPoint y: 30, distance: 100.0
click at [1300, 30] on div "Ajouter zone ****" at bounding box center [1419, 26] width 258 height 25
type input "*****"
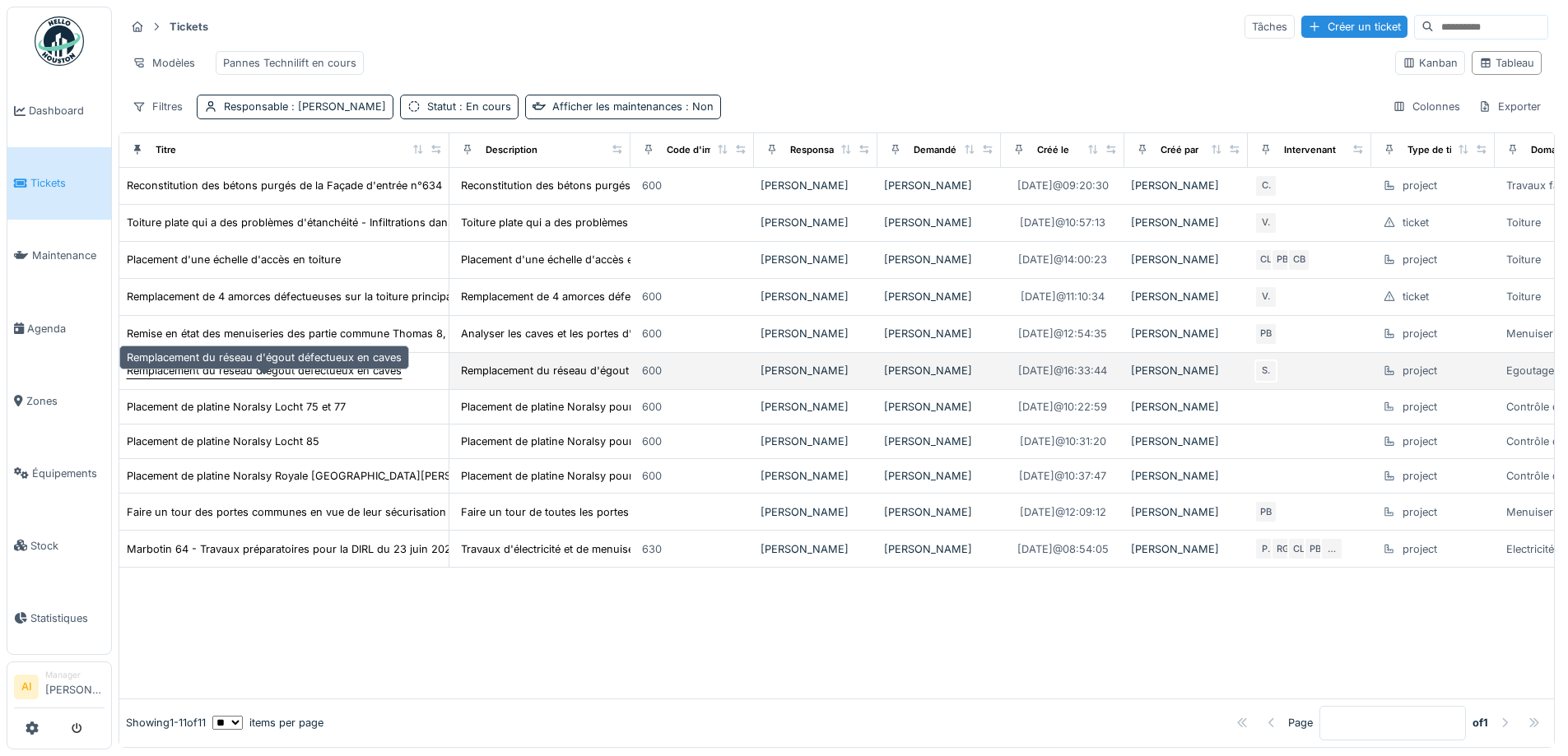
click at [192, 379] on div "Remplacement du réseau d'égout défectueux en caves" at bounding box center [264, 370] width 275 height 15
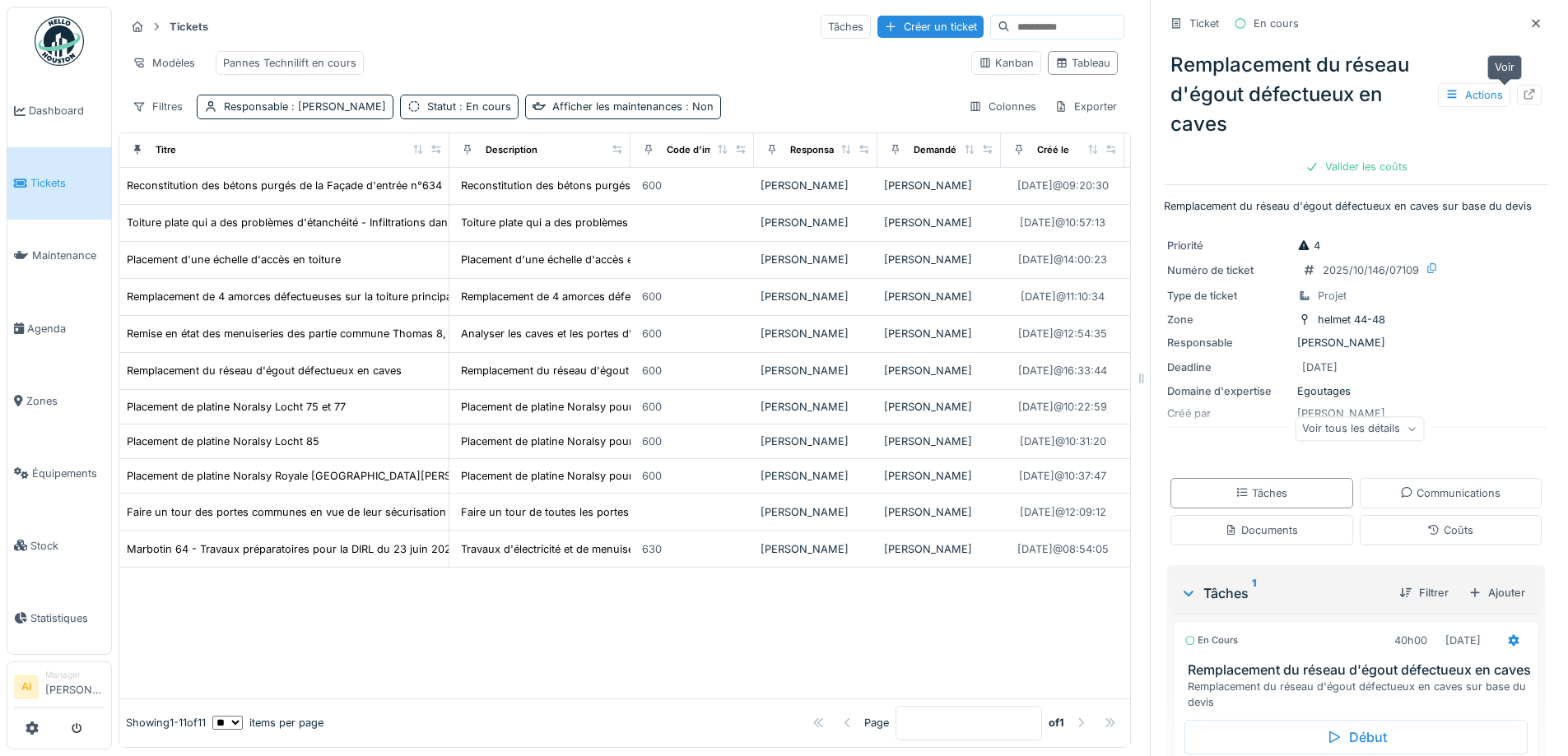
click at [1522, 96] on icon at bounding box center [1529, 95] width 13 height 11
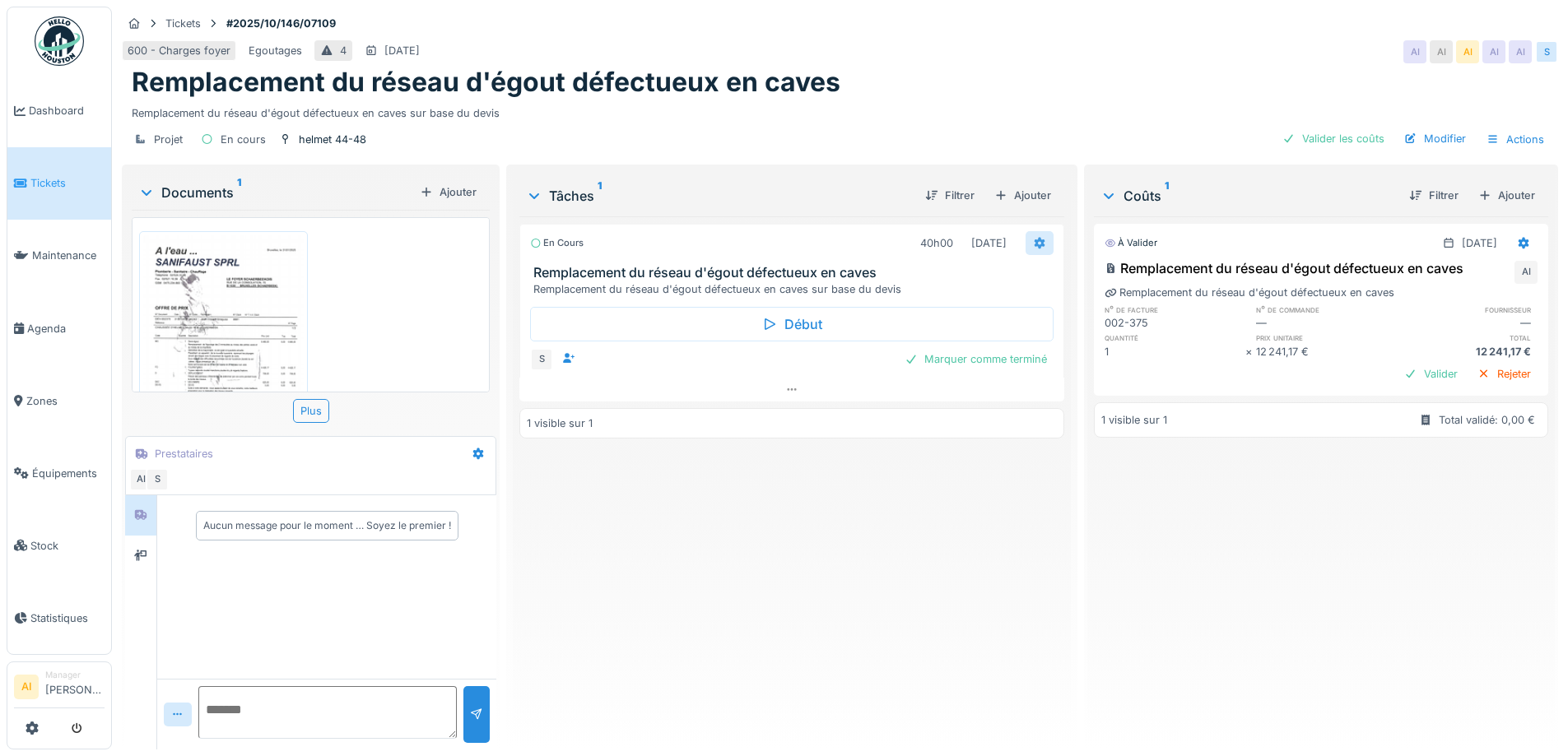
click at [1033, 236] on div at bounding box center [1040, 242] width 13 height 15
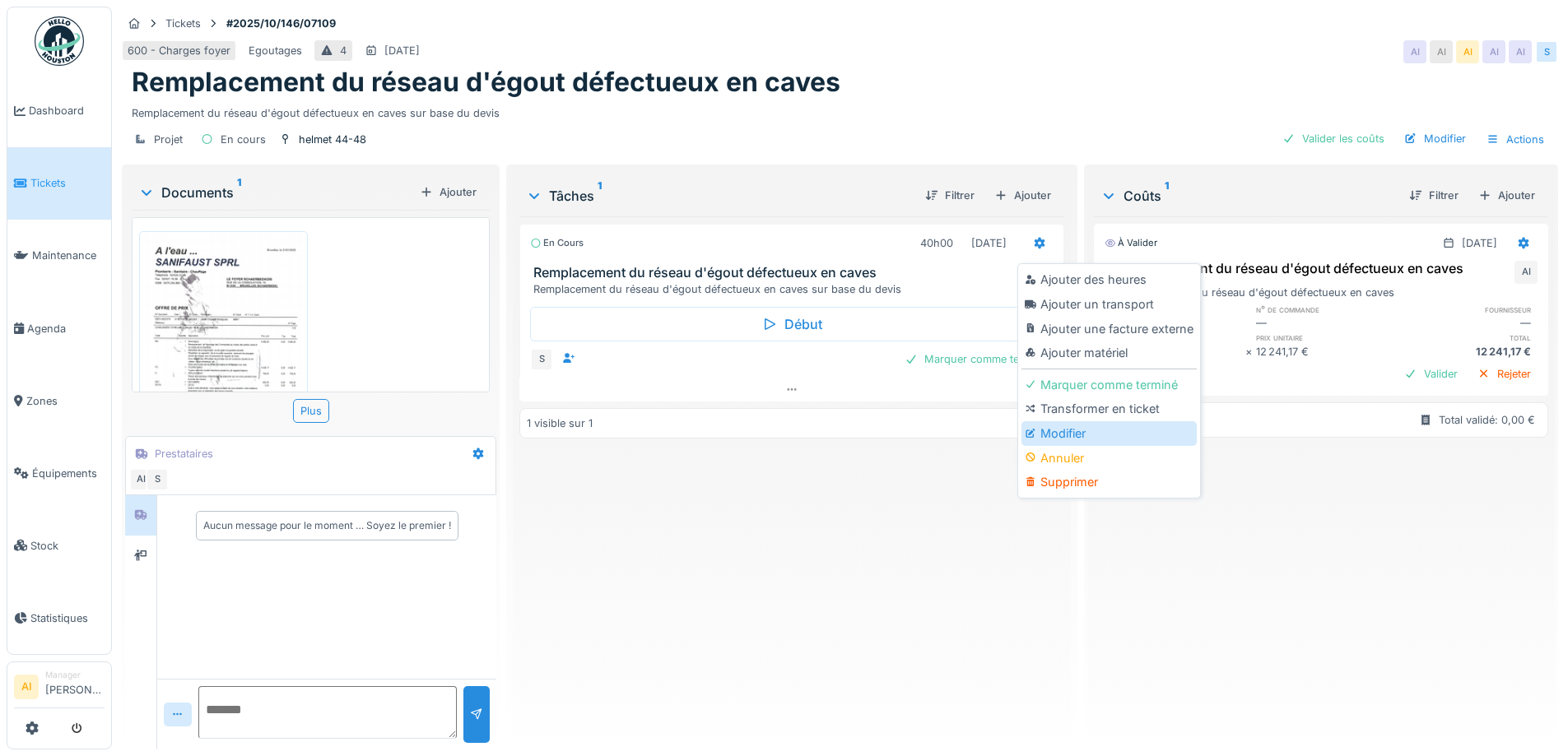
click at [1061, 431] on div "Modifier" at bounding box center [1109, 434] width 175 height 25
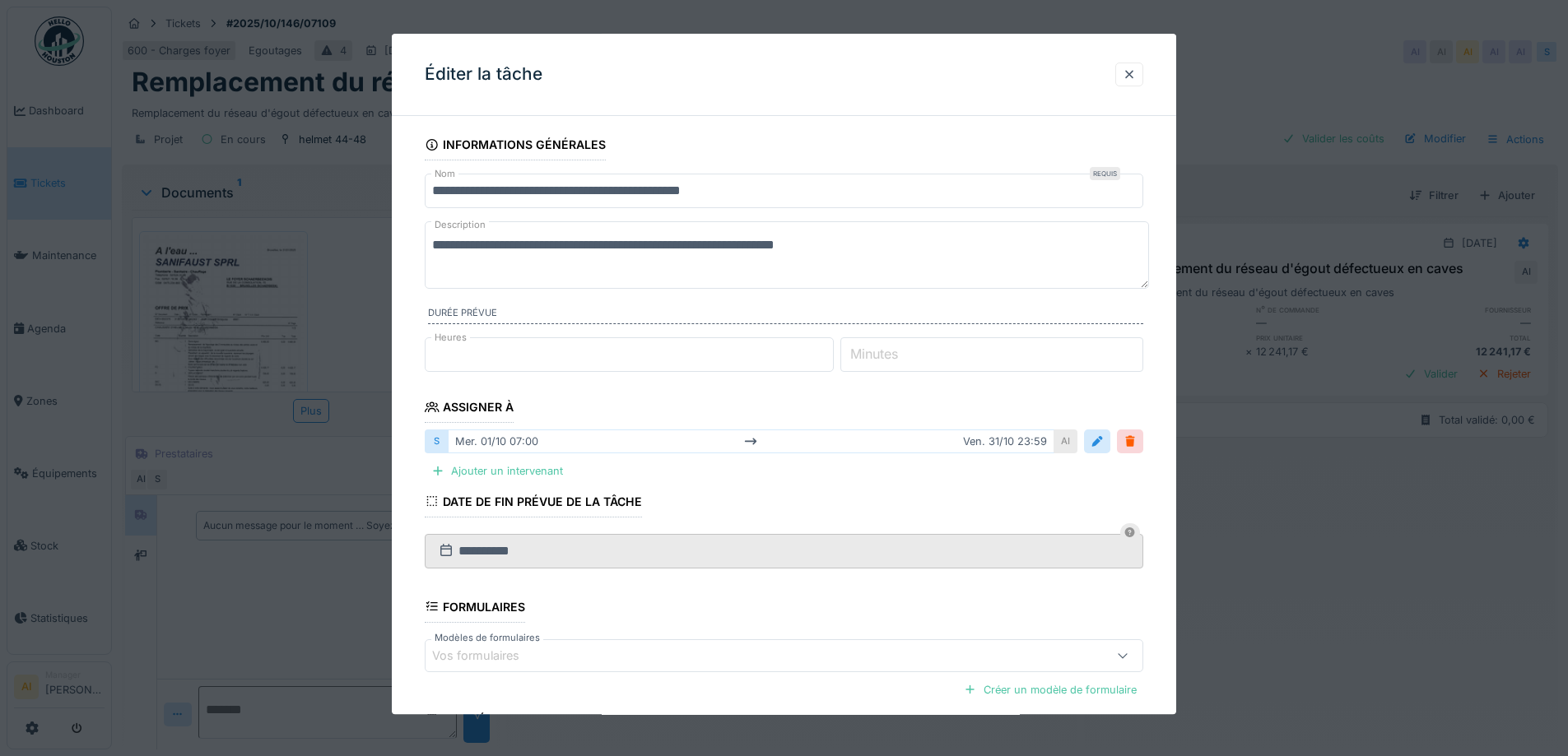
click at [497, 441] on div "mer. 01/10 07:00 ven. 31/10 23:59" at bounding box center [751, 442] width 607 height 24
click at [1102, 434] on div at bounding box center [1097, 442] width 13 height 15
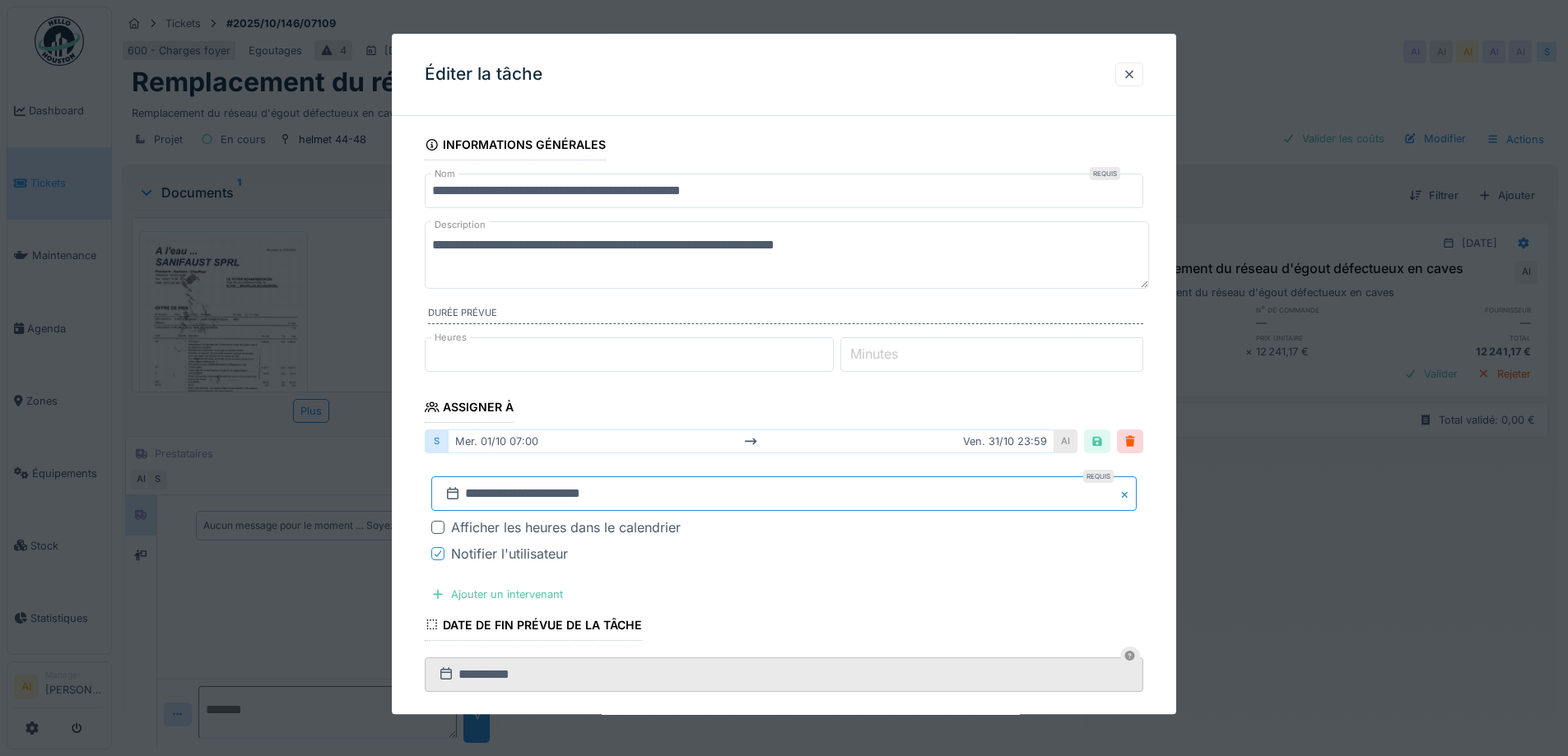
click at [500, 493] on input "**********" at bounding box center [784, 495] width 705 height 35
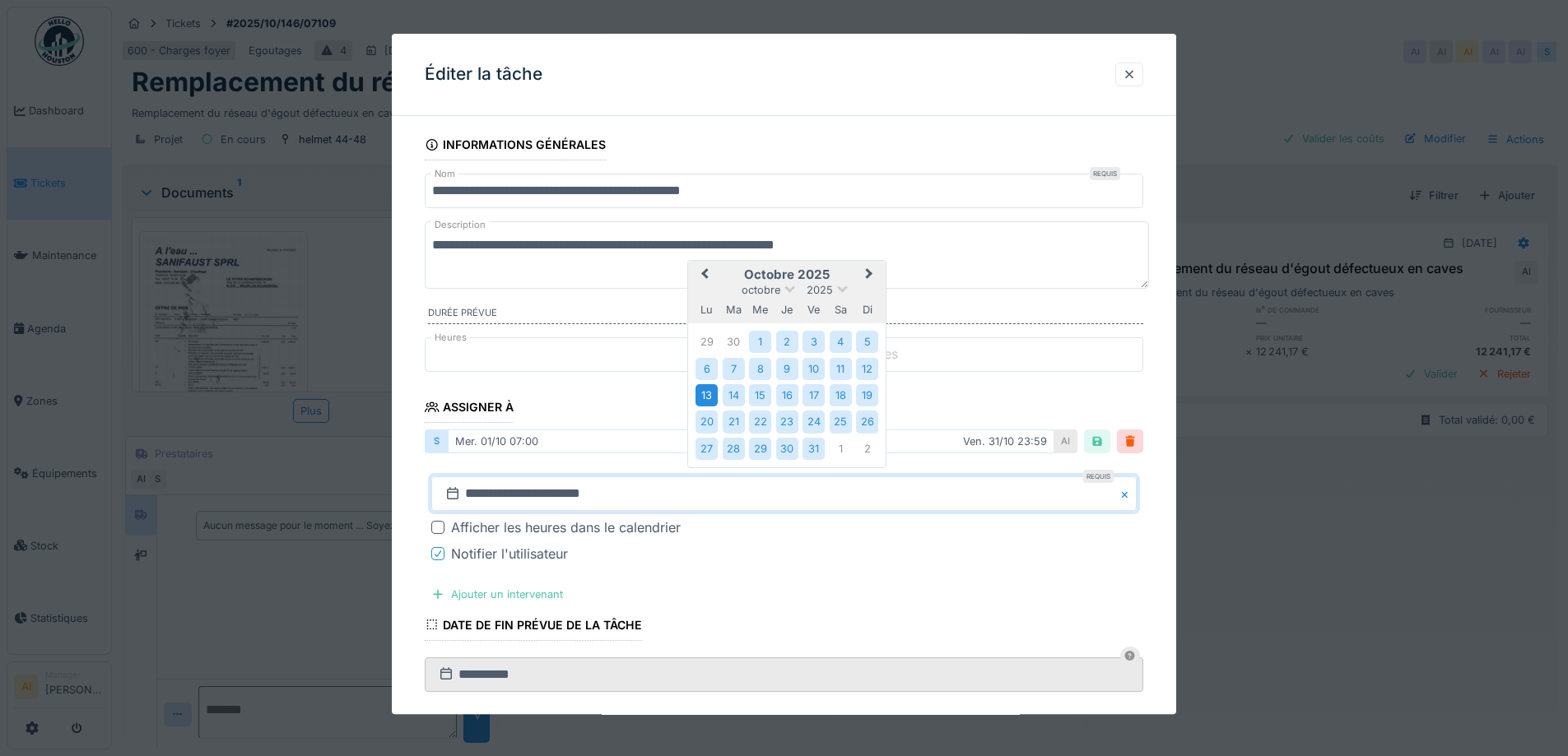
click at [698, 392] on div "13" at bounding box center [706, 395] width 22 height 22
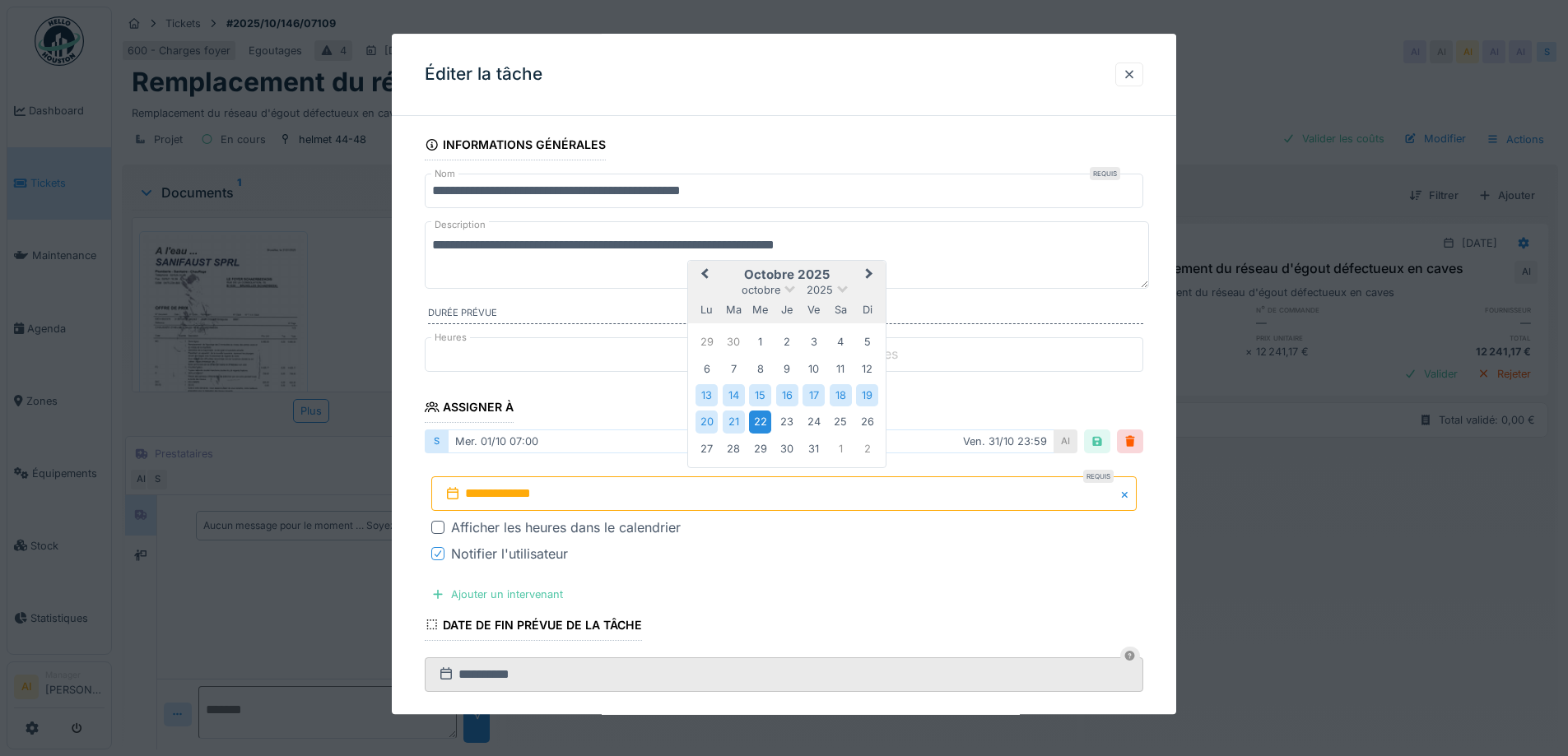
click at [760, 422] on div "22" at bounding box center [760, 423] width 22 height 22
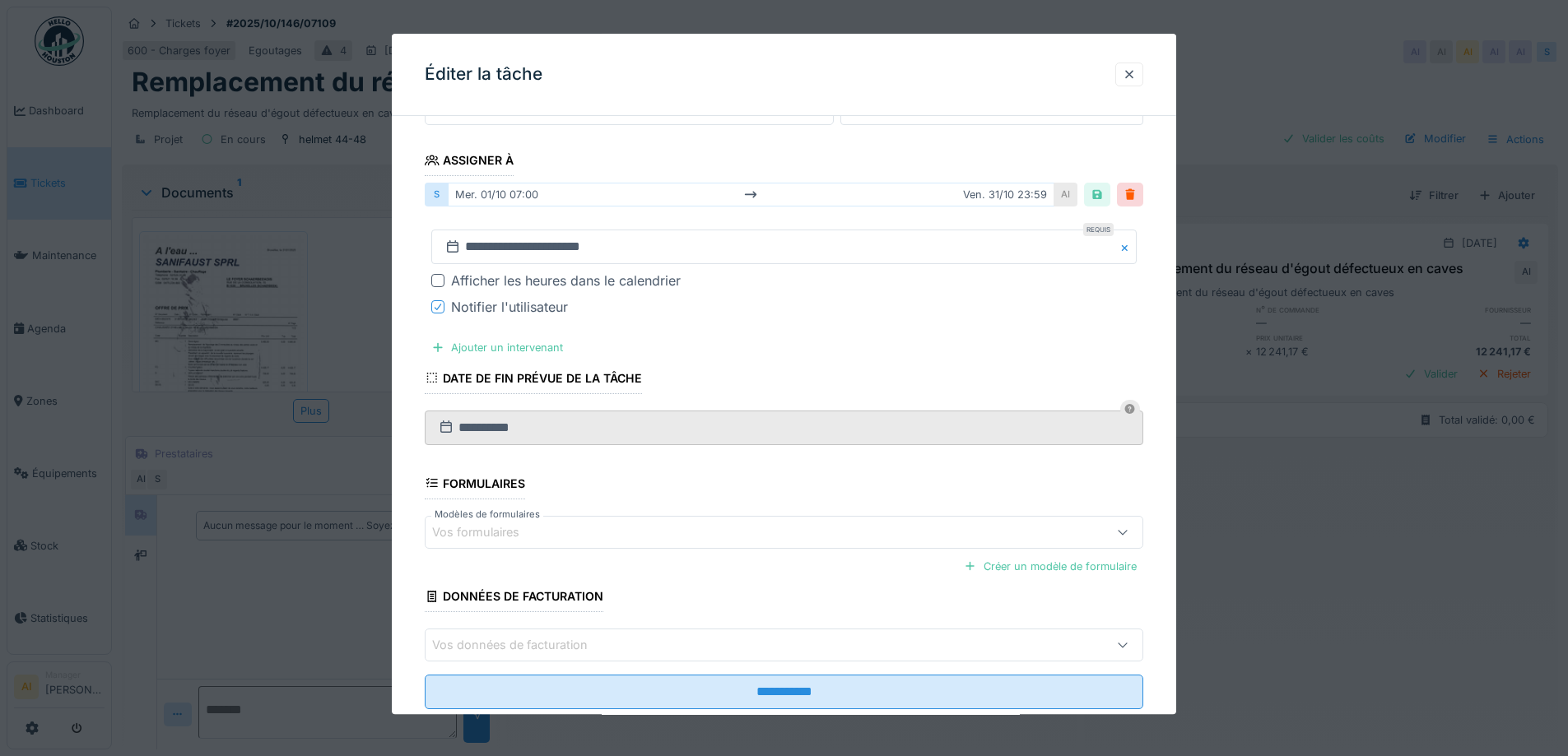
scroll to position [288, 0]
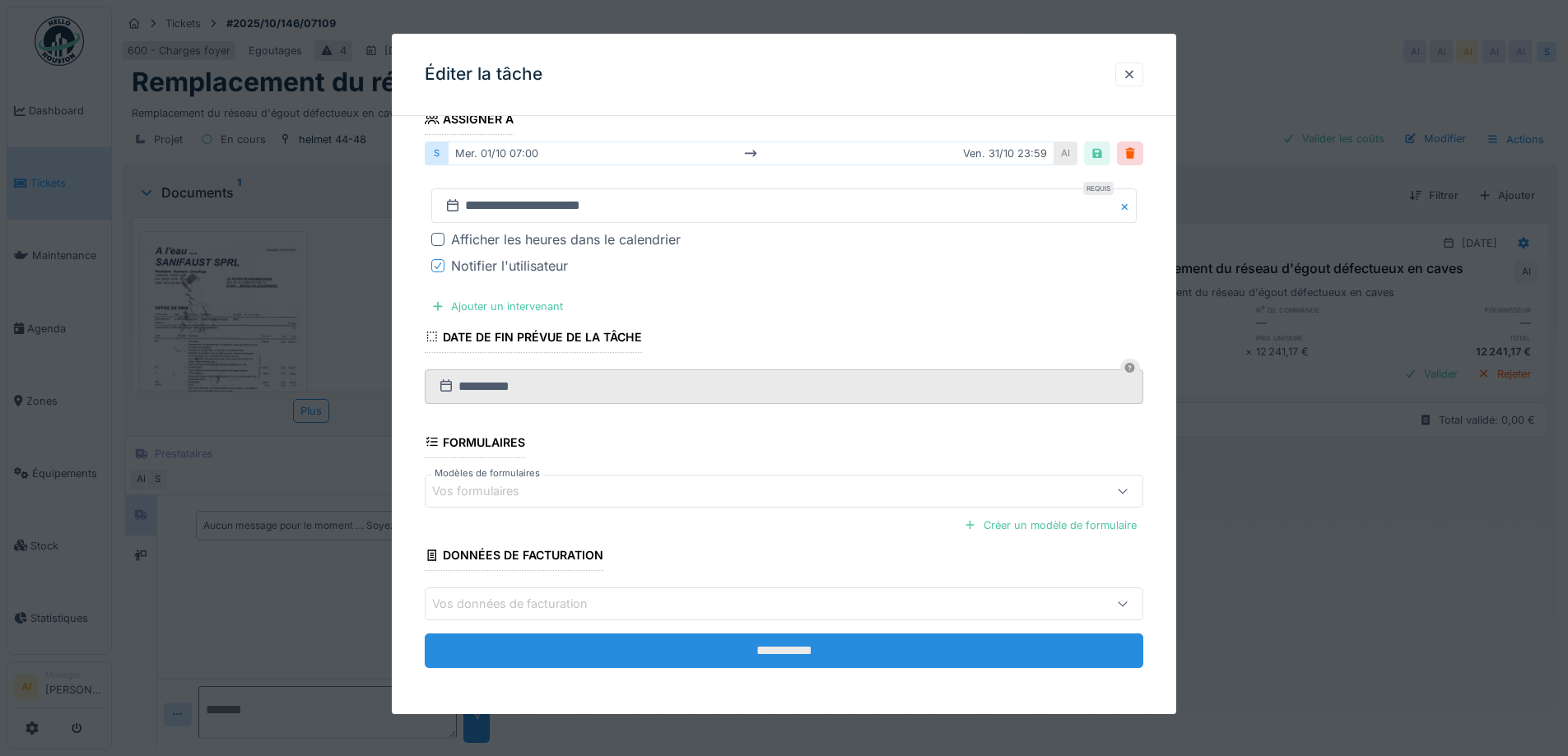
click at [782, 639] on input "**********" at bounding box center [784, 651] width 719 height 35
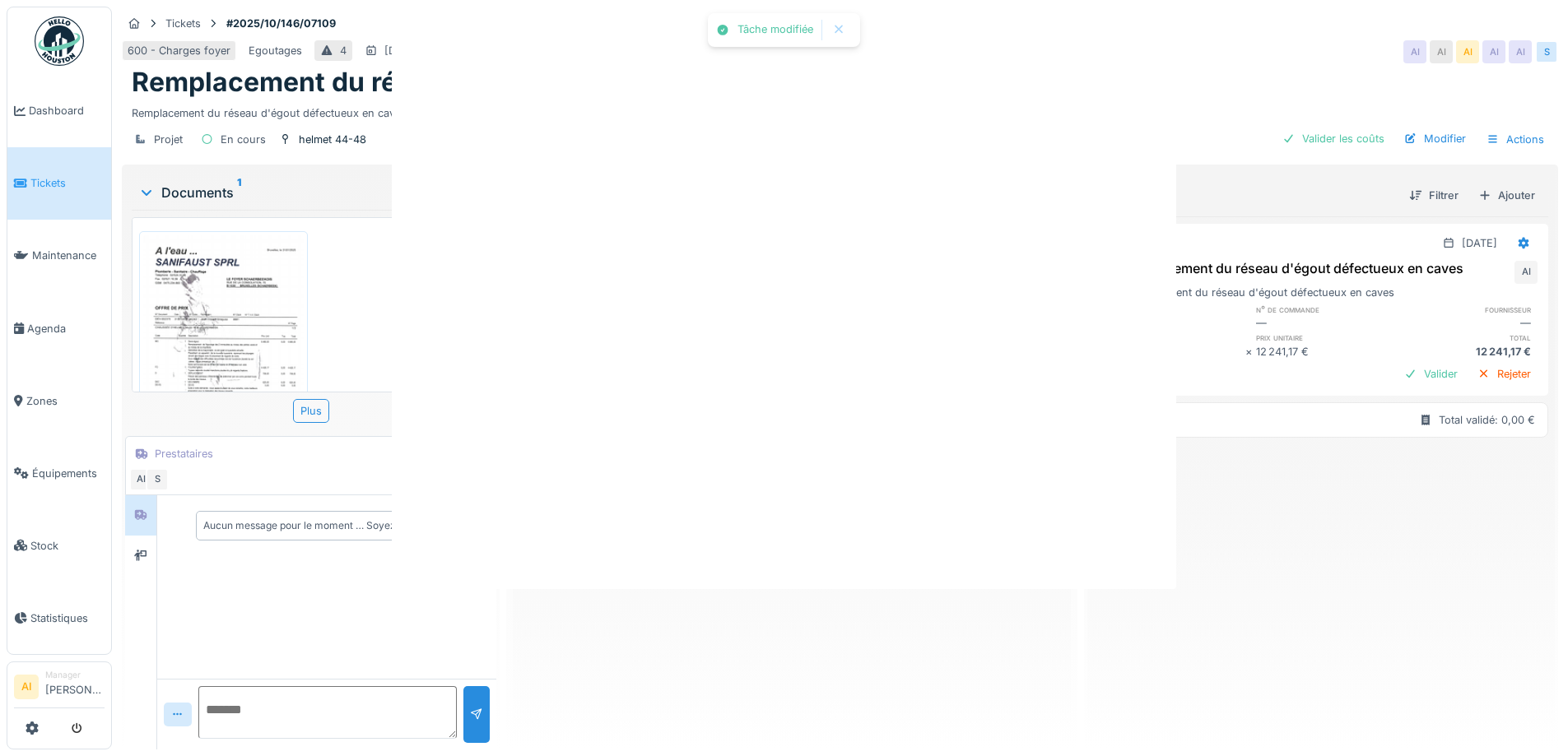
scroll to position [0, 0]
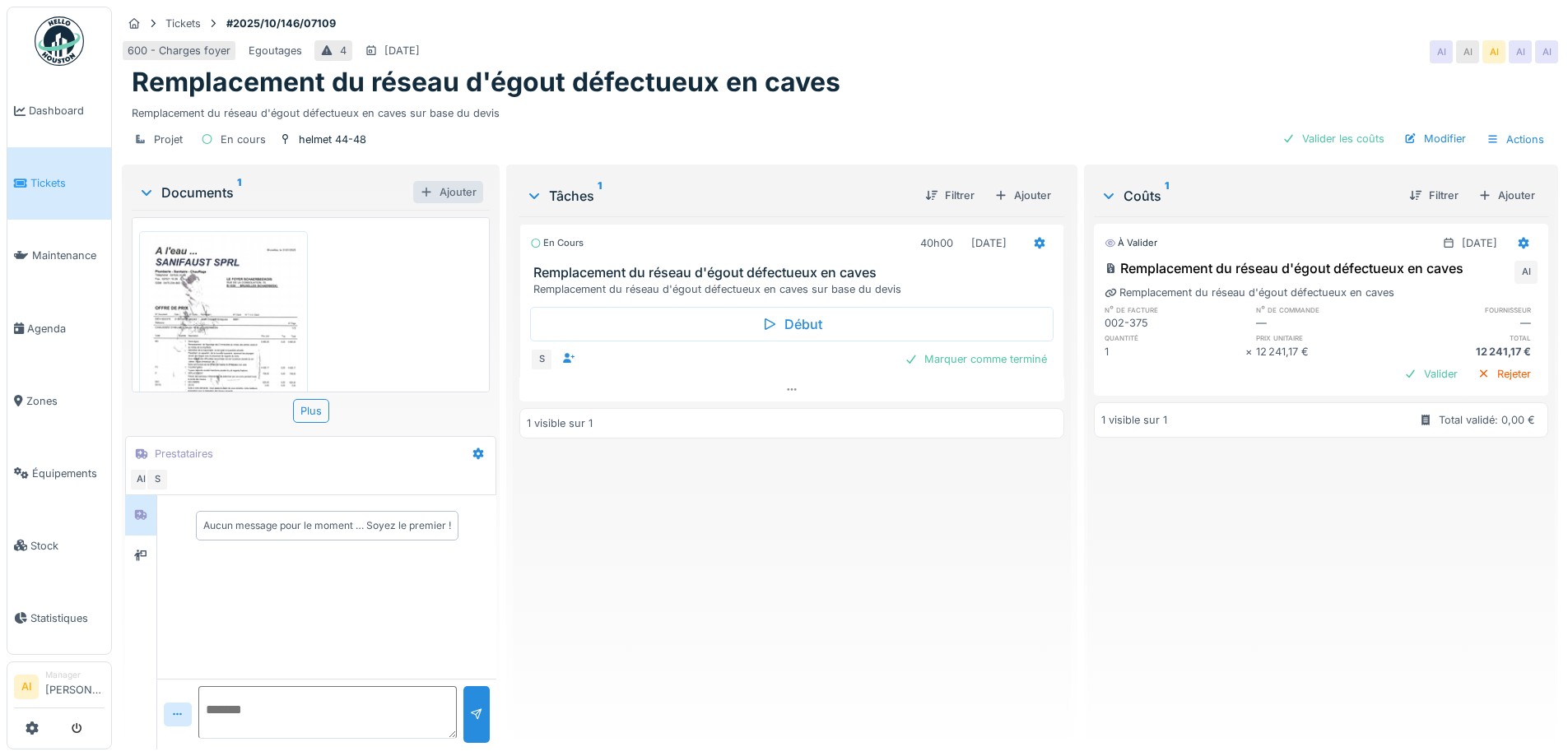
click at [456, 196] on div "Ajouter" at bounding box center [447, 192] width 70 height 22
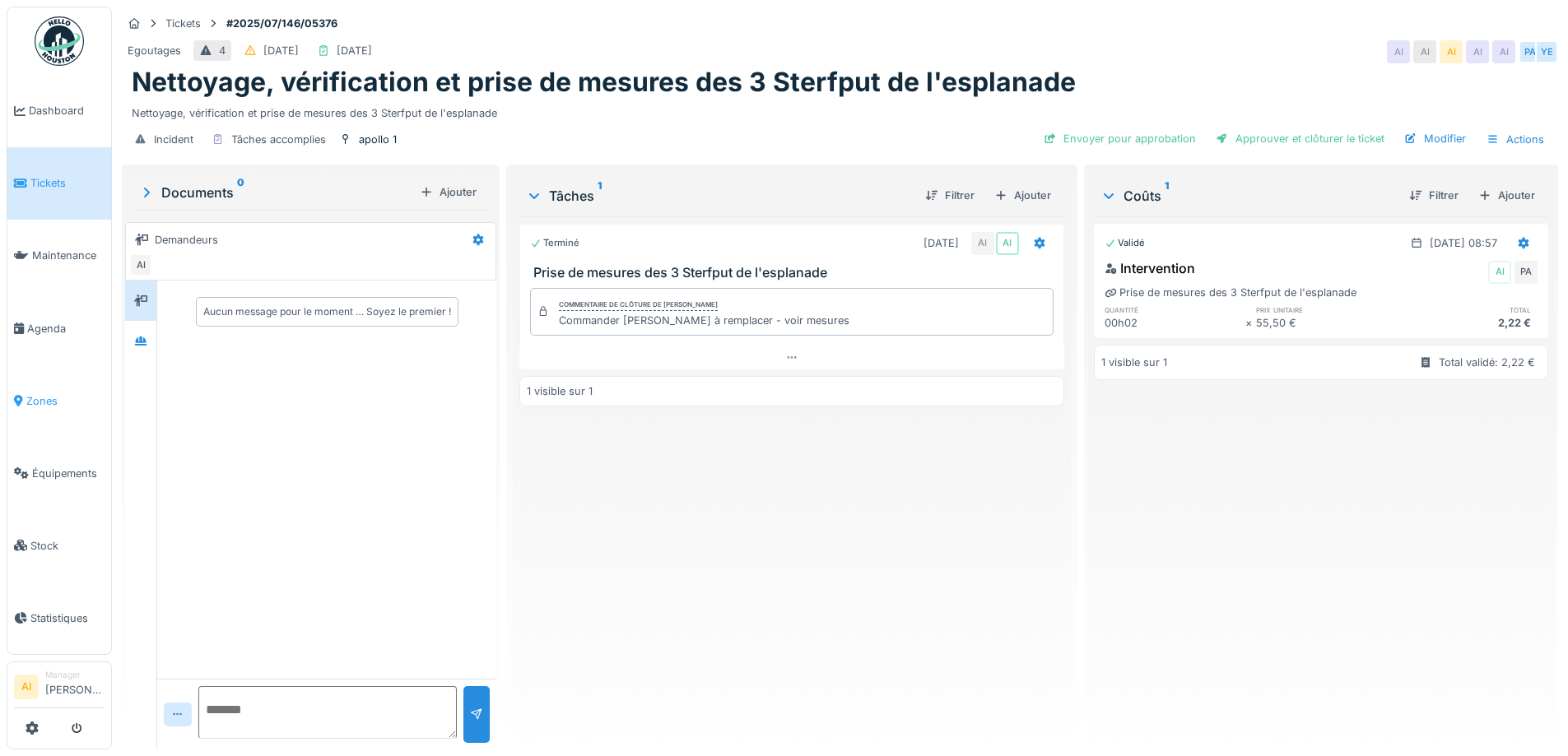
click at [52, 393] on span "Zones" at bounding box center [66, 401] width 78 height 15
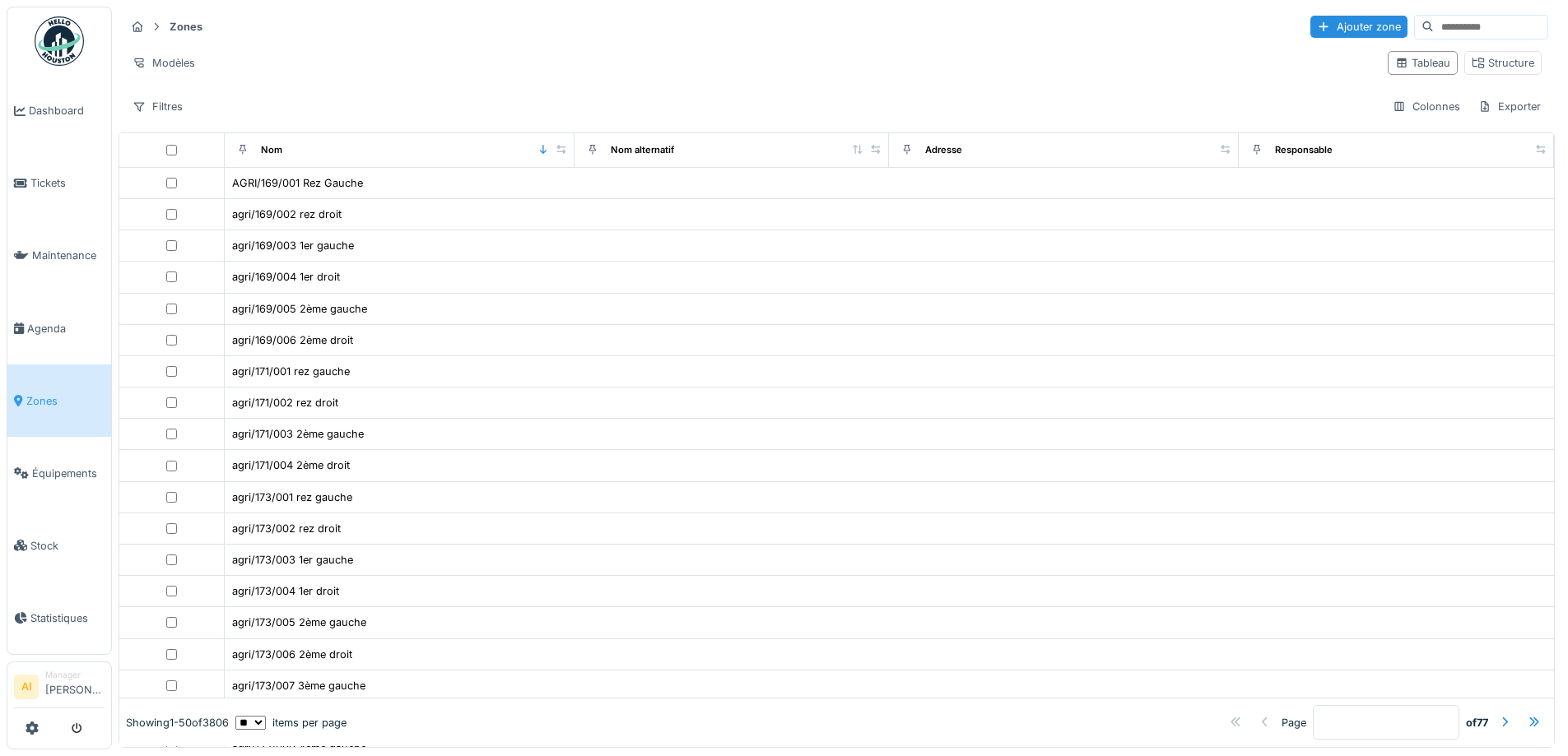
click at [1434, 30] on input at bounding box center [1491, 26] width 114 height 23
type input "*"
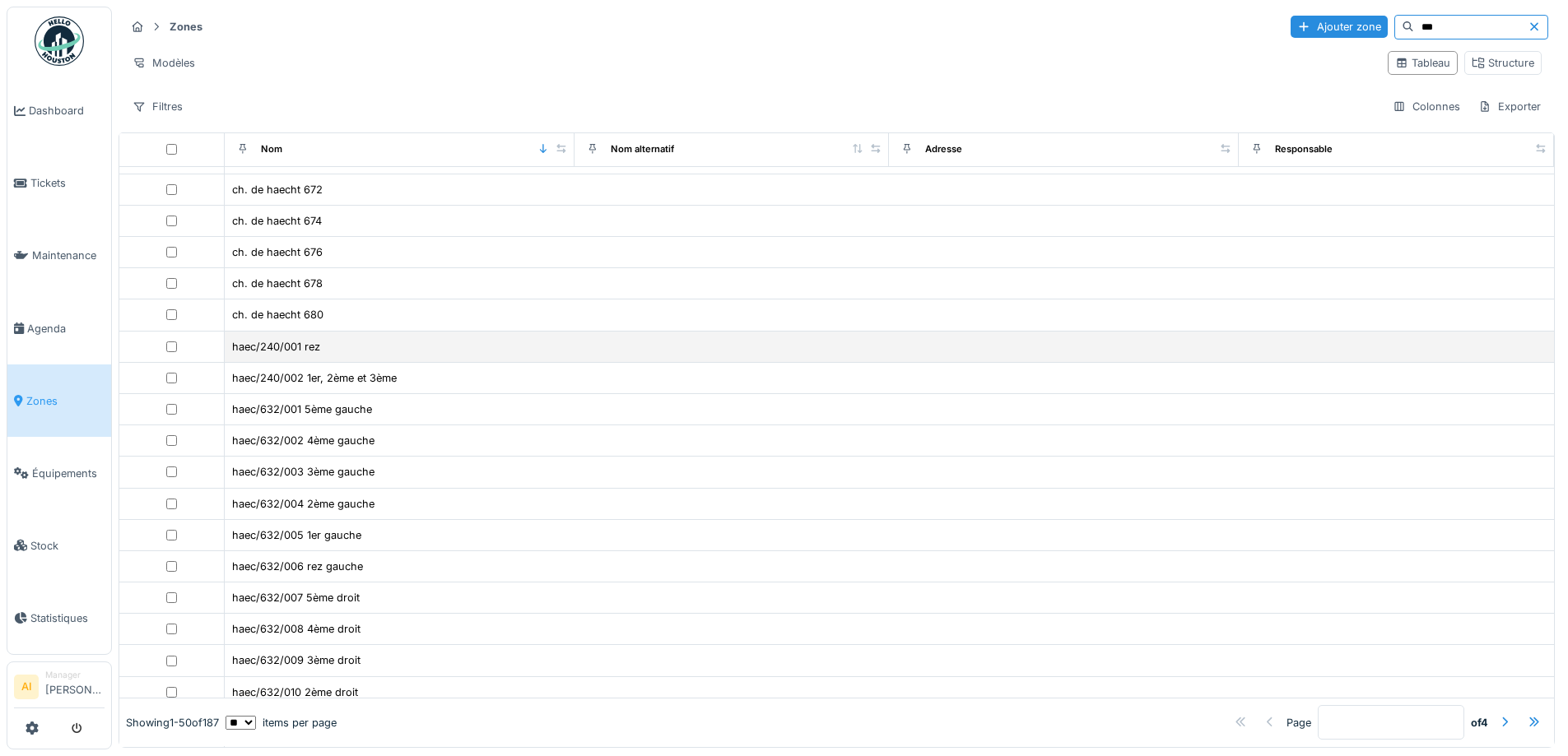
scroll to position [329, 0]
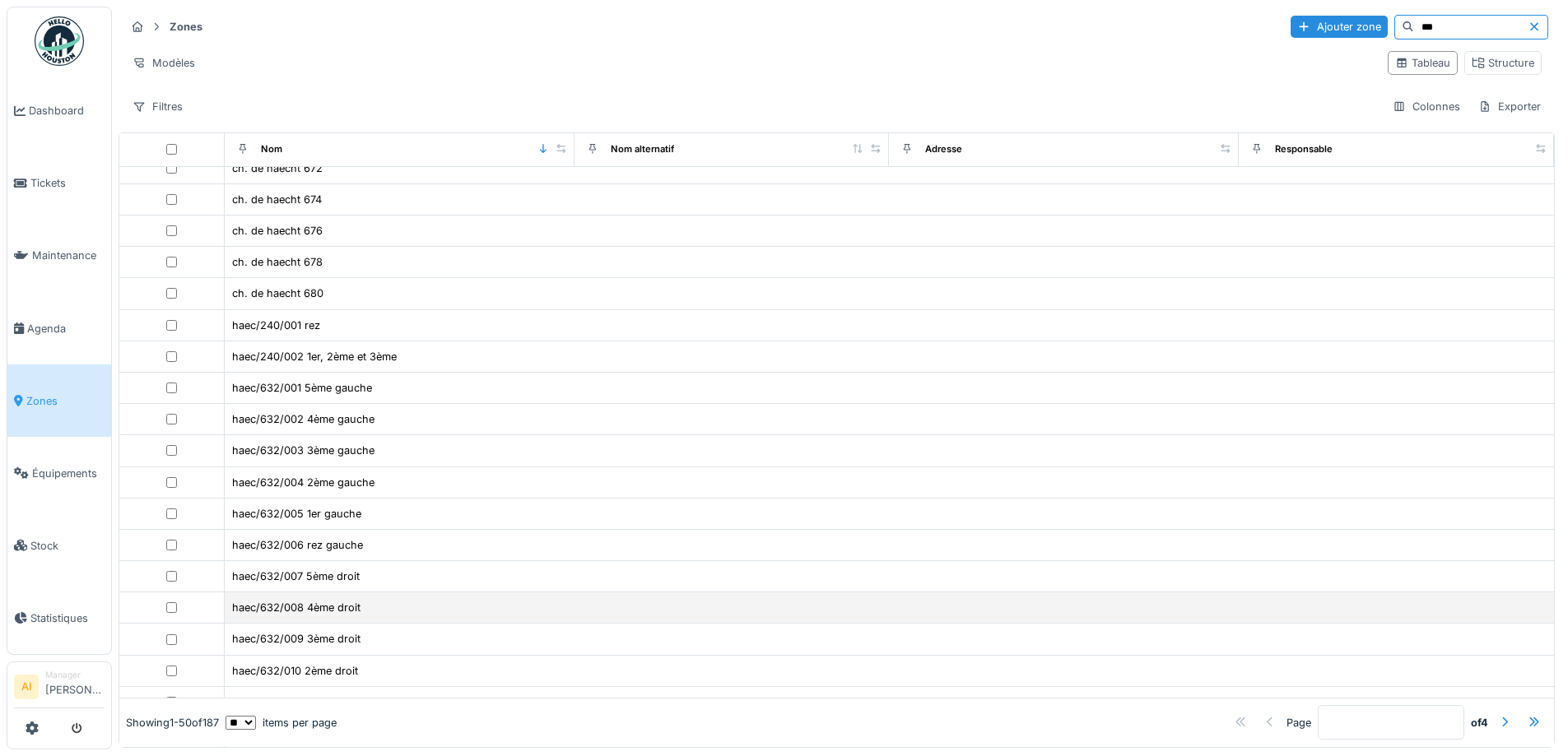
type input "***"
